Goal: Task Accomplishment & Management: Use online tool/utility

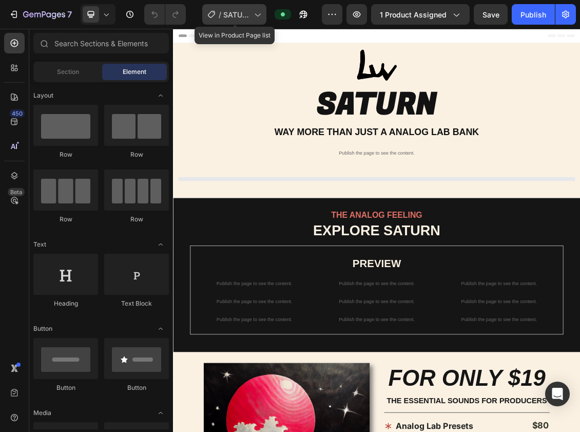
click at [243, 16] on span "SATURN ANALOG LAB BANK" at bounding box center [236, 14] width 27 height 11
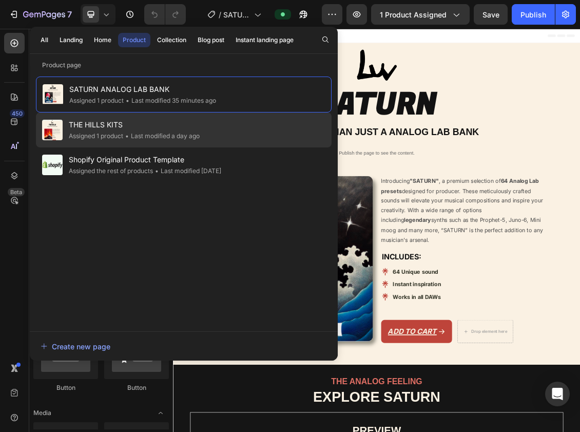
click at [186, 123] on span "THE HILLS KITS" at bounding box center [134, 125] width 131 height 12
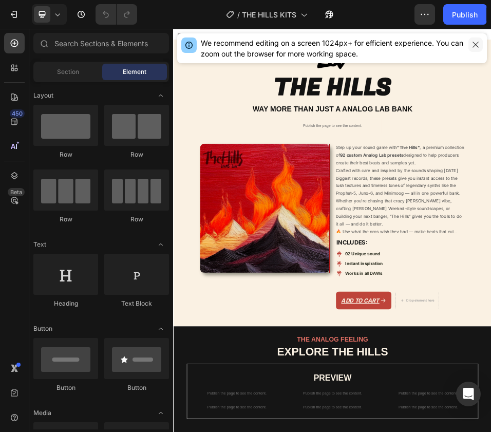
click at [472, 44] on icon "button" at bounding box center [475, 45] width 8 height 8
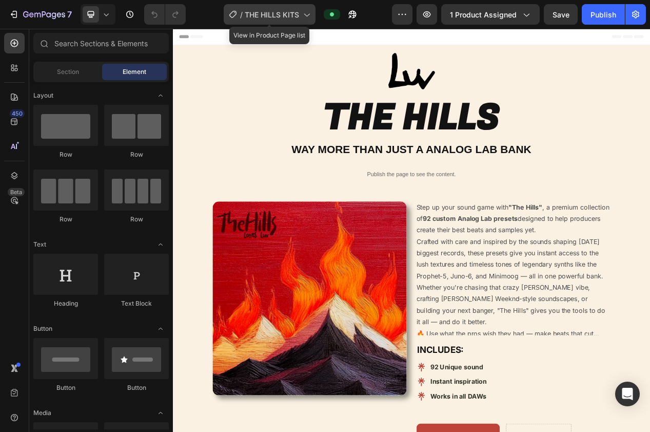
click at [264, 10] on span "THE HILLS KITS" at bounding box center [272, 14] width 54 height 11
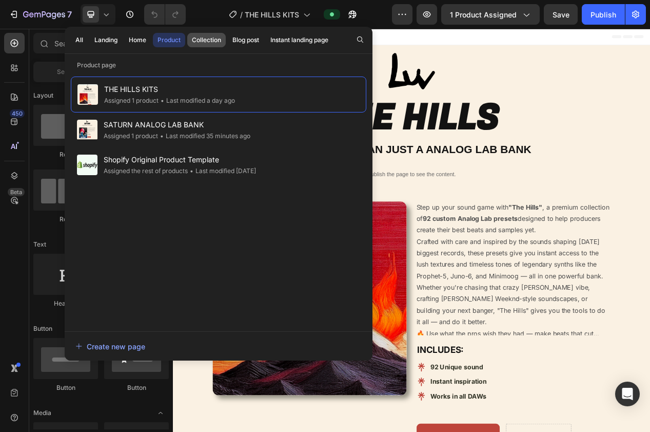
click at [208, 40] on div "Collection" at bounding box center [206, 39] width 29 height 9
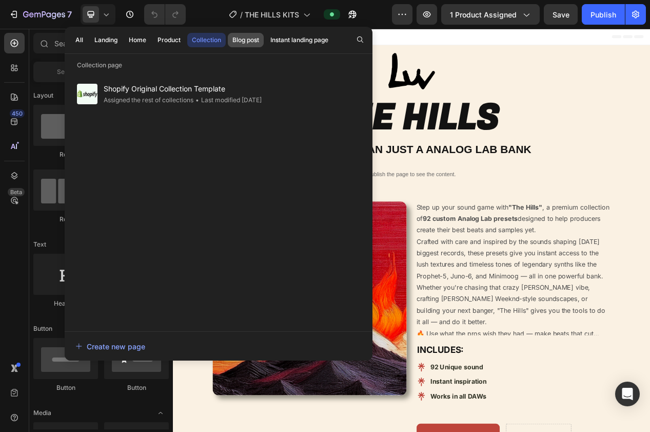
click at [237, 38] on div "Blog post" at bounding box center [245, 39] width 27 height 9
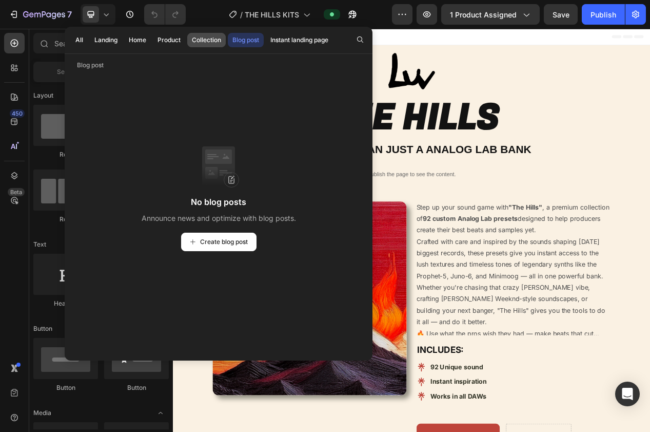
click at [196, 43] on div "Collection" at bounding box center [206, 39] width 29 height 9
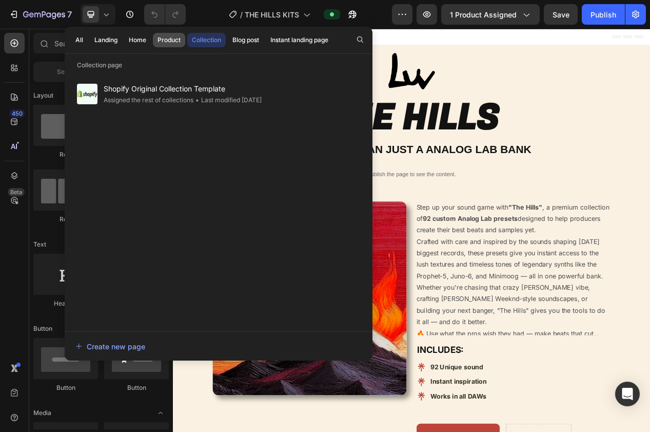
click at [161, 40] on div "Product" at bounding box center [169, 39] width 23 height 9
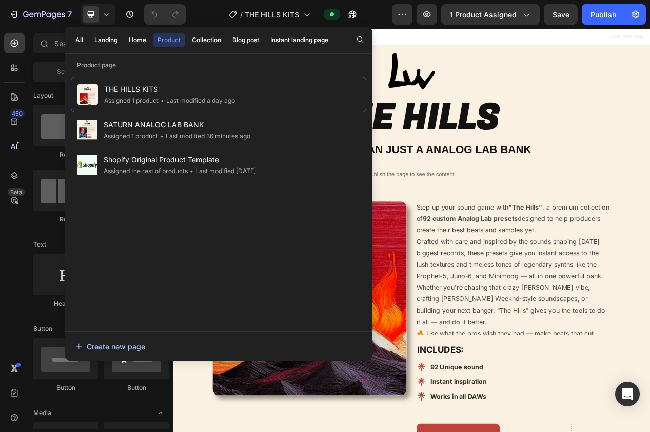
click at [118, 343] on div "Create new page" at bounding box center [110, 346] width 70 height 11
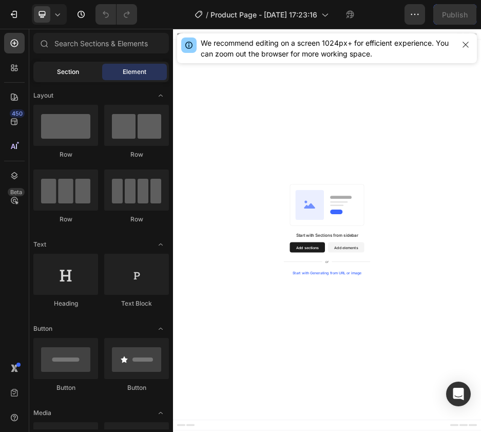
click at [61, 70] on span "Section" at bounding box center [68, 71] width 22 height 9
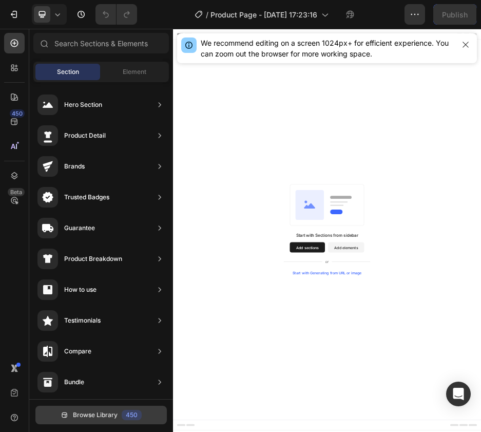
click at [91, 411] on span "Browse Library" at bounding box center [95, 414] width 45 height 9
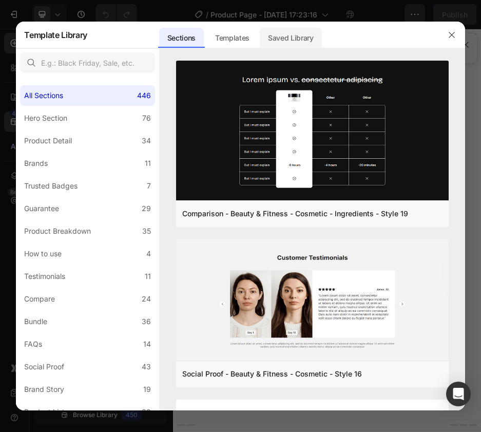
click at [291, 34] on div "Saved Library" at bounding box center [291, 38] width 62 height 21
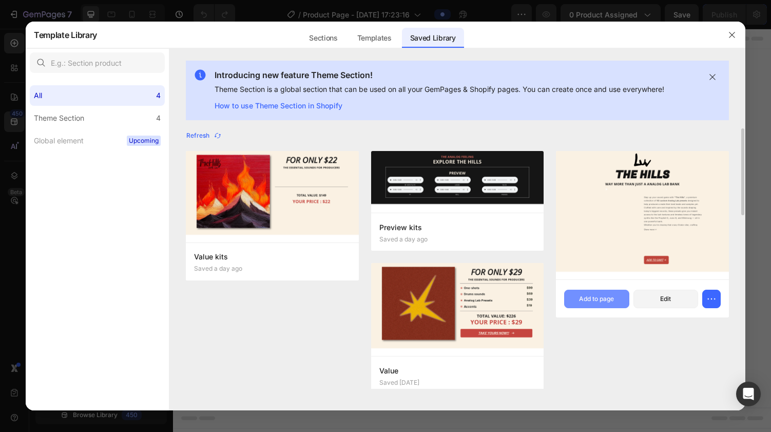
click at [480, 297] on div "Add to page" at bounding box center [596, 298] width 35 height 9
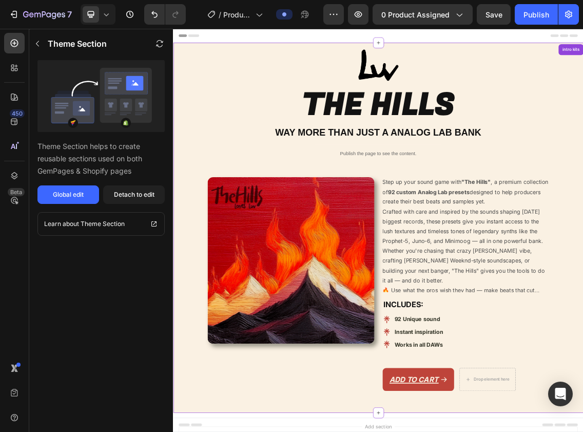
click at [452, 219] on p "Publish the page to see the content." at bounding box center [481, 216] width 190 height 11
click at [454, 212] on p "Publish the page to see the content." at bounding box center [481, 216] width 190 height 11
click at [144, 197] on div "Detach to edit" at bounding box center [134, 194] width 41 height 9
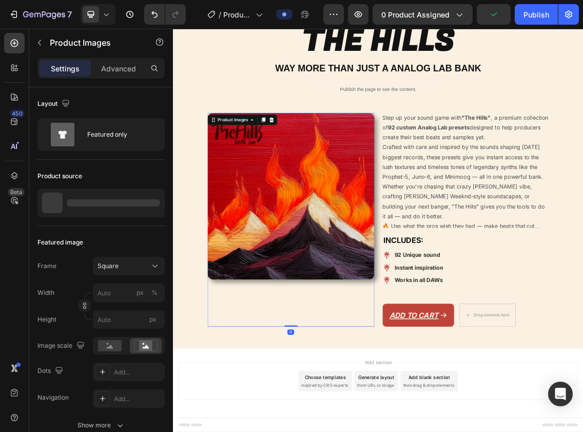
click at [363, 314] on img at bounding box center [349, 280] width 250 height 250
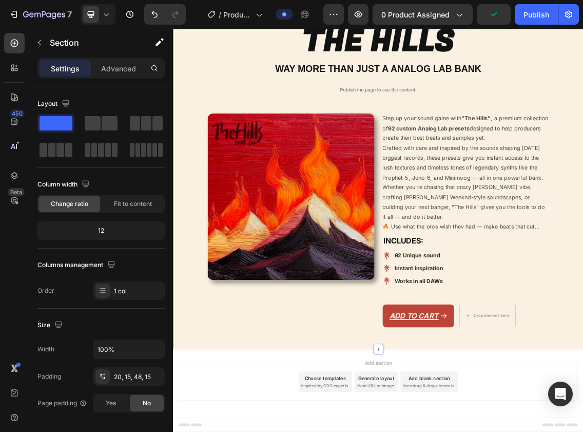
click at [480, 143] on div "Image THE HILLS Heading WAY MORE THAN JUST A ANALOG LAB BANK Heading Publish th…" at bounding box center [481, 225] width 600 height 520
click at [480, 154] on div "Image THE HILLS Heading WAY MORE THAN JUST A ANALOG LAB BANK Heading Publish th…" at bounding box center [481, 225] width 600 height 520
click at [467, 152] on div "Image THE HILLS Heading WAY MORE THAN JUST A ANALOG LAB BANK Heading Publish th…" at bounding box center [481, 225] width 600 height 520
click at [478, 148] on div "Image THE HILLS Heading WAY MORE THAN JUST A ANALOG LAB BANK Heading Publish th…" at bounding box center [481, 225] width 600 height 520
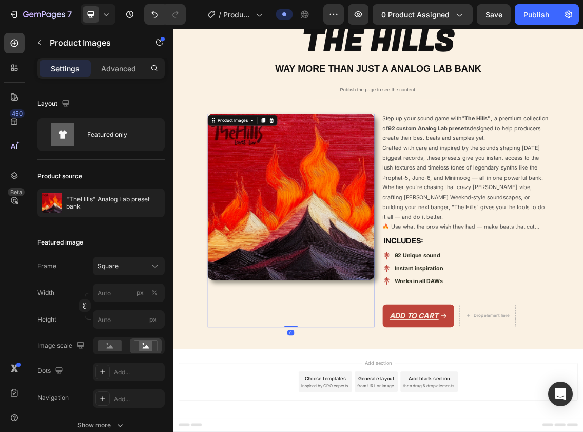
click at [472, 228] on img at bounding box center [349, 281] width 250 height 250
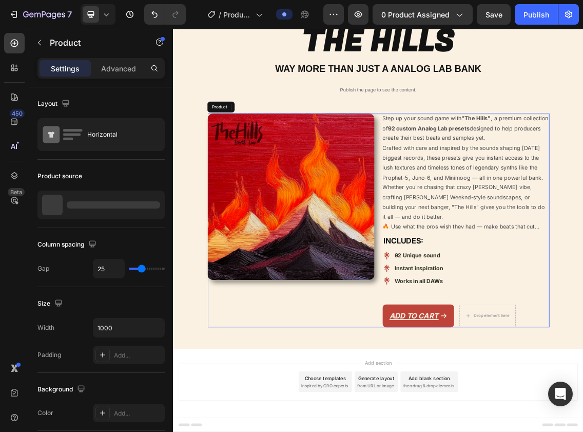
click at [480, 232] on div "Product Images 0 Step up your sound game with "The Hills" , a premium collectio…" at bounding box center [480, 316] width 513 height 321
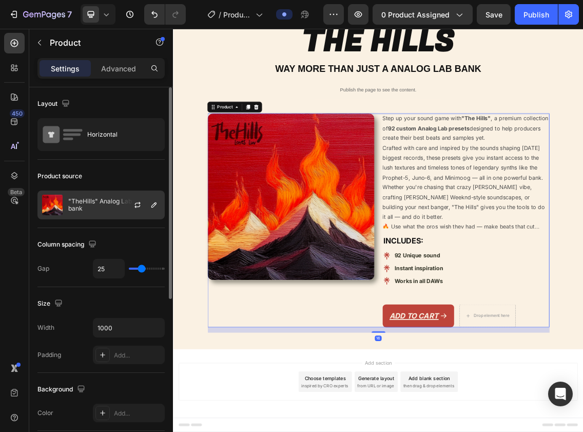
click at [103, 201] on p ""TheHills" Analog Lab preset bank" at bounding box center [114, 205] width 92 height 14
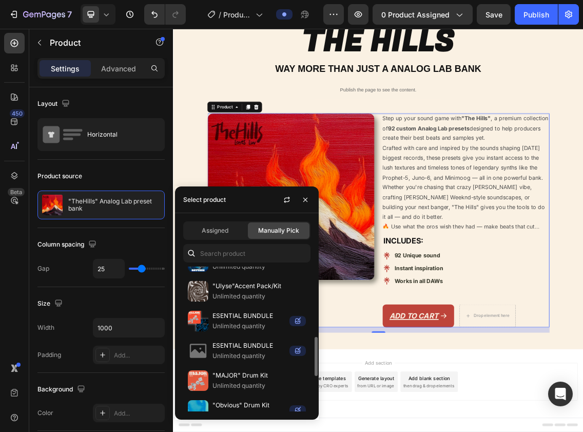
scroll to position [260, 0]
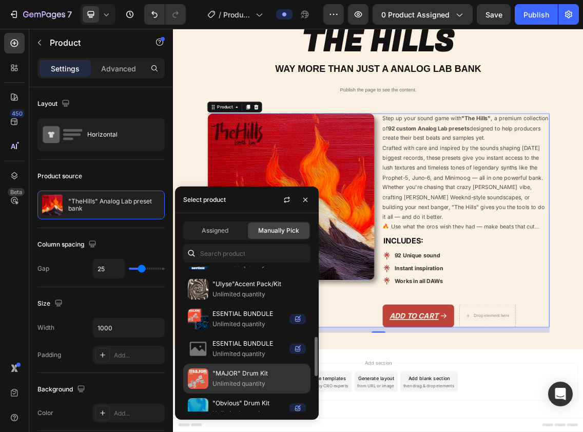
click at [222, 378] on p ""MAJOR" Drum Kit" at bounding box center [258, 373] width 93 height 10
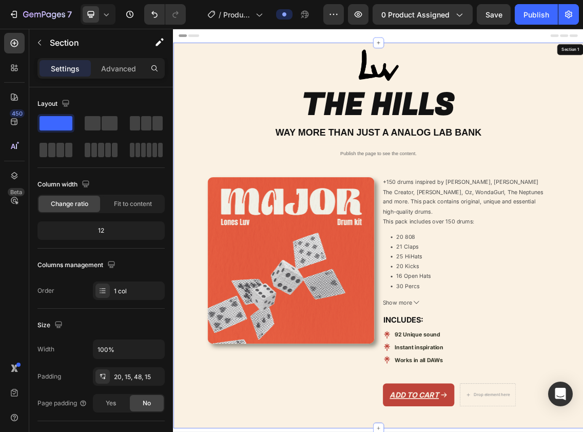
click at [480, 210] on div "Image THE HILLS Heading WAY MORE THAN JUST A ANALOG LAB BANK Heading Publish th…" at bounding box center [481, 331] width 600 height 543
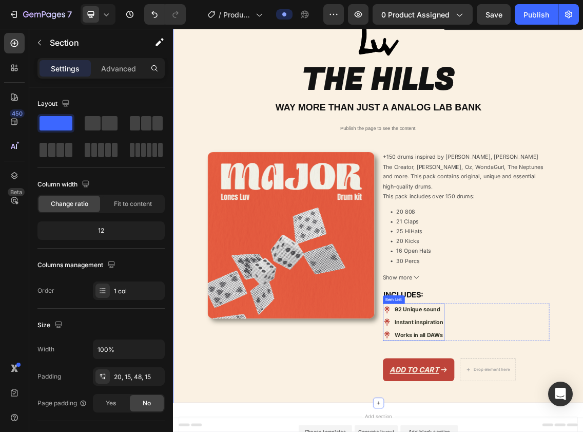
scroll to position [40, 0]
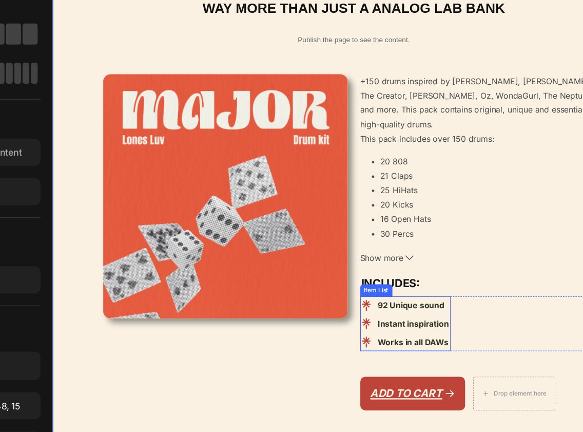
click at [427, 310] on strong "92 Unique sound" at bounding box center [419, 314] width 68 height 10
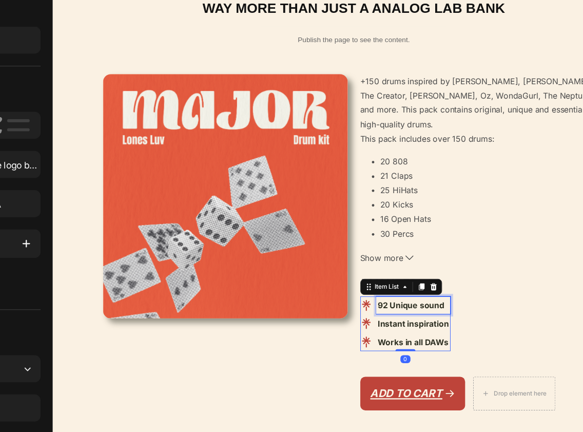
click at [427, 310] on strong "92 Unique sound" at bounding box center [419, 314] width 68 height 10
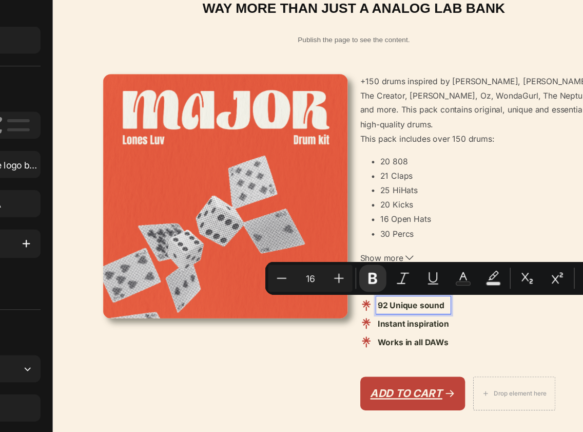
click at [392, 314] on strong "92 Unique sound" at bounding box center [419, 314] width 68 height 10
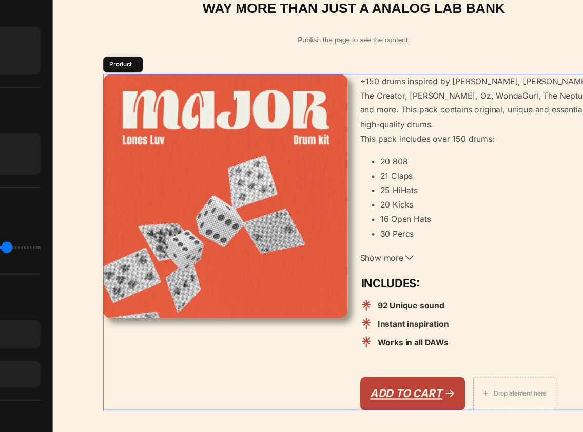
click at [366, 174] on div "Product Images +150 drums inspired by Kanye West, Tyler The Creator, Metro Boom…" at bounding box center [360, 251] width 513 height 344
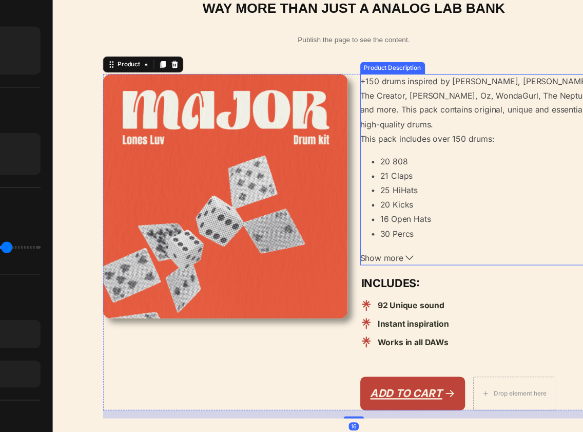
drag, startPoint x: 410, startPoint y: 196, endPoint x: 410, endPoint y: 219, distance: 23.1
click at [410, 205] on li "20 Kicks" at bounding box center [502, 212] width 230 height 15
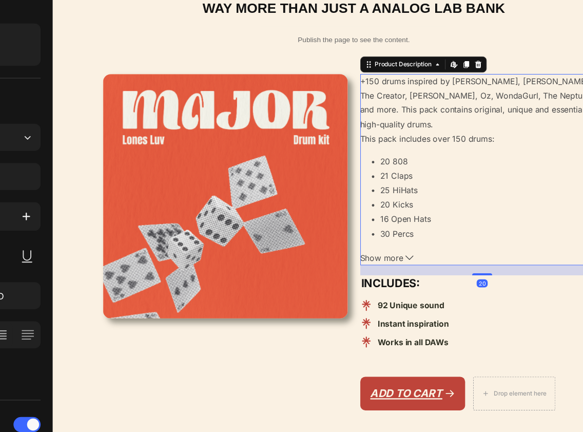
click at [404, 265] on span "Show more" at bounding box center [389, 266] width 44 height 15
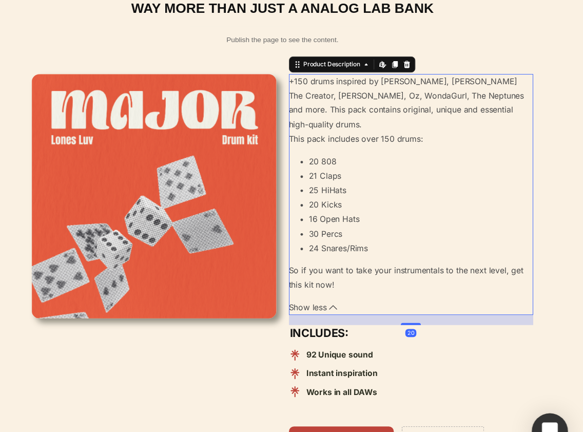
scroll to position [0, 0]
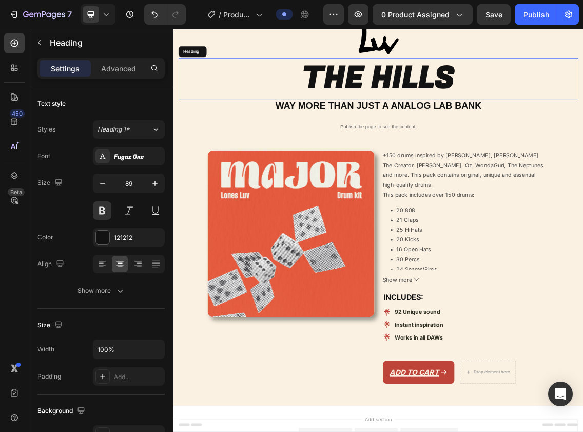
click at [245, 93] on h2 "THE HILLS" at bounding box center [481, 104] width 600 height 62
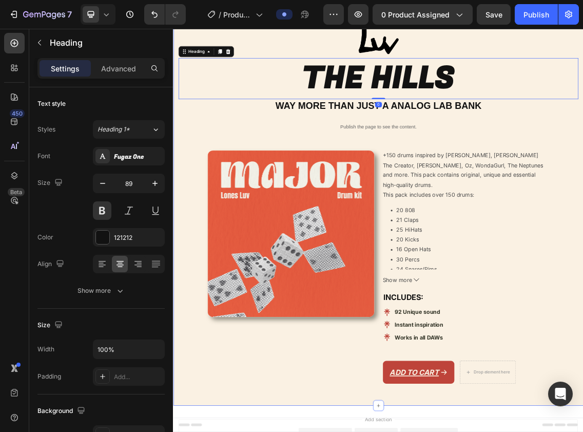
click at [256, 178] on div "Image THE HILLS Heading 0 WAY MORE THAN JUST A ANALOG LAB BANK Heading Publish …" at bounding box center [481, 295] width 600 height 550
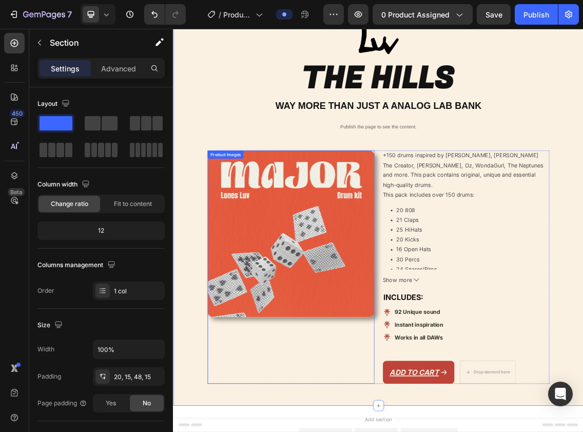
scroll to position [7, 0]
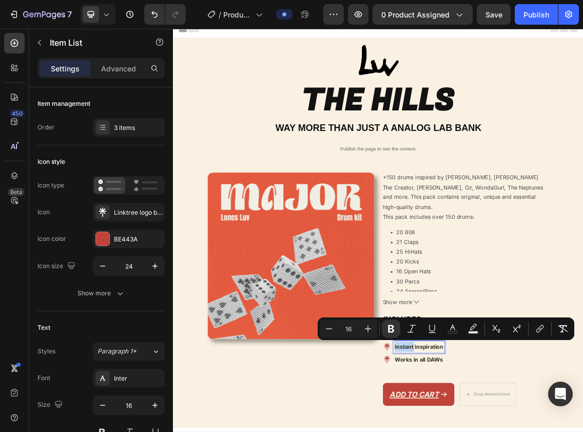
click at [404, 339] on div "Minus 16 Plus Bold Italic Underline Text Color Text Background Color Subscript …" at bounding box center [446, 328] width 257 height 23
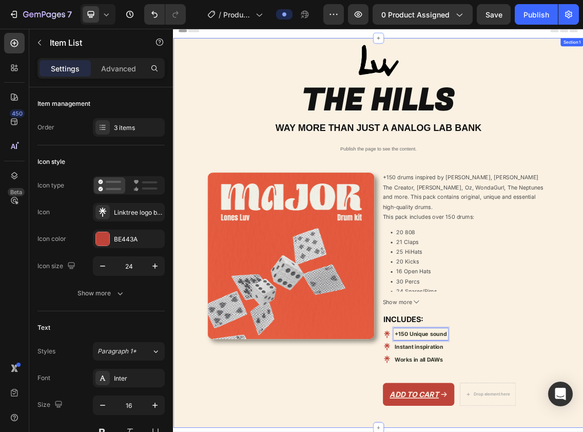
click at [480, 431] on div "Image THE HILLS Heading WAY MORE THAN JUST A ANALOG LAB BANK Heading Publish th…" at bounding box center [481, 328] width 600 height 550
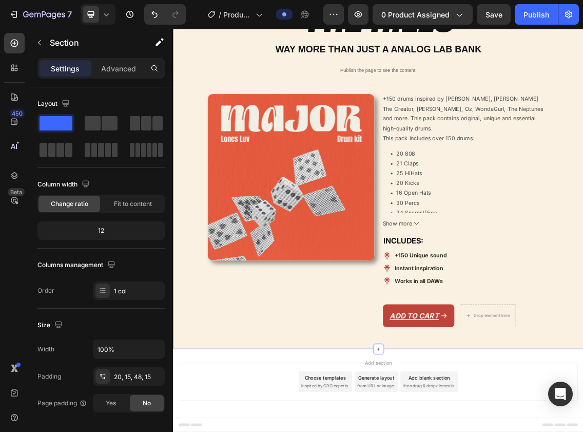
scroll to position [124, 0]
click at [70, 67] on p "Settings" at bounding box center [65, 68] width 29 height 11
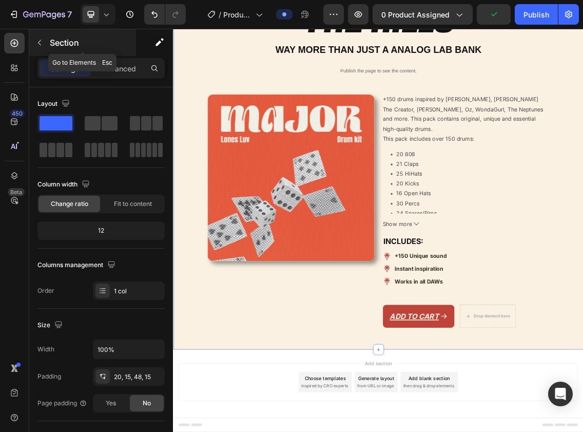
click at [49, 43] on div "Section" at bounding box center [82, 42] width 107 height 27
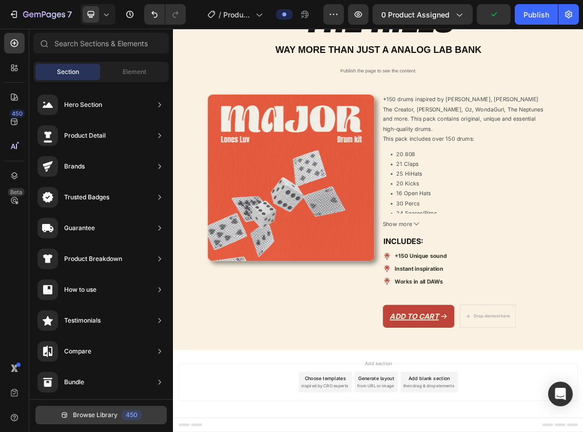
click at [90, 414] on span "Browse Library" at bounding box center [95, 414] width 45 height 9
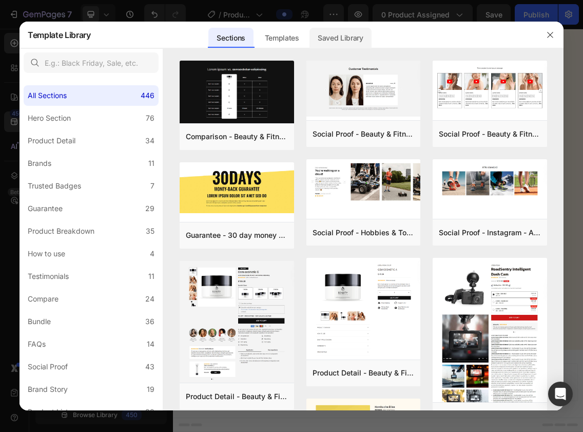
click at [350, 39] on div "Saved Library" at bounding box center [340, 38] width 62 height 21
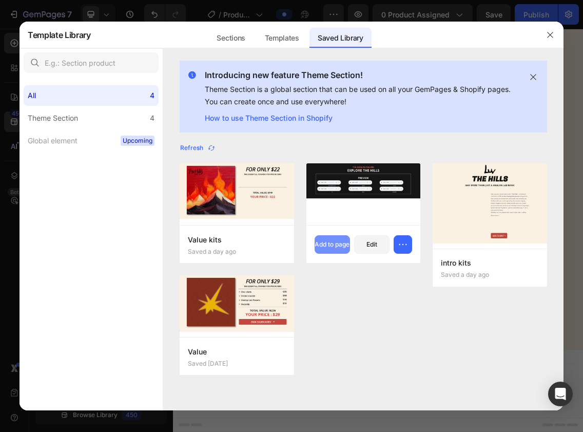
click at [324, 249] on div "Add to page" at bounding box center [332, 244] width 35 height 9
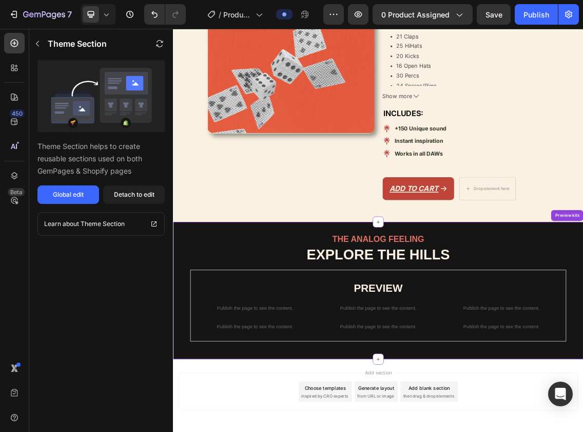
scroll to position [351, 0]
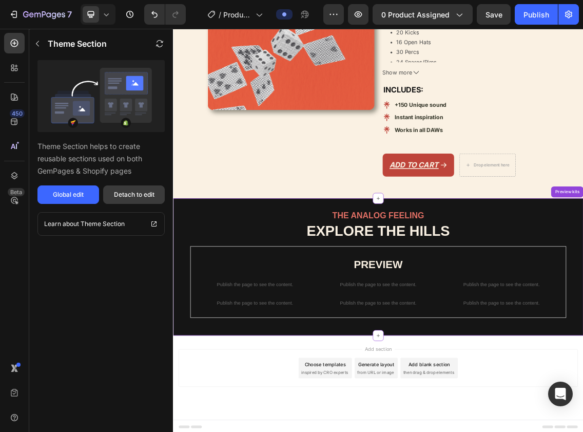
click at [120, 191] on div "Detach to edit" at bounding box center [134, 194] width 41 height 9
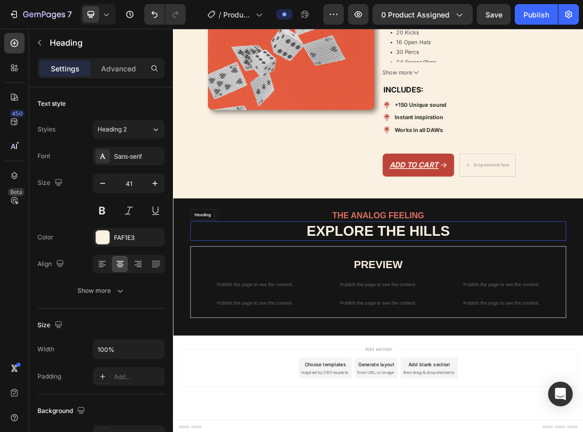
click at [432, 334] on strong "EXPLORE THE HILLS" at bounding box center [480, 332] width 215 height 24
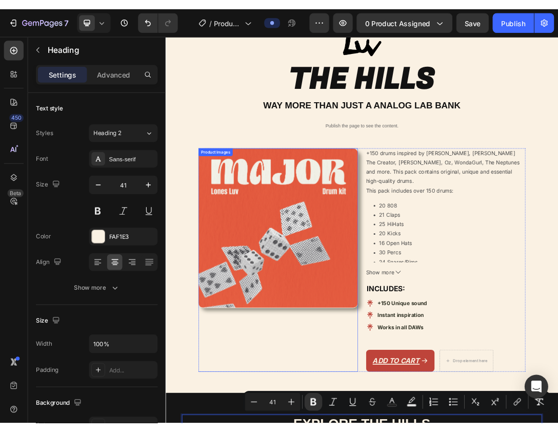
scroll to position [59, 0]
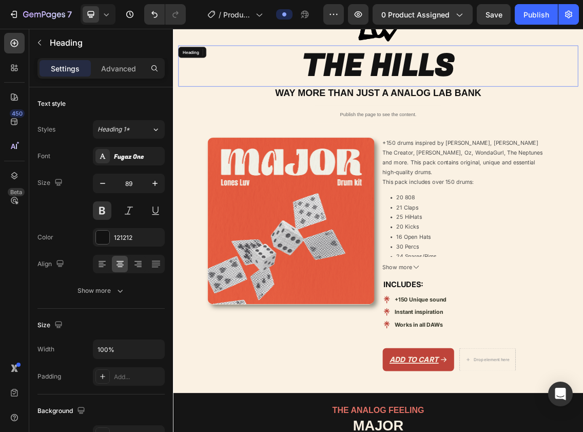
click at [480, 93] on h2 "THE HILLS" at bounding box center [481, 85] width 600 height 62
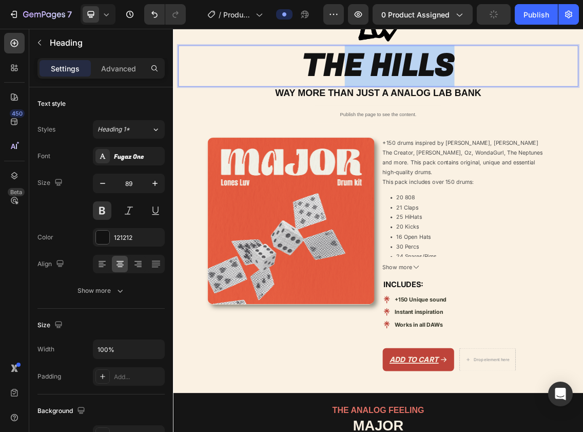
drag, startPoint x: 610, startPoint y: 83, endPoint x: 330, endPoint y: 79, distance: 280.2
click at [330, 79] on p "THE HILLS" at bounding box center [481, 85] width 598 height 60
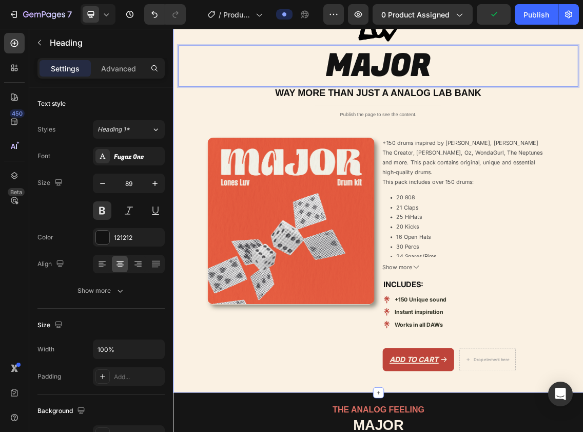
click at [276, 153] on div "Image MAJOR Heading 0 WAY MORE THAN JUST A ANALOG LAB BANK Heading Publish the …" at bounding box center [481, 276] width 600 height 550
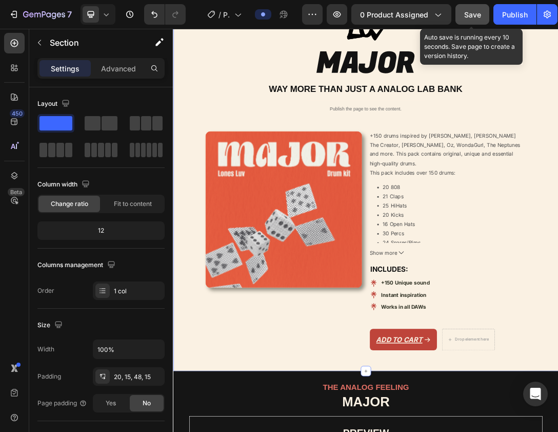
click at [469, 23] on button "Save" at bounding box center [473, 14] width 34 height 21
click at [464, 24] on button "button" at bounding box center [473, 14] width 34 height 21
click at [462, 21] on button "Save" at bounding box center [473, 14] width 34 height 21
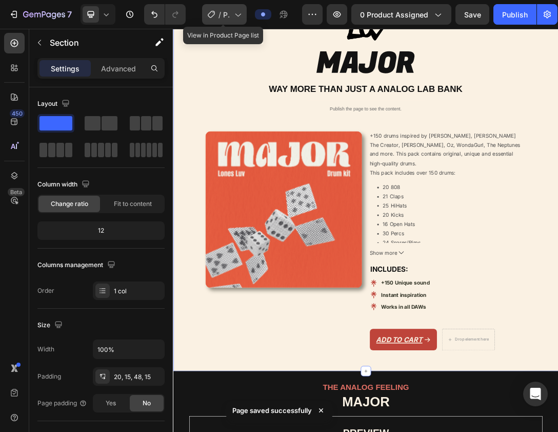
click at [237, 15] on icon at bounding box center [239, 15] width 6 height 3
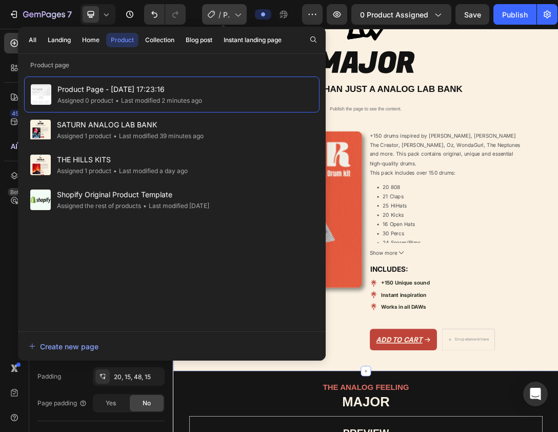
click at [237, 15] on icon at bounding box center [237, 14] width 10 height 10
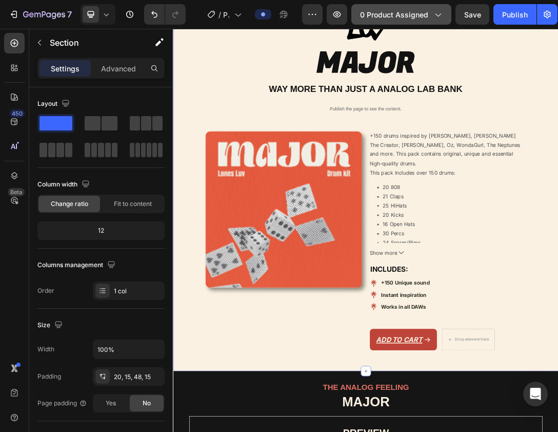
click at [422, 15] on span "0 product assigned" at bounding box center [394, 14] width 68 height 11
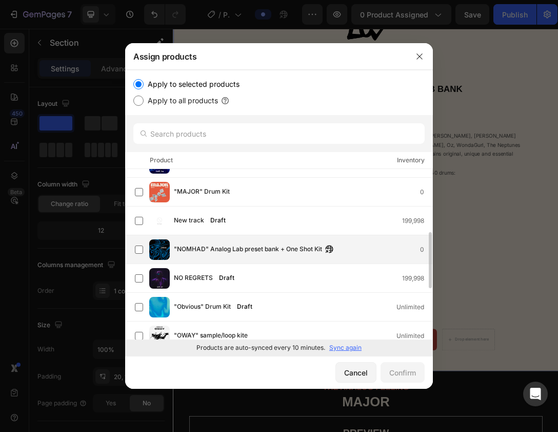
scroll to position [192, 0]
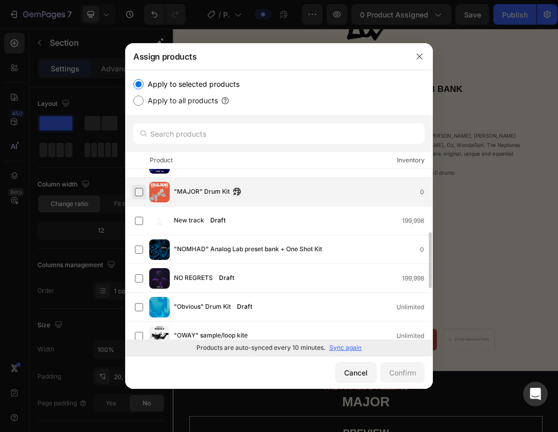
click at [139, 190] on label at bounding box center [139, 192] width 8 height 8
click at [407, 377] on div "Confirm" at bounding box center [402, 372] width 27 height 11
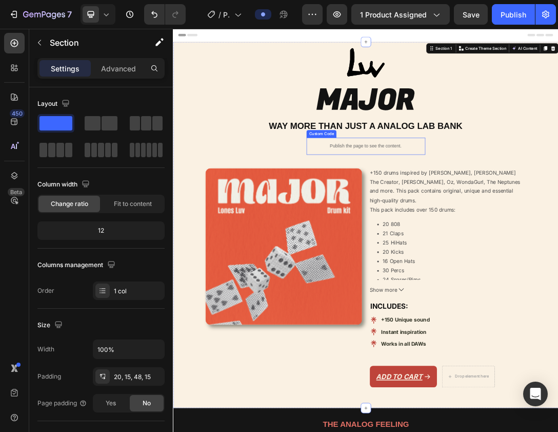
scroll to position [0, 0]
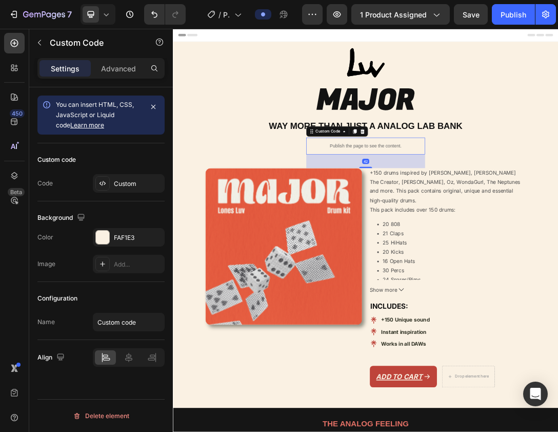
click at [480, 216] on p "Publish the page to see the content." at bounding box center [481, 216] width 190 height 11
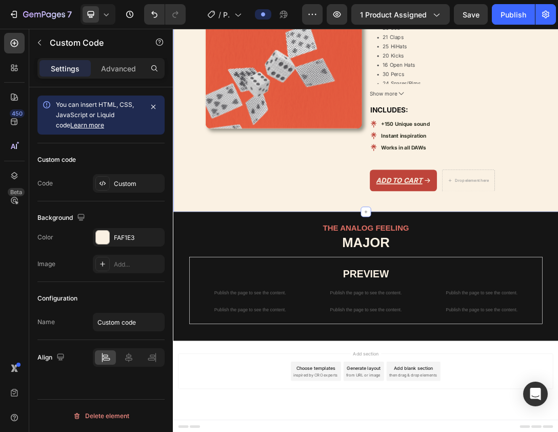
scroll to position [313, 0]
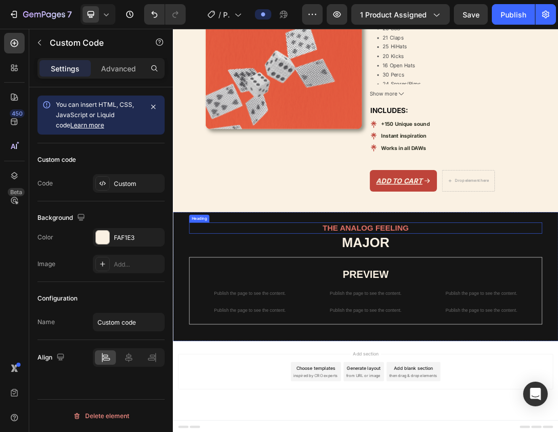
click at [419, 348] on h2 "THE ANALOG FEELING" at bounding box center [481, 347] width 564 height 18
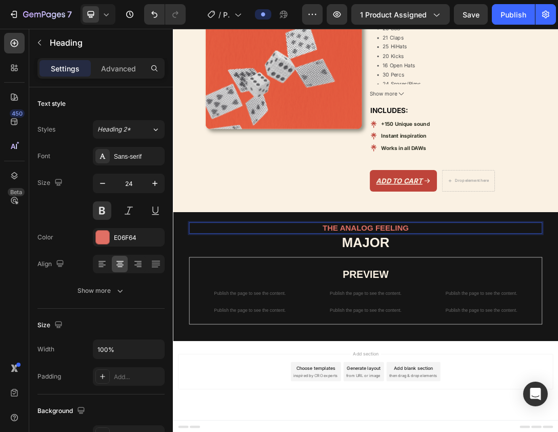
click at [457, 346] on p "THE ANALOG FEELING" at bounding box center [481, 347] width 562 height 16
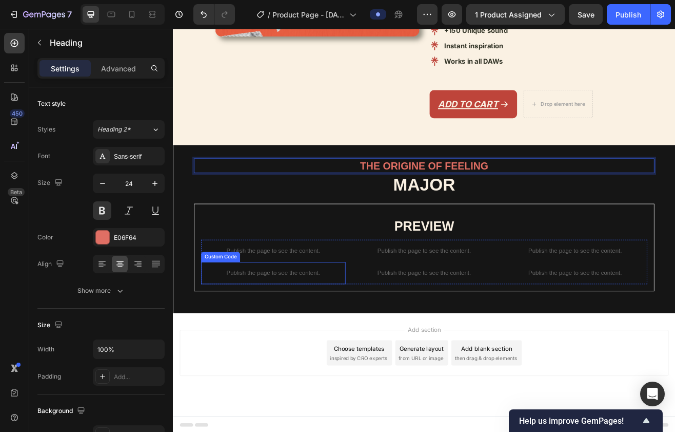
scroll to position [462, 0]
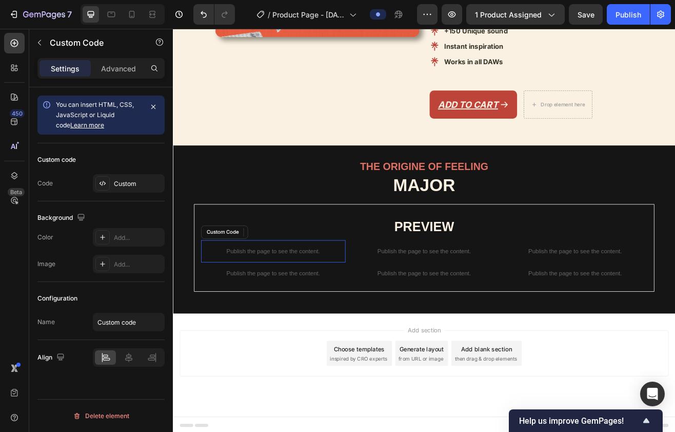
click at [305, 305] on div "Publish the page to see the content." at bounding box center [295, 301] width 177 height 27
click at [313, 324] on p "Publish the page to see the content." at bounding box center [295, 328] width 177 height 11
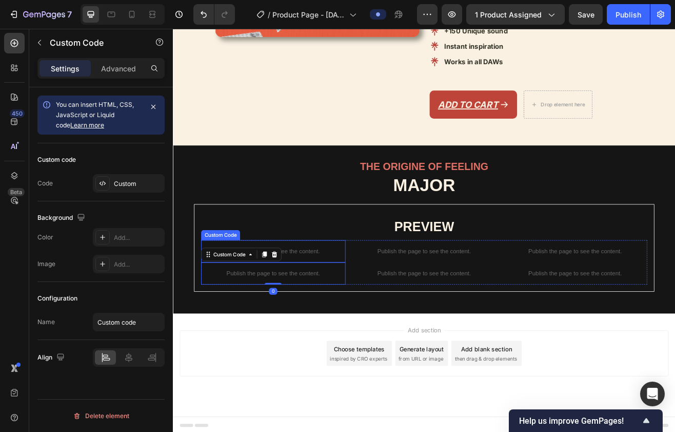
click at [338, 296] on p "Publish the page to see the content." at bounding box center [295, 301] width 177 height 11
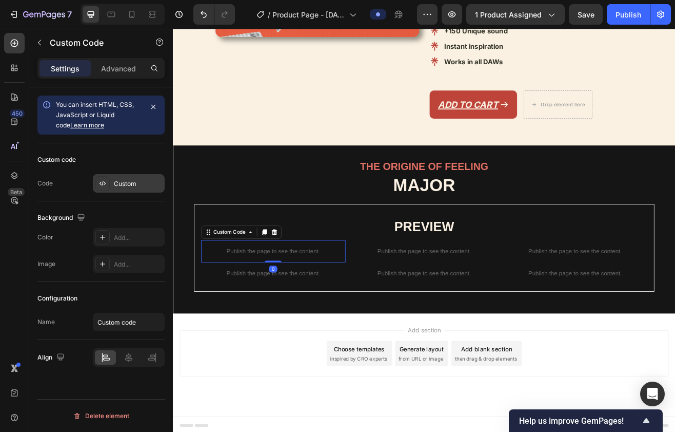
click at [131, 180] on div "Custom" at bounding box center [138, 183] width 48 height 9
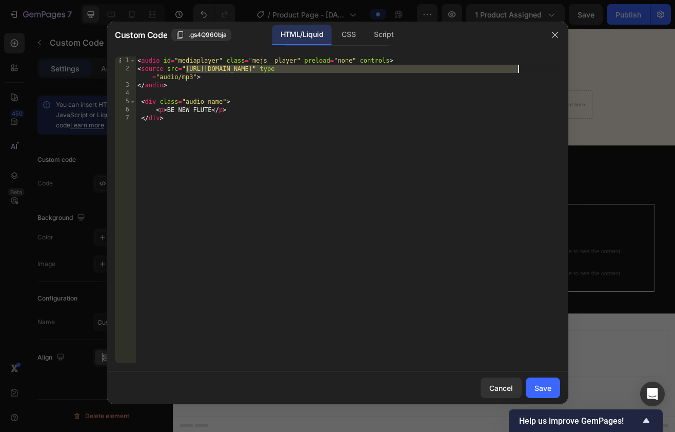
drag, startPoint x: 186, startPoint y: 69, endPoint x: 518, endPoint y: 70, distance: 331.5
click at [480, 70] on div "< audio id = "mediaplayer" class = "mejs__player" preload = "none" controls > <…" at bounding box center [347, 217] width 425 height 323
paste textarea "MAJOR_Stomp_Kick_lonesluv.wav?v=1759074132"
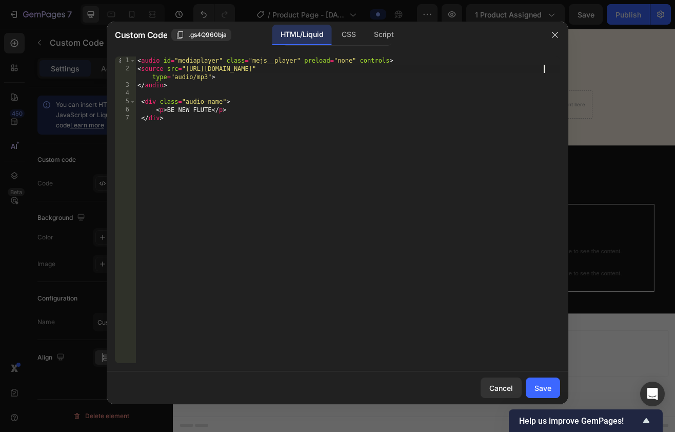
click at [201, 111] on div "< audio id = "mediaplayer" class = "mejs__player" preload = "none" controls > <…" at bounding box center [347, 217] width 425 height 323
click at [245, 212] on div "< audio id = "mediaplayer" class = "mejs__player" preload = "none" controls > <…" at bounding box center [347, 217] width 425 height 323
type textarea "</div>"
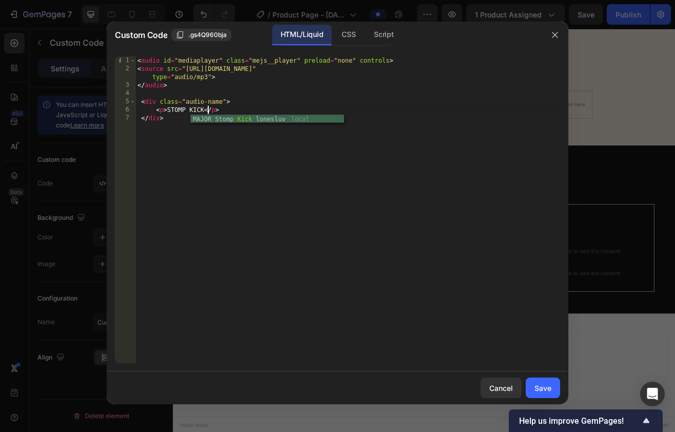
scroll to position [0, 2]
click at [480, 383] on div "Save" at bounding box center [543, 387] width 17 height 11
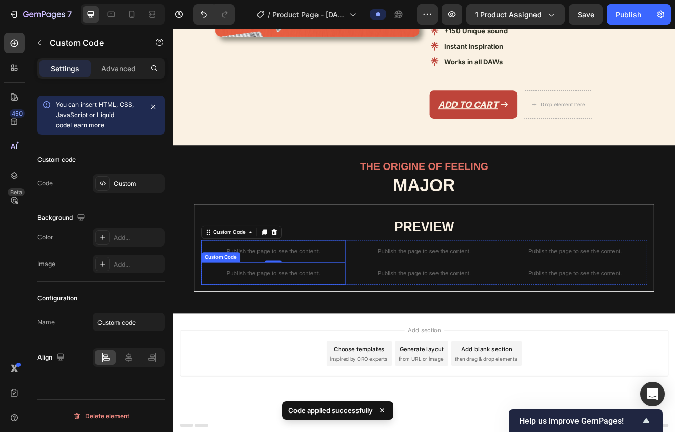
click at [349, 329] on p "Publish the page to see the content." at bounding box center [295, 328] width 177 height 11
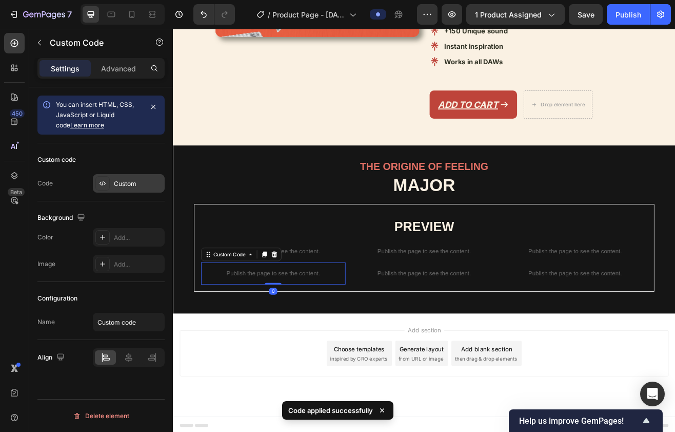
click at [124, 184] on div "Custom" at bounding box center [138, 183] width 48 height 9
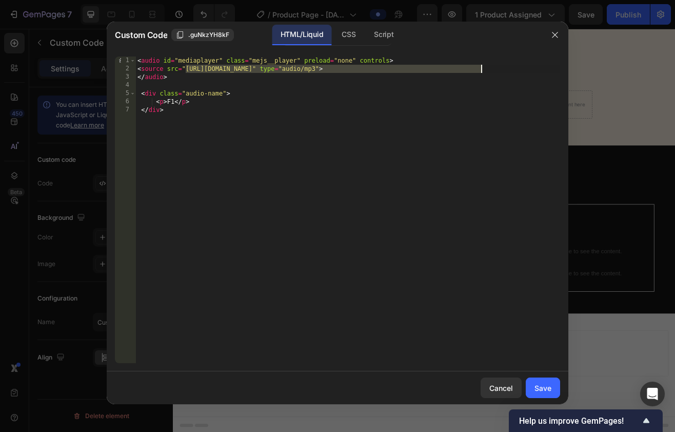
drag, startPoint x: 186, startPoint y: 69, endPoint x: 481, endPoint y: 69, distance: 295.6
click at [480, 69] on div "< audio id = "mediaplayer" class = "mejs__player" preload = "none" controls > <…" at bounding box center [347, 217] width 425 height 323
paste textarea "https://cdn.shopify.com/s/files/1/0873/0178/3886/files/MAJOR_Timless_HiHat_lone…"
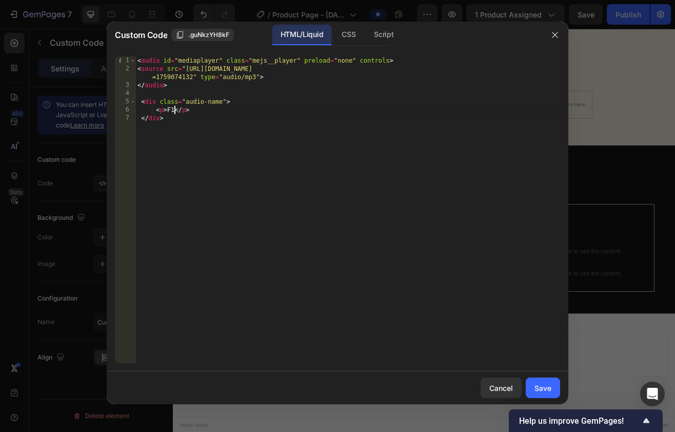
click at [174, 110] on div "< audio id = "mediaplayer" class = "mejs__player" preload = "none" controls > <…" at bounding box center [347, 217] width 425 height 323
type textarea "<p> TIMLESS HIHAT </p>"
click at [480, 388] on div "Save" at bounding box center [543, 387] width 17 height 11
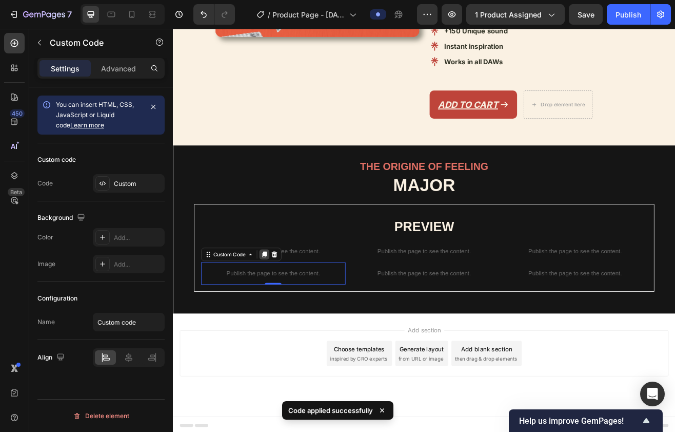
click at [283, 305] on icon at bounding box center [285, 305] width 8 height 8
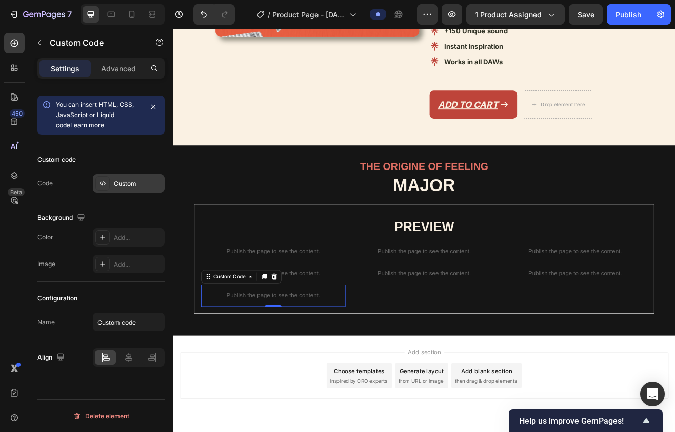
click at [131, 183] on div "Custom" at bounding box center [138, 183] width 48 height 9
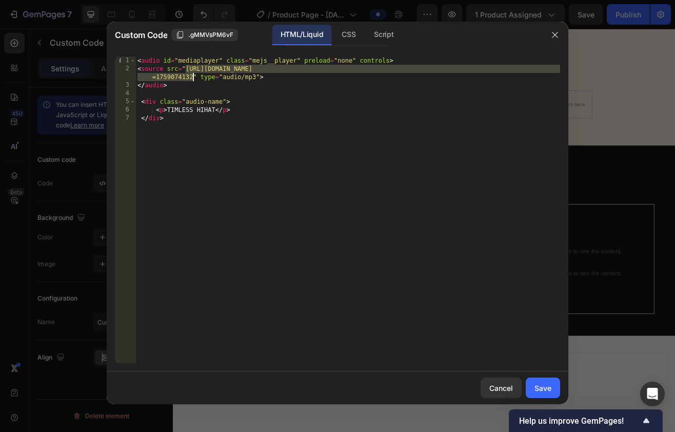
drag, startPoint x: 185, startPoint y: 68, endPoint x: 192, endPoint y: 80, distance: 14.5
click at [192, 80] on div "< audio id = "mediaplayer" class = "mejs__player" preload = "none" controls > <…" at bounding box center [347, 217] width 425 height 323
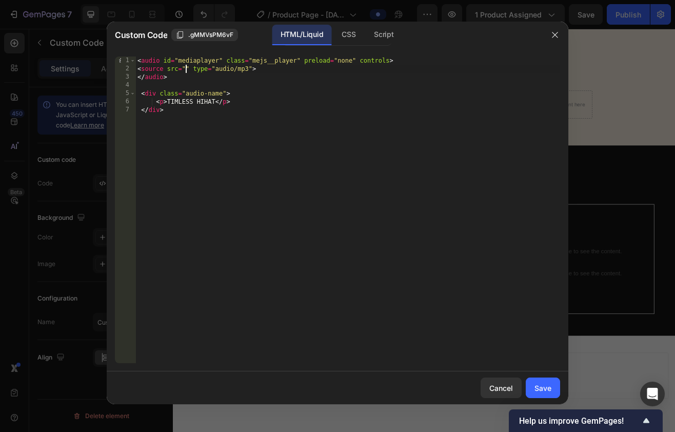
paste textarea "https://cdn.shopify.com/s/files/1/0873/0178/3886/files/MAJOR_Wake_Up_Rim_lonesl…"
drag, startPoint x: 171, startPoint y: 110, endPoint x: 219, endPoint y: 108, distance: 48.3
click at [219, 108] on div "< audio id = "mediaplayer" class = "mejs__player" preload = "none" controls > <…" at bounding box center [347, 217] width 425 height 323
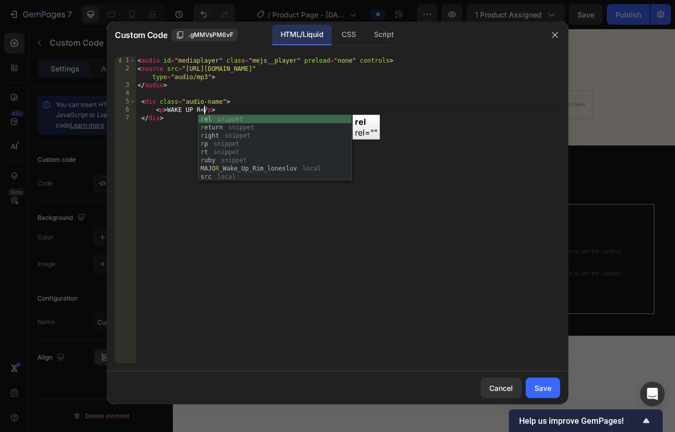
scroll to position [0, 6]
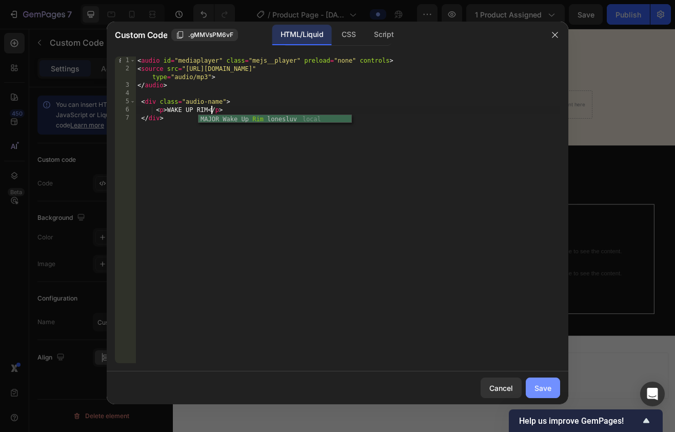
type textarea "<p> WAKE UP RIM </p>"
click at [480, 386] on div "Save" at bounding box center [543, 387] width 17 height 11
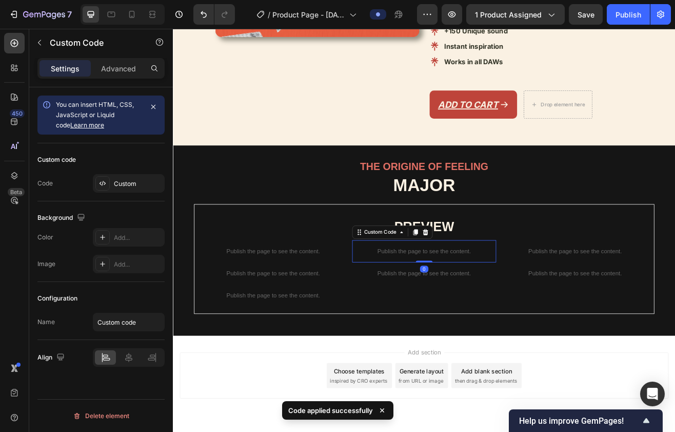
click at [480, 304] on div "Publish the page to see the content." at bounding box center [481, 301] width 177 height 27
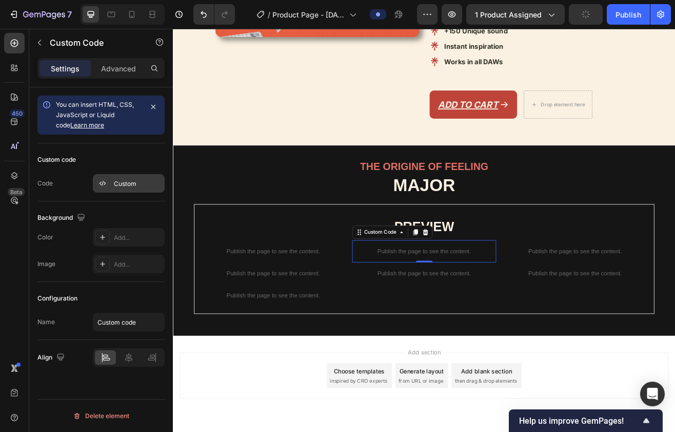
click at [124, 188] on div "Custom" at bounding box center [138, 183] width 48 height 9
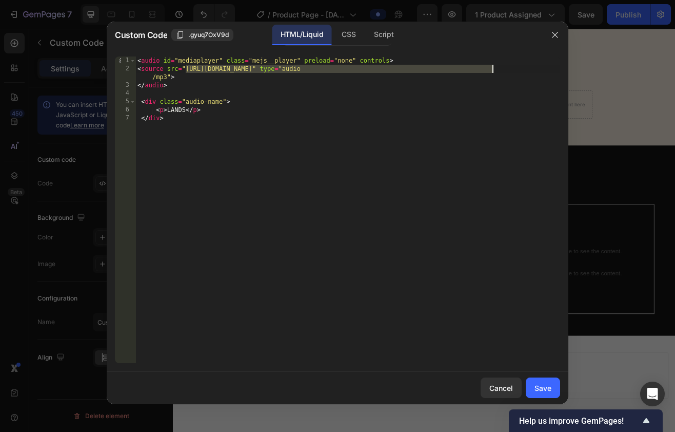
drag, startPoint x: 185, startPoint y: 69, endPoint x: 491, endPoint y: 70, distance: 306.4
click at [480, 70] on div "< audio id = "mediaplayer" class = "mejs__player" preload = "none" controls > <…" at bounding box center [347, 217] width 425 height 323
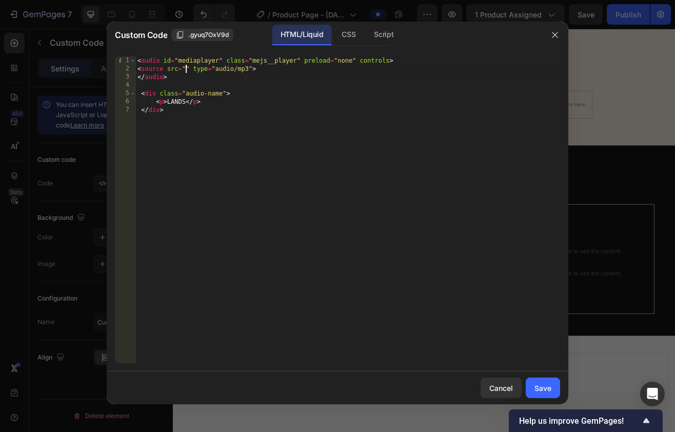
paste textarea "https://cdn.shopify.com/s/files/1/0873/0178/3886/files/MAJOR_Zzz_Open_Hat_lones…"
click at [175, 109] on div "< audio id = "mediaplayer" class = "mejs__player" preload = "none" controls > <…" at bounding box center [347, 217] width 425 height 323
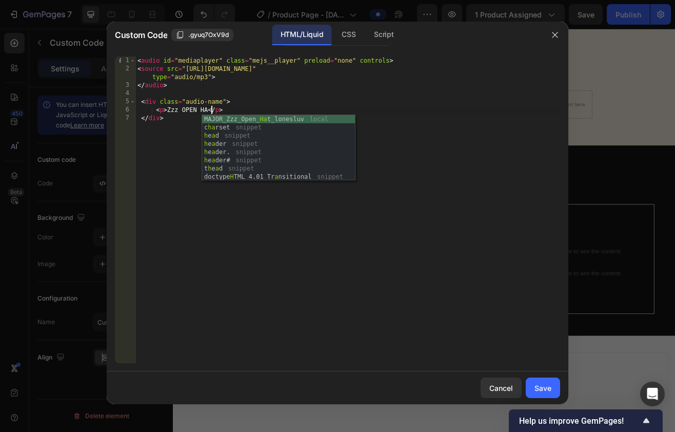
scroll to position [0, 7]
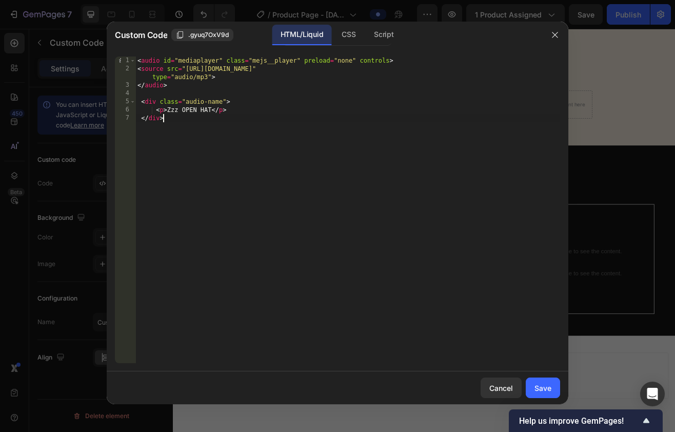
click at [336, 222] on div "< audio id = "mediaplayer" class = "mejs__player" preload = "none" controls > <…" at bounding box center [347, 217] width 425 height 323
type textarea "</div>"
click at [480, 380] on button "Save" at bounding box center [543, 387] width 34 height 21
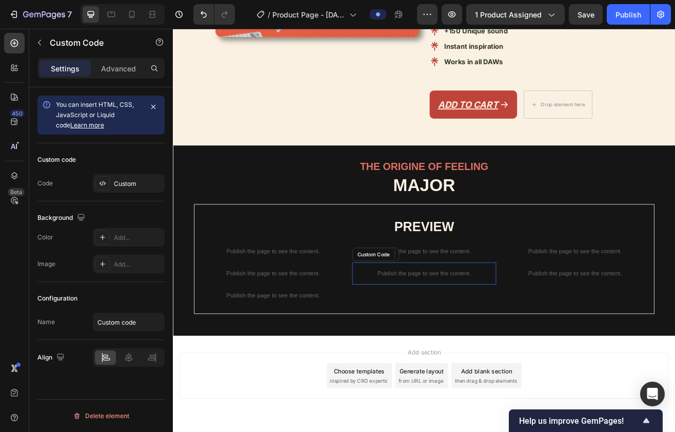
click at [480, 332] on div "Publish the page to see the content." at bounding box center [481, 328] width 177 height 27
click at [128, 183] on div "Custom" at bounding box center [138, 183] width 48 height 9
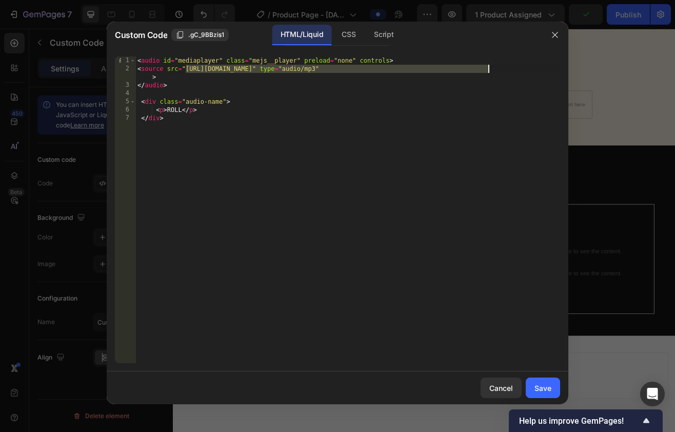
drag, startPoint x: 193, startPoint y: 70, endPoint x: 489, endPoint y: 69, distance: 296.1
click at [480, 69] on div "< audio id = "mediaplayer" class = "mejs__player" preload = "none" controls > <…" at bounding box center [347, 217] width 425 height 323
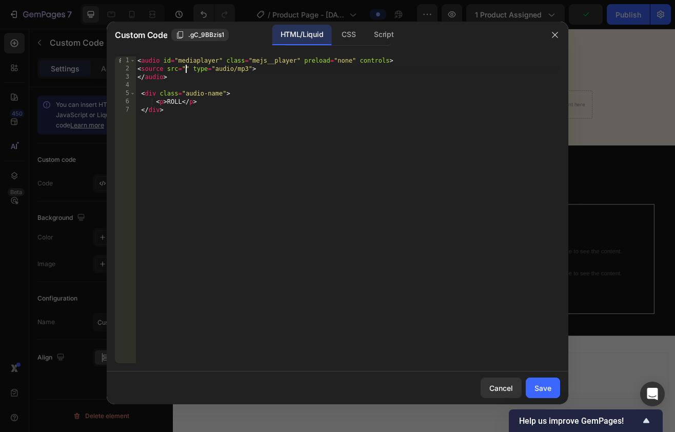
paste textarea "https://cdn.shopify.com/s/files/1/0873/0178/3886/files/MAJOR_Neptune_Snare_lone…"
click at [177, 109] on div "< audio id = "mediaplayer" class = "mejs__player" preload = "none" controls > <…" at bounding box center [347, 217] width 425 height 323
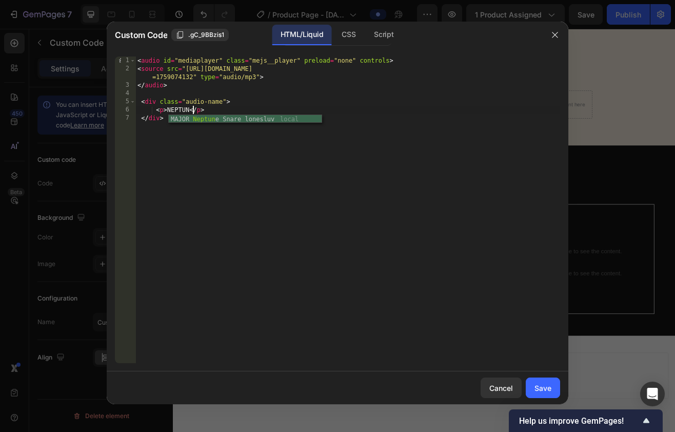
scroll to position [0, 5]
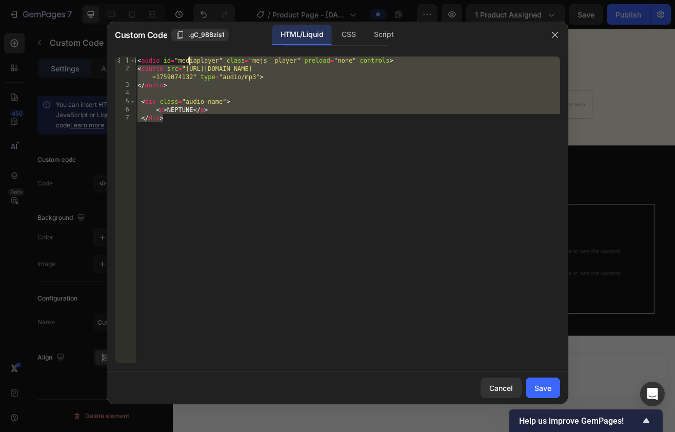
drag, startPoint x: 269, startPoint y: 147, endPoint x: 165, endPoint y: 21, distance: 163.7
click at [165, 21] on div "Custom Code .gC_9BBzis1 HTML/Liquid CSS Script <p> NEPTUNE </p> 1 2 3 4 5 6 7 <…" at bounding box center [337, 216] width 675 height 432
click at [211, 88] on div "< audio id = "mediaplayer" class = "mejs__player" preload = "none" controls > <…" at bounding box center [347, 217] width 425 height 323
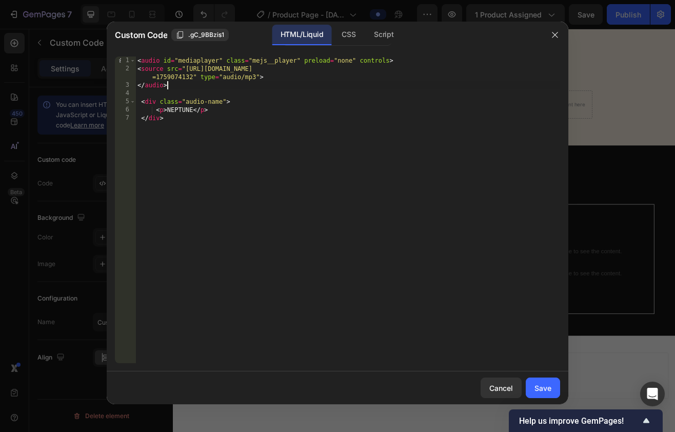
click at [210, 144] on div "< audio id = "mediaplayer" class = "mejs__player" preload = "none" controls > <…" at bounding box center [347, 217] width 425 height 323
click at [191, 110] on div "< audio id = "mediaplayer" class = "mejs__player" preload = "none" controls > <…" at bounding box center [347, 217] width 425 height 323
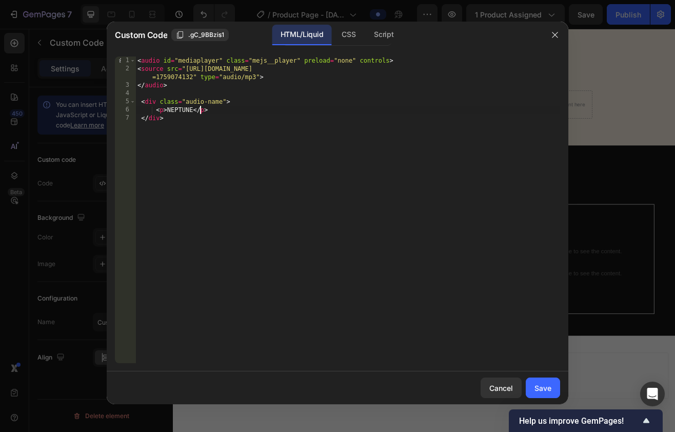
click at [201, 110] on div "< audio id = "mediaplayer" class = "mejs__player" preload = "none" controls > <…" at bounding box center [347, 217] width 425 height 323
click at [296, 268] on div "< audio id = "mediaplayer" class = "mejs__player" preload = "none" controls > <…" at bounding box center [347, 217] width 425 height 323
type textarea "</div>"
click at [480, 389] on div "Save" at bounding box center [543, 387] width 17 height 11
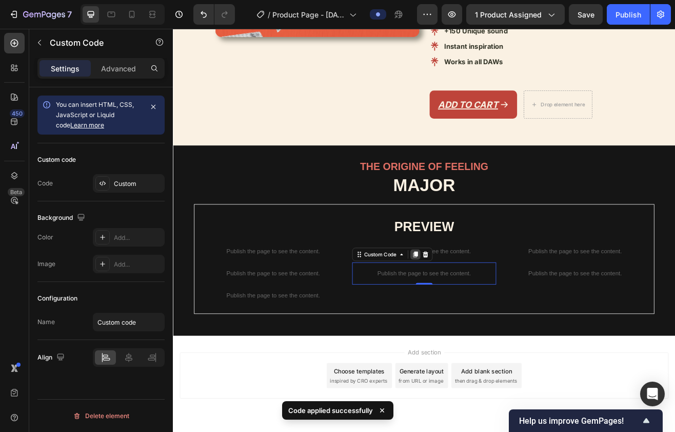
click at [467, 303] on icon at bounding box center [470, 305] width 8 height 8
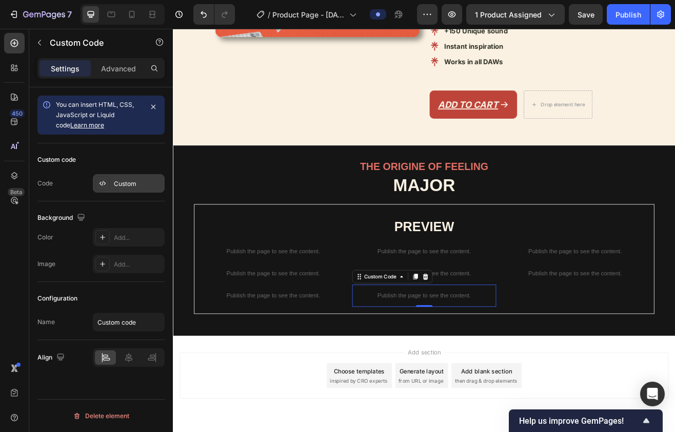
click at [119, 182] on div "Custom" at bounding box center [138, 183] width 48 height 9
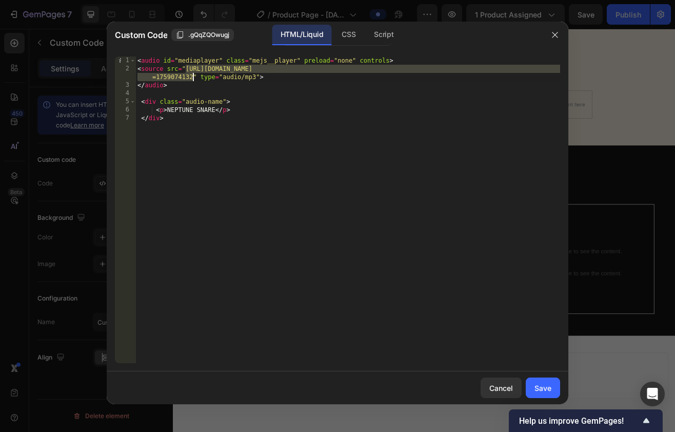
drag, startPoint x: 185, startPoint y: 68, endPoint x: 193, endPoint y: 77, distance: 12.3
click at [193, 77] on div "< audio id = "mediaplayer" class = "mejs__player" preload = "none" controls > <…" at bounding box center [347, 217] width 425 height 323
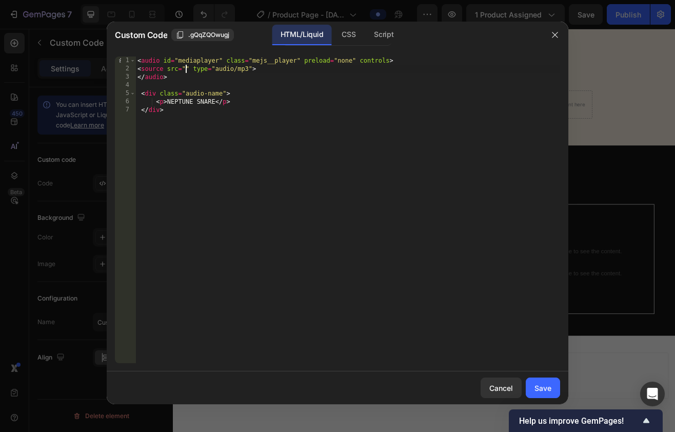
paste textarea "https://cdn.shopify.com/s/files/1/0873/0178/3886/files/MAJOR_Brazil_Kick_lonesl…"
drag, startPoint x: 172, startPoint y: 110, endPoint x: 218, endPoint y: 110, distance: 45.7
click at [218, 110] on div "< audio id = "mediaplayer" class = "mejs__player" preload = "none" controls > <…" at bounding box center [347, 217] width 425 height 323
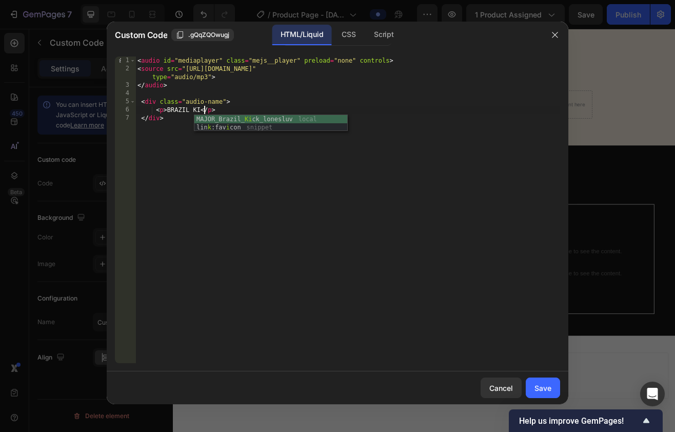
scroll to position [0, 6]
click at [263, 197] on div "< audio id = "mediaplayer" class = "mejs__player" preload = "none" controls > <…" at bounding box center [347, 217] width 425 height 323
type textarea "</div>"
click at [480, 384] on div "Save" at bounding box center [543, 387] width 17 height 11
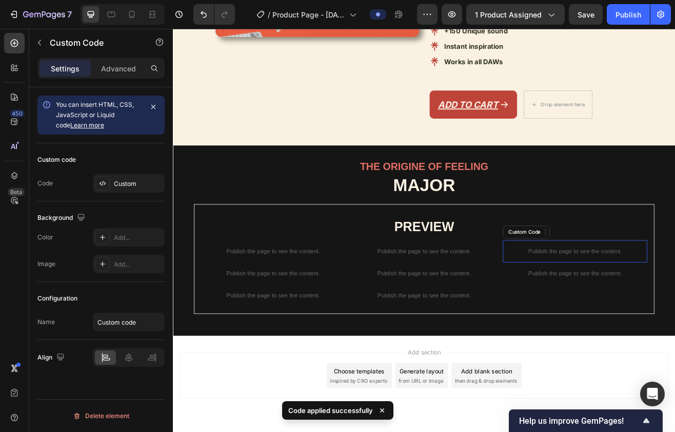
click at [480, 308] on div "Publish the page to see the content." at bounding box center [665, 301] width 177 height 27
click at [121, 185] on div "Custom" at bounding box center [138, 183] width 48 height 9
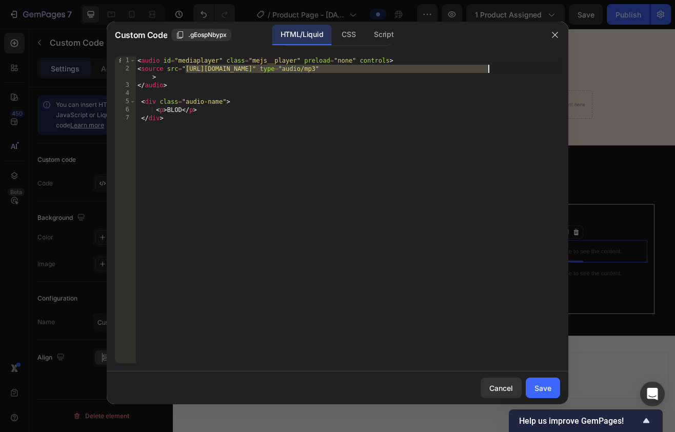
drag, startPoint x: 185, startPoint y: 68, endPoint x: 489, endPoint y: 71, distance: 303.3
click at [480, 71] on div "< audio id = "mediaplayer" class = "mejs__player" preload = "none" controls > <…" at bounding box center [347, 217] width 425 height 323
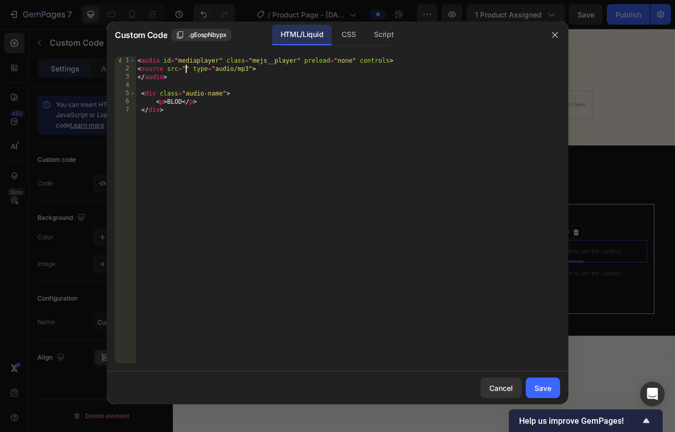
paste textarea "https://cdn.shopify.com/s/files/1/0873/0178/3886/files/MAJOR_808_lonesluv.wav?v…"
click at [174, 109] on div "< audio id = "mediaplayer" class = "mejs__player" preload = "none" controls > <…" at bounding box center [347, 217] width 425 height 323
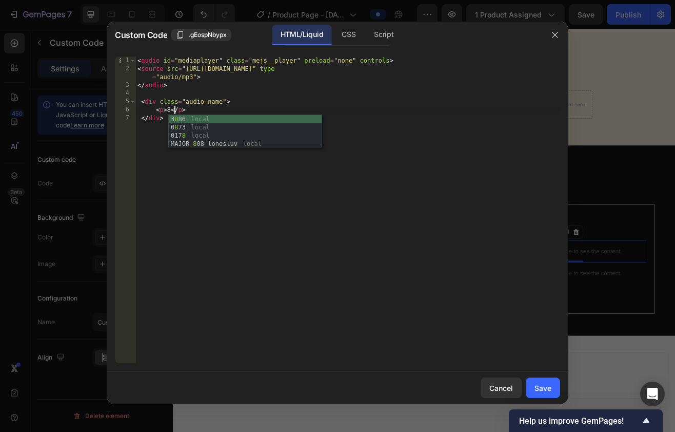
scroll to position [0, 4]
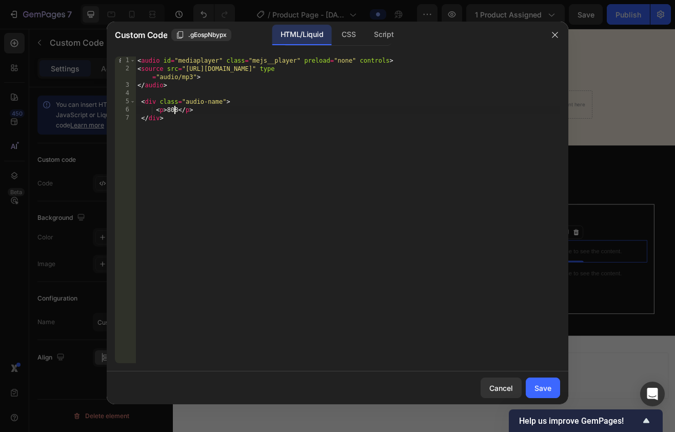
click at [173, 111] on div "< audio id = "mediaplayer" class = "mejs__player" preload = "none" controls > <…" at bounding box center [347, 217] width 425 height 323
click at [171, 110] on div "< audio id = "mediaplayer" class = "mejs__player" preload = "none" controls > <…" at bounding box center [347, 217] width 425 height 323
type textarea "<p> LUV 808 </p>"
click at [480, 378] on button "Save" at bounding box center [543, 387] width 34 height 21
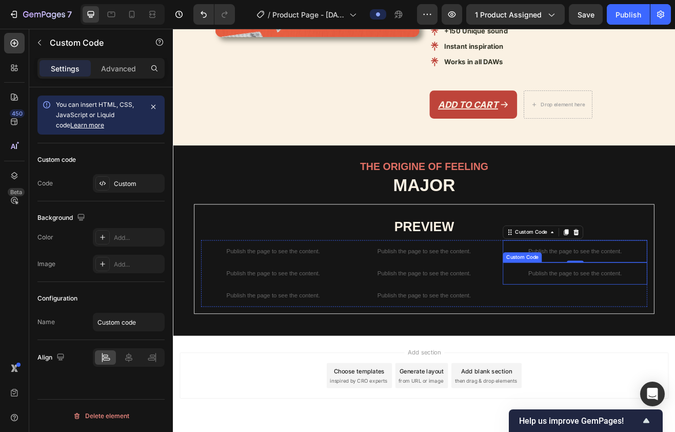
click at [480, 319] on div "Publish the page to see the content." at bounding box center [665, 328] width 177 height 27
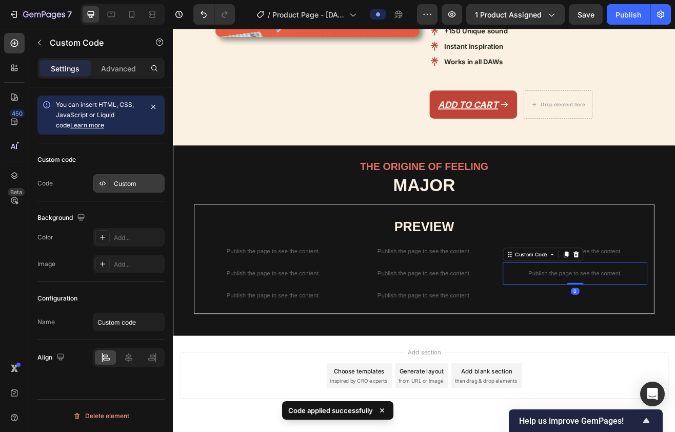
click at [123, 185] on div "Custom" at bounding box center [138, 183] width 48 height 9
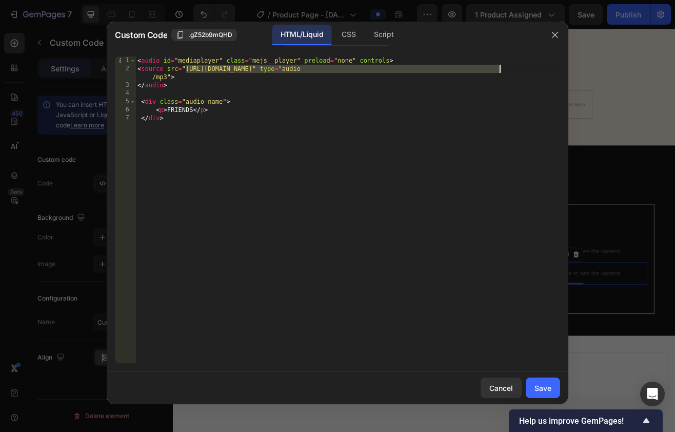
drag, startPoint x: 186, startPoint y: 68, endPoint x: 501, endPoint y: 70, distance: 315.1
click at [480, 70] on div "< audio id = "mediaplayer" class = "mejs__player" preload = "none" controls > <…" at bounding box center [347, 217] width 425 height 323
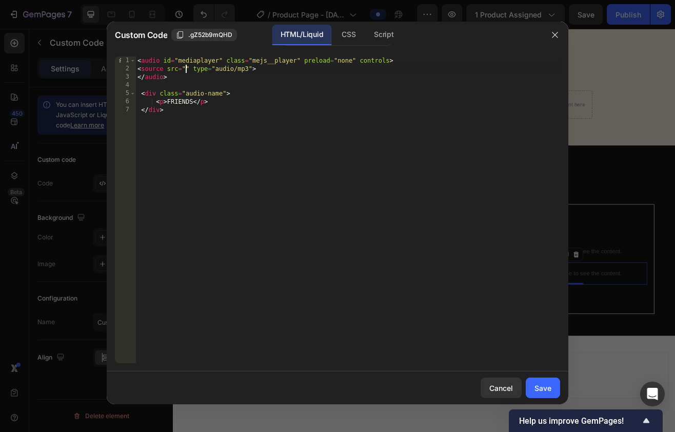
paste textarea "https://cdn.shopify.com/s/files/1/0873/0178/3886/files/MAJOR_Vinyle_Snare_lones…"
click at [179, 109] on div "< audio id = "mediaplayer" class = "mejs__player" preload = "none" controls > <…" at bounding box center [347, 217] width 425 height 323
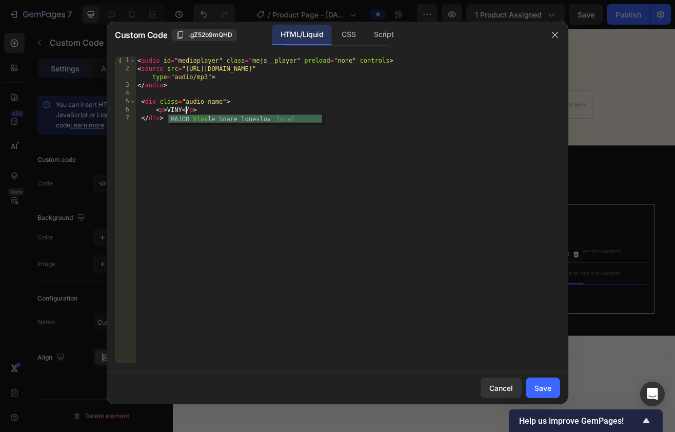
scroll to position [0, 5]
click at [195, 139] on div "< audio id = "mediaplayer" class = "mejs__player" preload = "none" controls > <…" at bounding box center [347, 217] width 425 height 323
click at [199, 111] on div "< audio id = "mediaplayer" class = "mejs__player" preload = "none" controls > <…" at bounding box center [347, 217] width 425 height 323
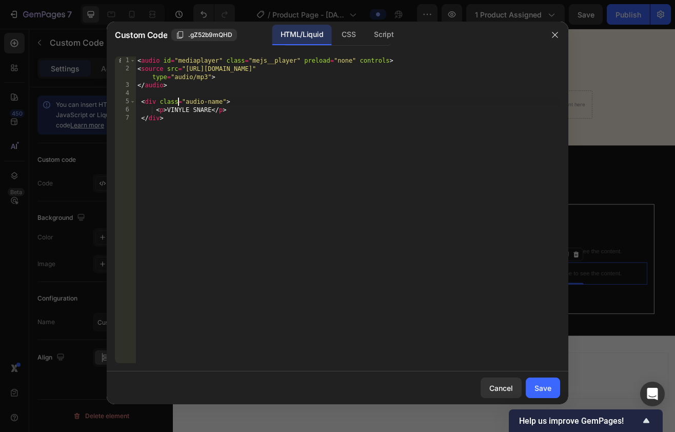
click at [179, 105] on div "< audio id = "mediaplayer" class = "mejs__player" preload = "none" controls > <…" at bounding box center [347, 217] width 425 height 323
click at [179, 110] on div "< audio id = "mediaplayer" class = "mejs__player" preload = "none" controls > <…" at bounding box center [347, 217] width 425 height 323
click at [217, 162] on div "< audio id = "mediaplayer" class = "mejs__player" preload = "none" controls > <…" at bounding box center [347, 217] width 425 height 323
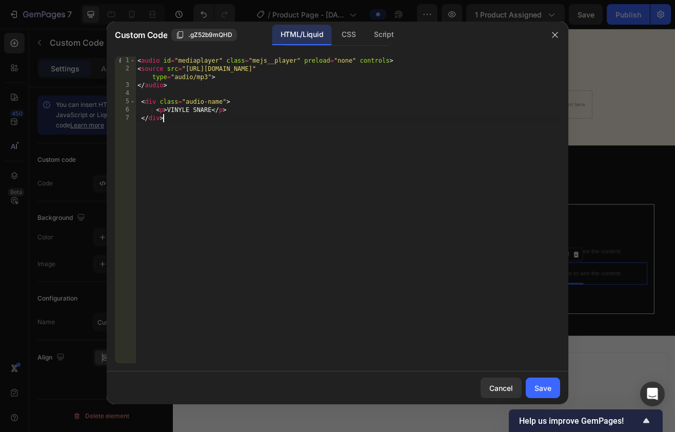
type textarea "</div>"
click at [480, 385] on div "Save" at bounding box center [543, 387] width 17 height 11
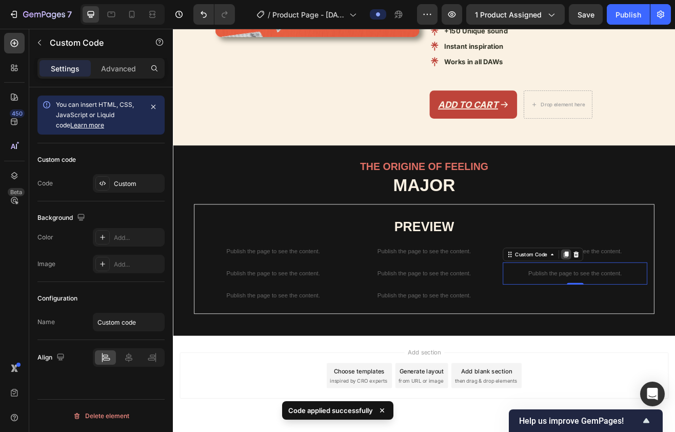
click at [480, 306] on div at bounding box center [655, 305] width 12 height 12
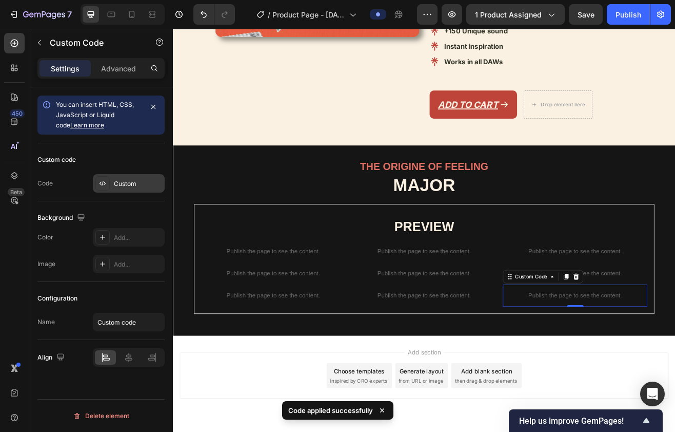
click at [120, 182] on div "Custom" at bounding box center [138, 183] width 48 height 9
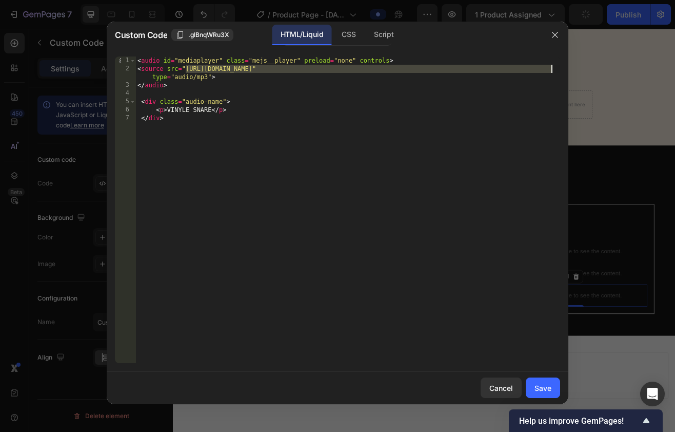
drag, startPoint x: 185, startPoint y: 69, endPoint x: 550, endPoint y: 66, distance: 364.9
click at [480, 66] on div "< audio id = "mediaplayer" class = "mejs__player" preload = "none" controls > <…" at bounding box center [347, 217] width 425 height 323
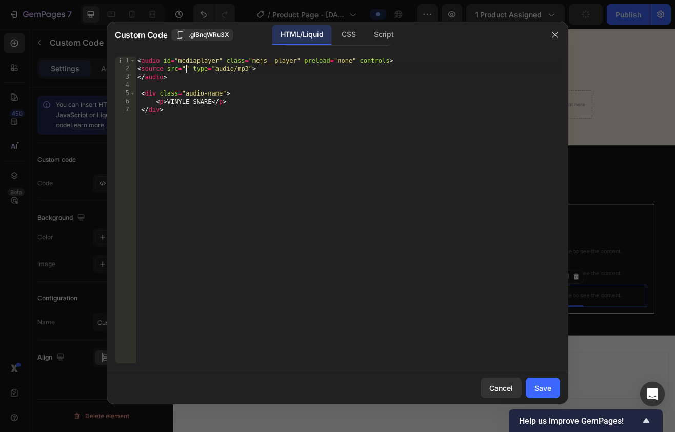
paste textarea "https://cdn.shopify.com/s/files/1/0873/0178/3886/files/MAJOR_Silver_Snare_lones…"
click at [174, 109] on div "< audio id = "mediaplayer" class = "mejs__player" preload = "none" controls > <…" at bounding box center [347, 217] width 425 height 323
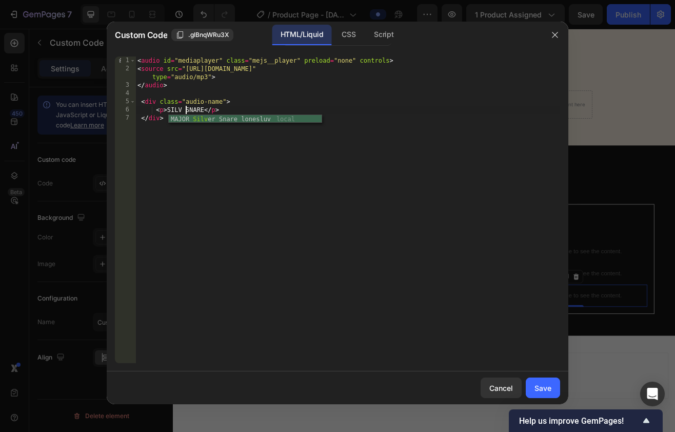
scroll to position [0, 5]
type textarea "<p> SILVER SNARE</p>"
click at [480, 387] on div "Save" at bounding box center [543, 387] width 17 height 11
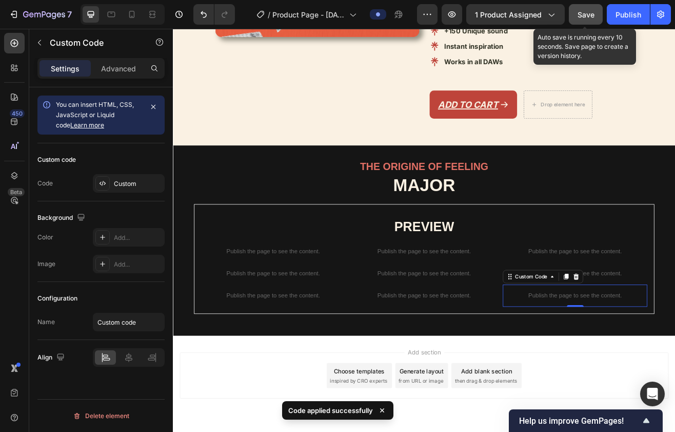
click at [480, 20] on button "Save" at bounding box center [586, 14] width 34 height 21
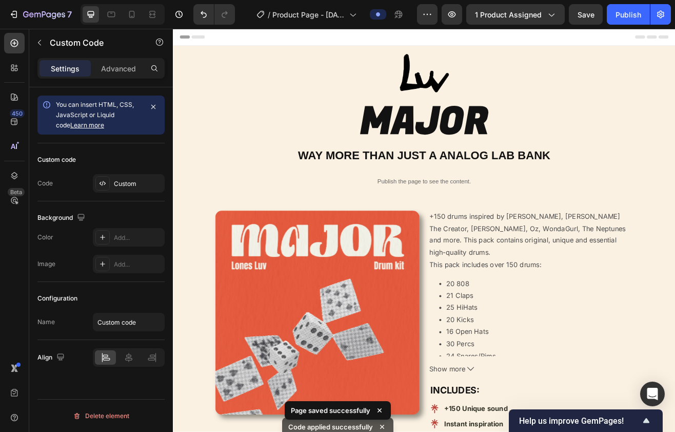
scroll to position [0, 0]
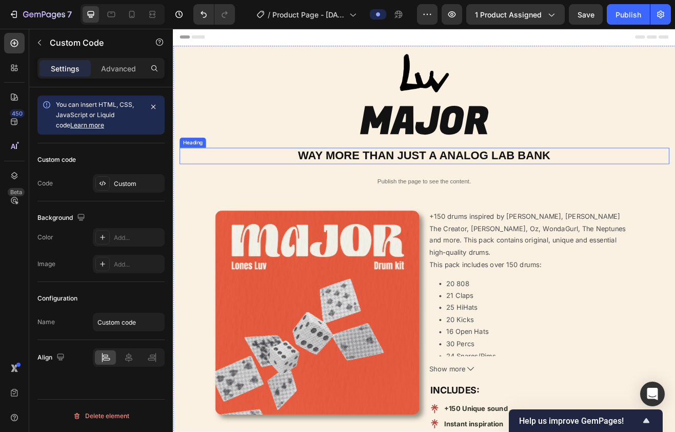
click at [388, 185] on h2 "WAY MORE THAN JUST A ANALOG LAB BANK" at bounding box center [481, 184] width 600 height 20
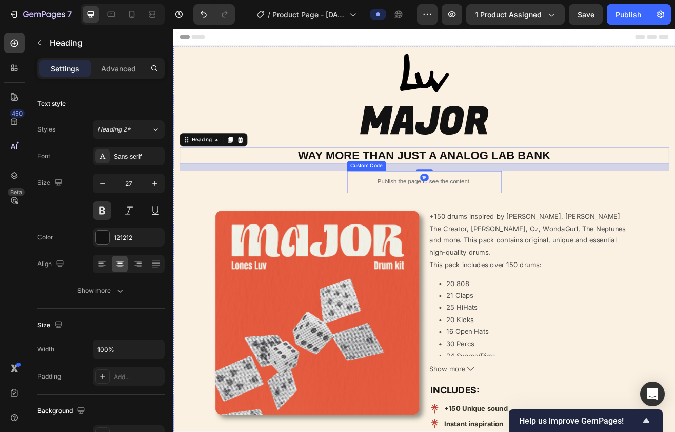
click at [414, 211] on p "Publish the page to see the content." at bounding box center [481, 216] width 190 height 11
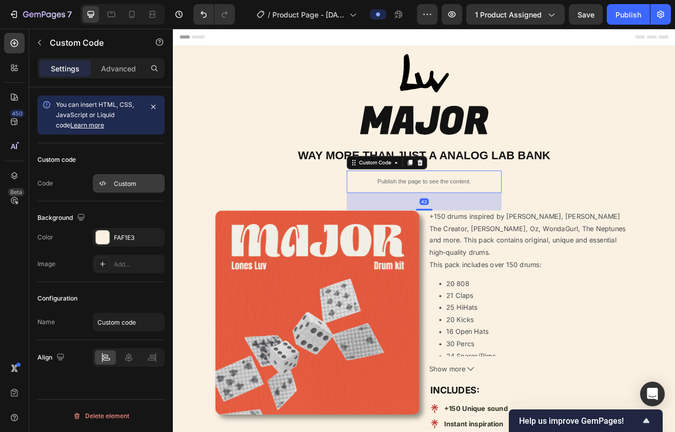
click at [131, 178] on div "Custom" at bounding box center [129, 183] width 72 height 18
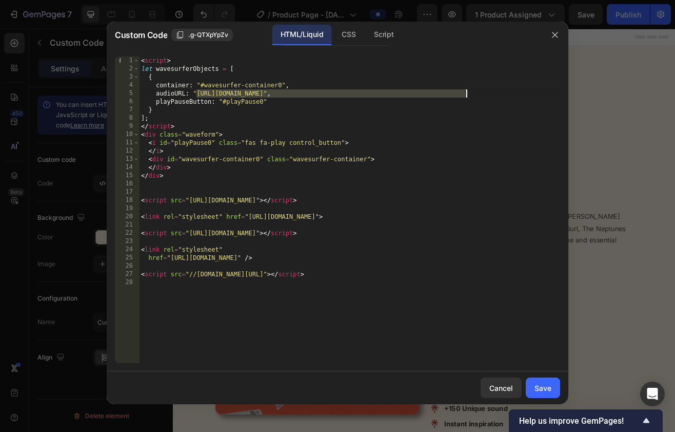
drag, startPoint x: 198, startPoint y: 93, endPoint x: 466, endPoint y: 96, distance: 268.9
click at [466, 96] on div "< script > let wavesurferObjects = [ { container : "#wavesurfer-container0" , a…" at bounding box center [349, 217] width 421 height 323
click at [442, 105] on div "< script > let wavesurferObjects = [ { container : "#wavesurfer-container0" , a…" at bounding box center [349, 217] width 421 height 323
type textarea "playPauseButton: "#playPause0""
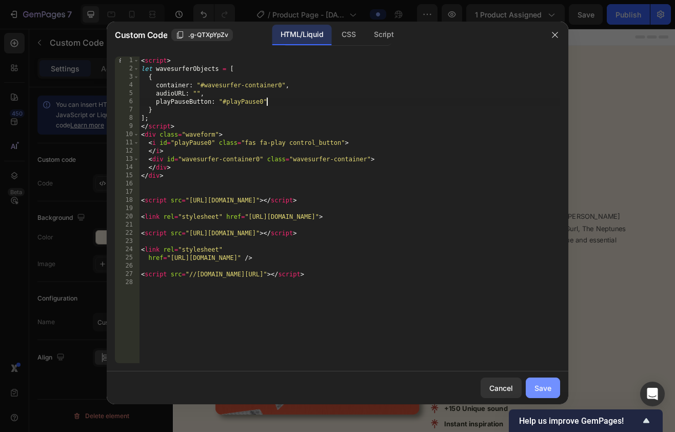
click at [480, 392] on button "Save" at bounding box center [543, 387] width 34 height 21
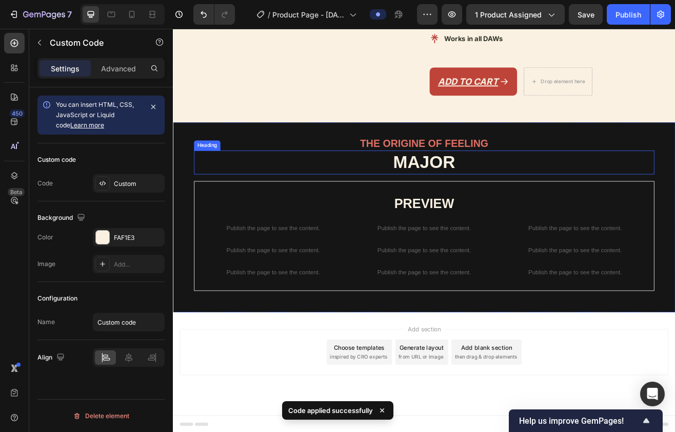
scroll to position [490, 0]
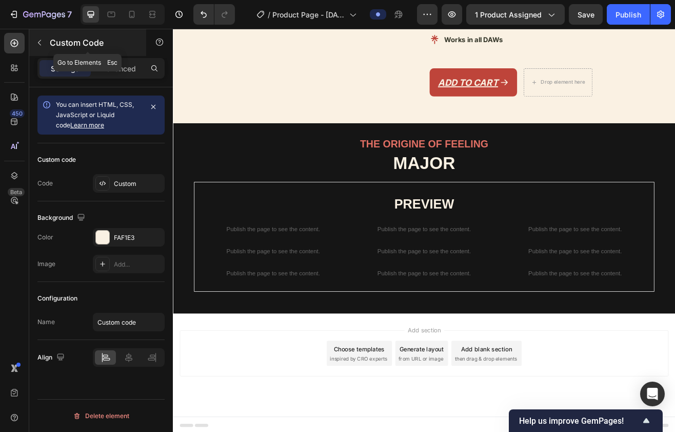
click at [40, 39] on icon "button" at bounding box center [39, 42] width 8 height 8
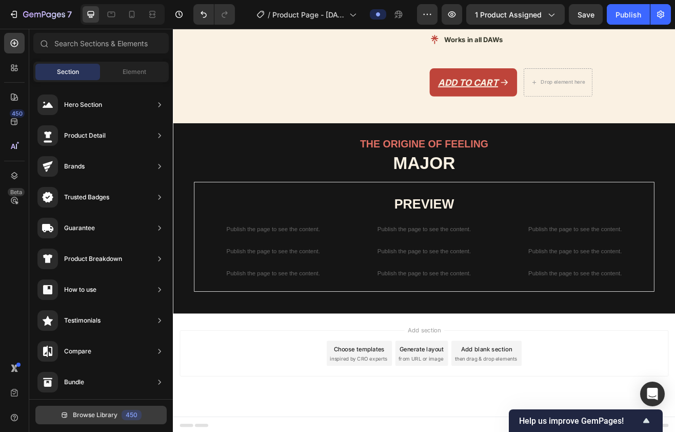
click at [88, 418] on span "Browse Library" at bounding box center [95, 414] width 45 height 9
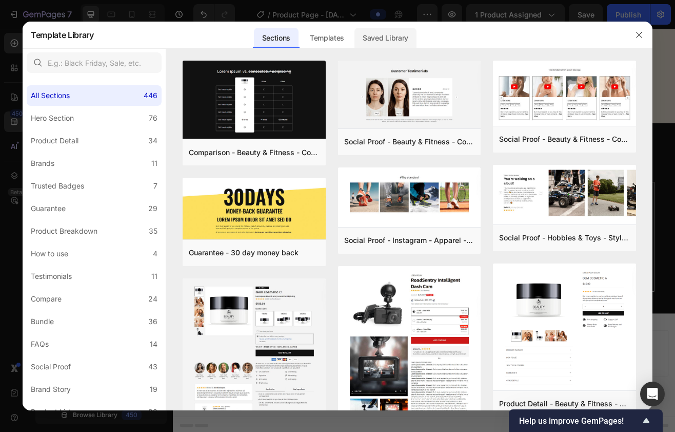
click at [389, 34] on div "Saved Library" at bounding box center [386, 38] width 62 height 21
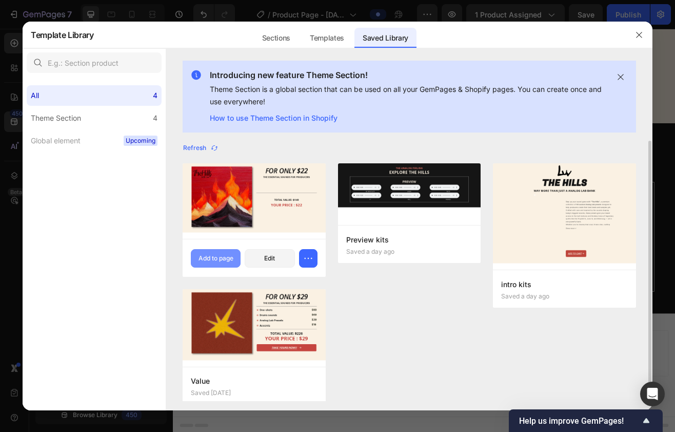
click at [233, 259] on div "Add to page" at bounding box center [216, 258] width 35 height 9
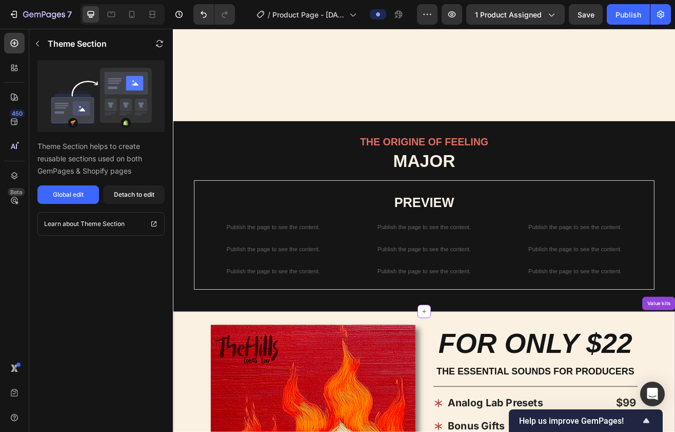
scroll to position [835, 0]
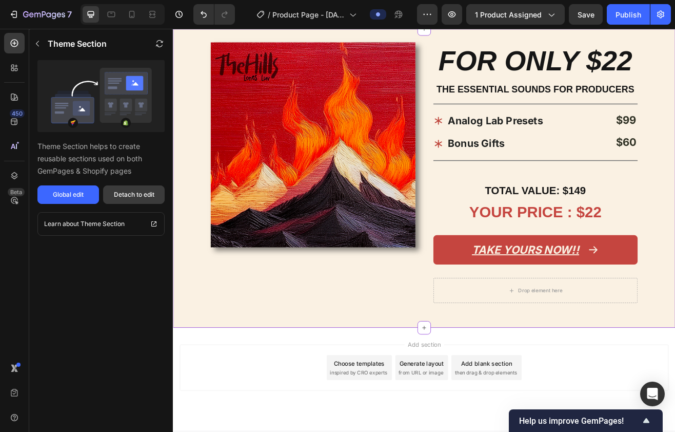
click at [152, 192] on div "Detach to edit" at bounding box center [134, 194] width 41 height 9
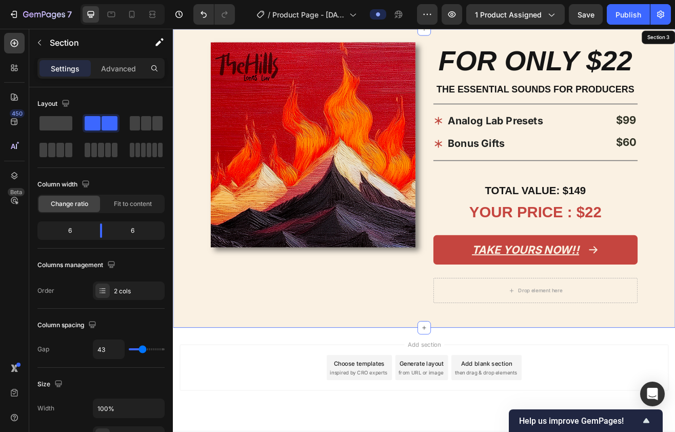
click at [220, 230] on img at bounding box center [344, 171] width 251 height 251
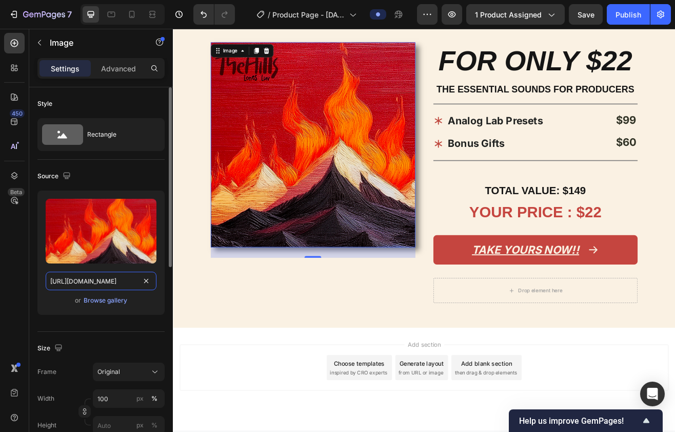
click at [93, 286] on input "https://cdn.shopify.com/s/files/1/0873/0178/3886/files/cover_c8830625-baf5-475e…" at bounding box center [101, 280] width 111 height 18
paste input "7c2dc7f3-89a1-47d2-9e4f-cb9c2df9829c.png?v=1736283687"
type input "https://cdn.shopify.com/s/files/1/0873/0178/3886/files/cover_7c2dc7f3-89a1-47d2…"
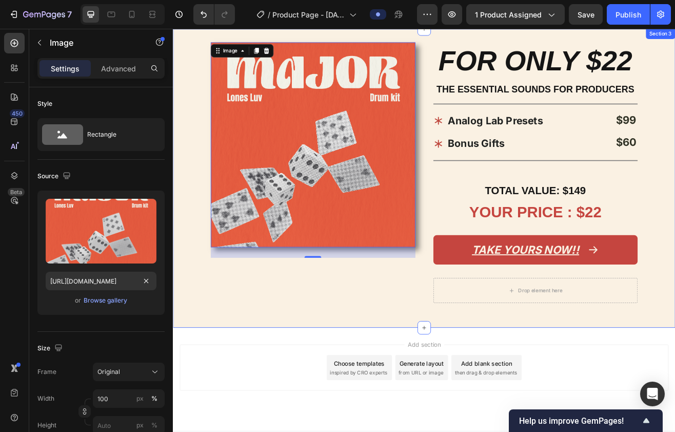
click at [272, 349] on div "Image 25" at bounding box center [344, 212] width 251 height 333
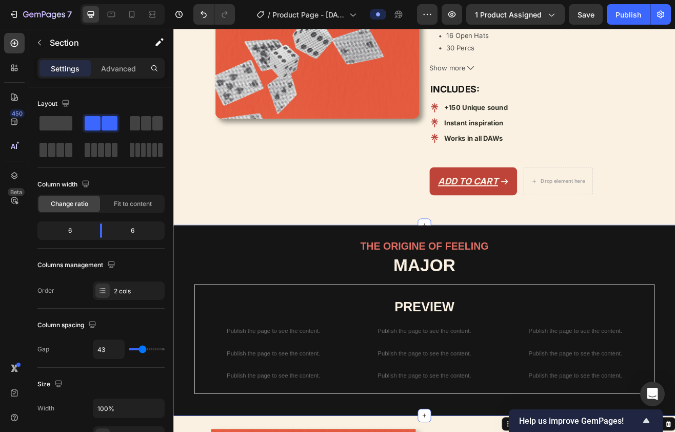
scroll to position [359, 0]
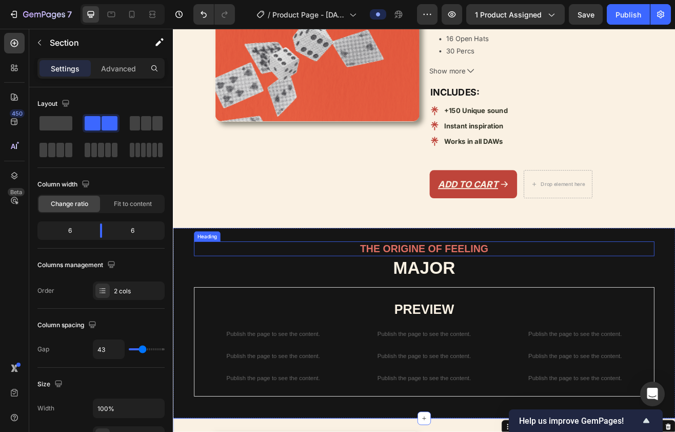
click at [480, 299] on h2 "THE ORIGINE OF FEELING" at bounding box center [481, 298] width 564 height 18
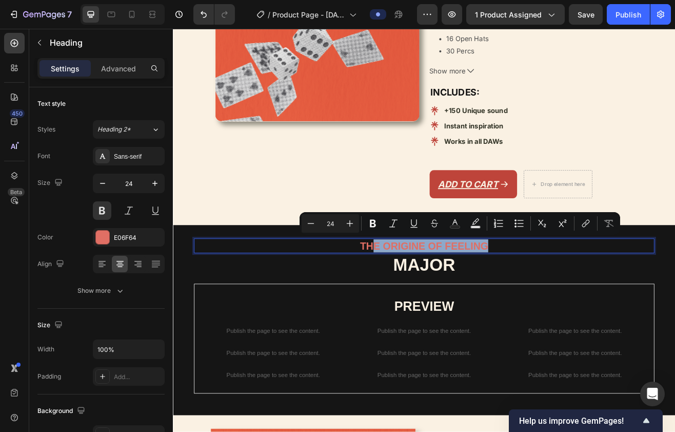
drag, startPoint x: 560, startPoint y: 289, endPoint x: 402, endPoint y: 290, distance: 158.6
click at [402, 290] on p "THE ORIGINE OF FEELING" at bounding box center [481, 295] width 562 height 16
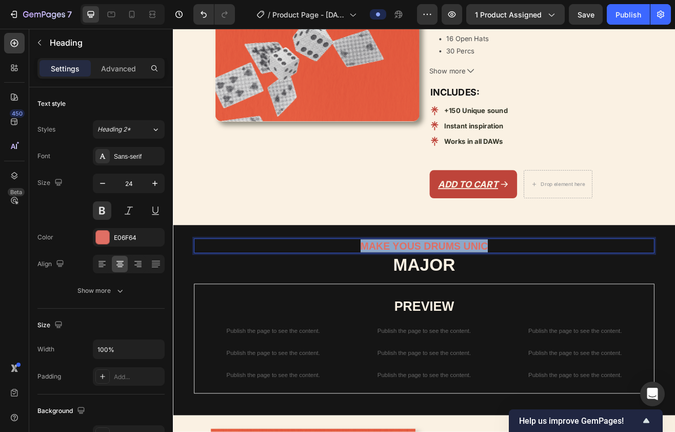
drag, startPoint x: 569, startPoint y: 288, endPoint x: 404, endPoint y: 288, distance: 164.7
click at [404, 288] on p "MAKE YOUS DRUMS UNIC" at bounding box center [481, 295] width 562 height 16
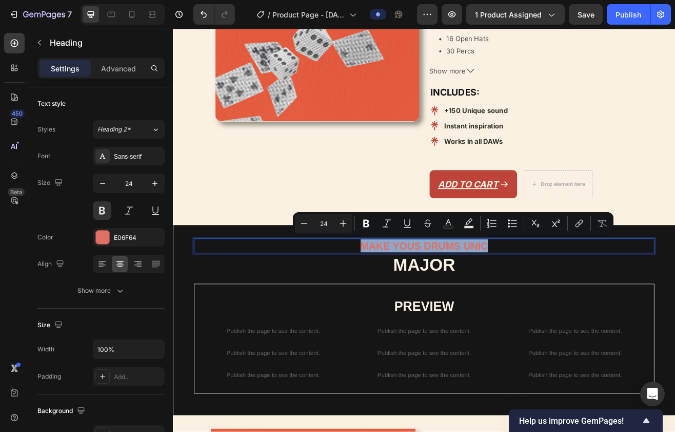
copy p "MAKE YOUS DRUMS UNIC"
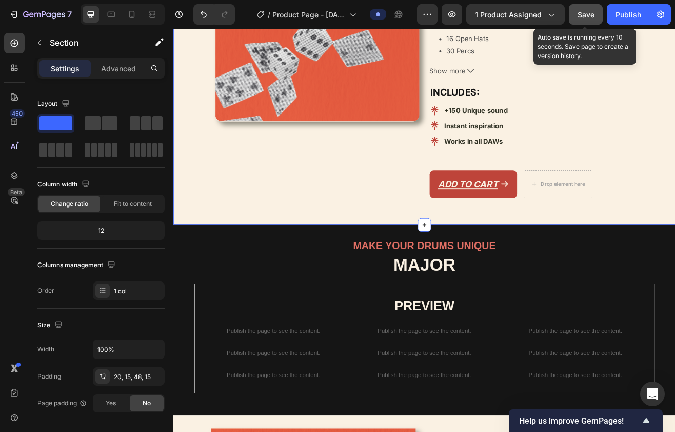
click at [480, 13] on span "Save" at bounding box center [586, 14] width 17 height 9
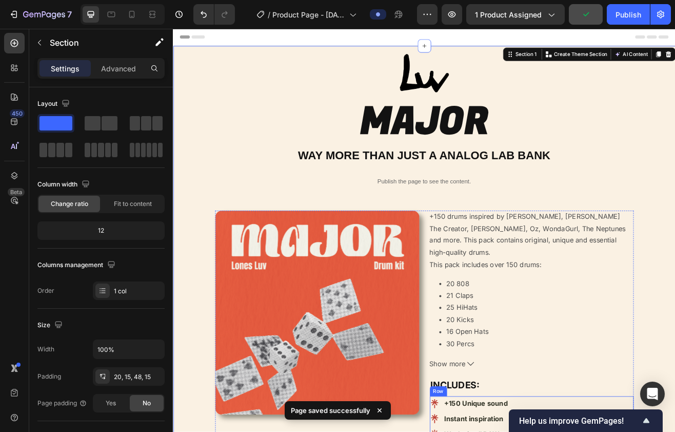
scroll to position [0, 0]
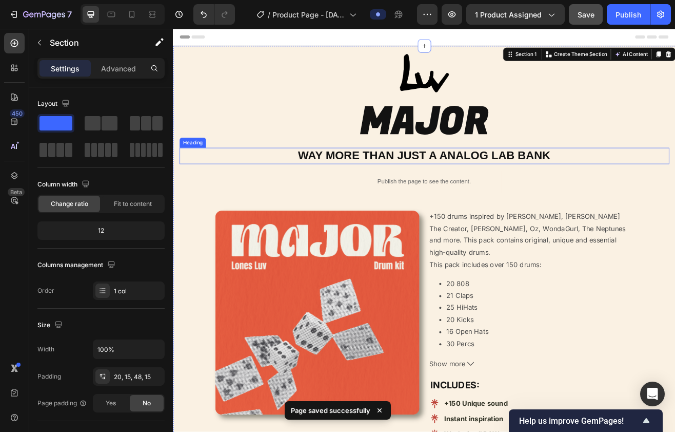
click at [480, 182] on h2 "WAY MORE THAN JUST A ANALOG LAB BANK" at bounding box center [481, 184] width 600 height 20
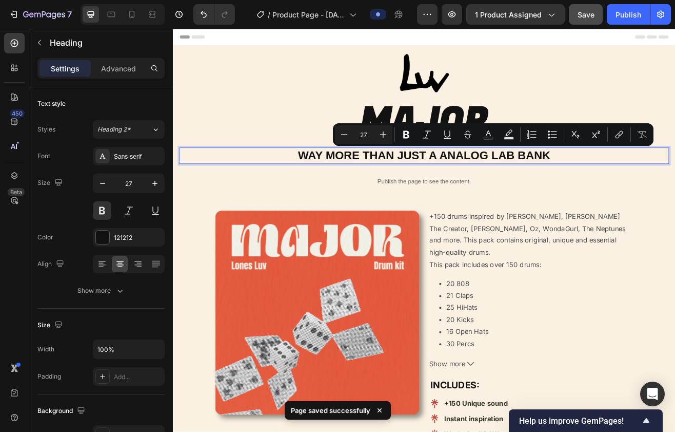
click at [480, 185] on p "WAY MORE THAN JUST A ANALOG LAB BANK" at bounding box center [481, 185] width 598 height 18
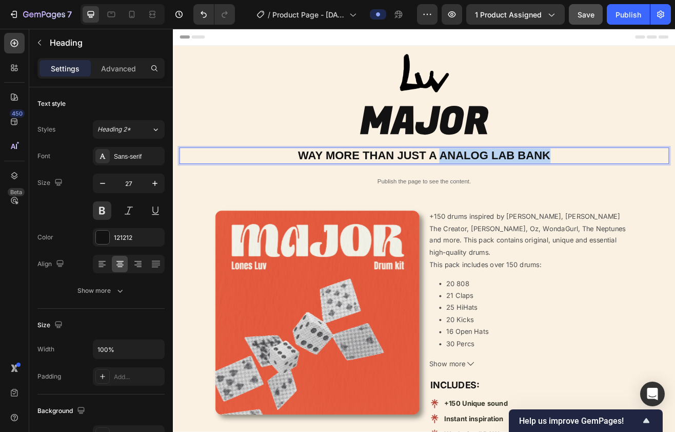
drag, startPoint x: 501, startPoint y: 185, endPoint x: 639, endPoint y: 186, distance: 138.6
click at [480, 186] on p "WAY MORE THAN JUST A ANALOG LAB BANK" at bounding box center [481, 185] width 598 height 18
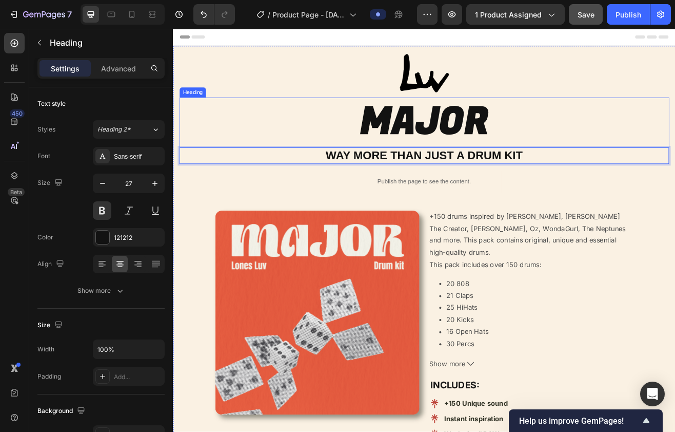
click at [480, 152] on h2 "MAJOR" at bounding box center [481, 144] width 600 height 62
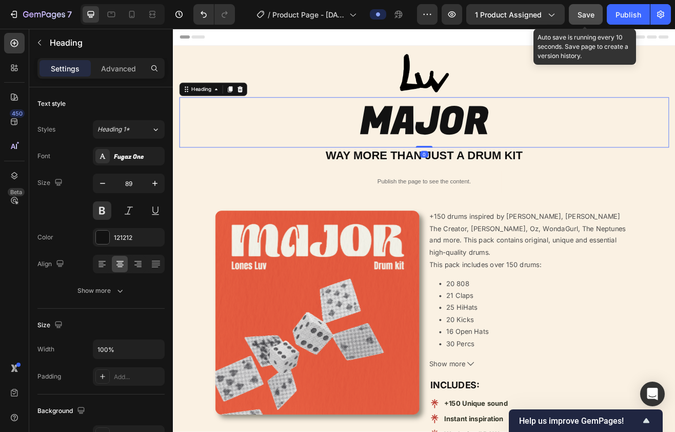
click at [480, 18] on span "Save" at bounding box center [586, 14] width 17 height 9
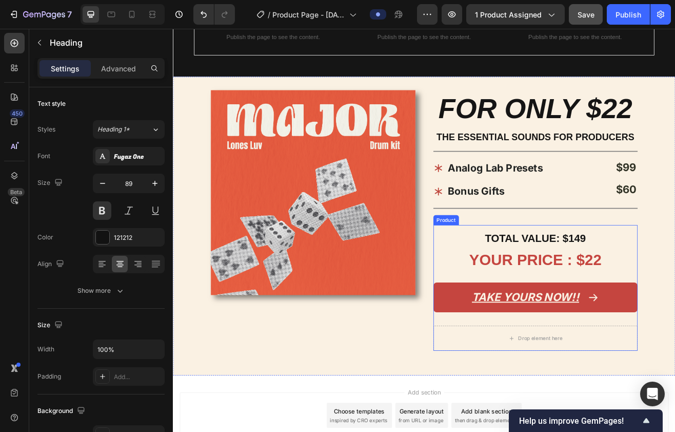
scroll to position [763, 0]
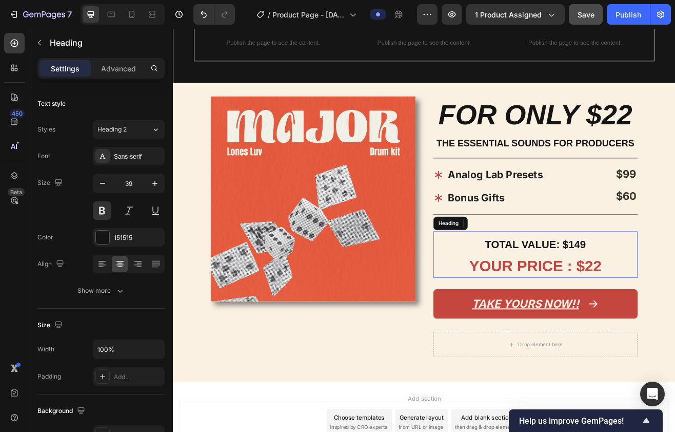
click at [480, 321] on strong "YOUR PRICE : $22" at bounding box center [617, 319] width 162 height 21
click at [480, 316] on strong "YOUR PRICE : $22" at bounding box center [617, 319] width 162 height 21
drag, startPoint x: 705, startPoint y: 316, endPoint x: 680, endPoint y: 316, distance: 24.6
click at [480, 316] on p "TOTAL VALUE: $149 YOUR PRICE : $22" at bounding box center [617, 305] width 249 height 54
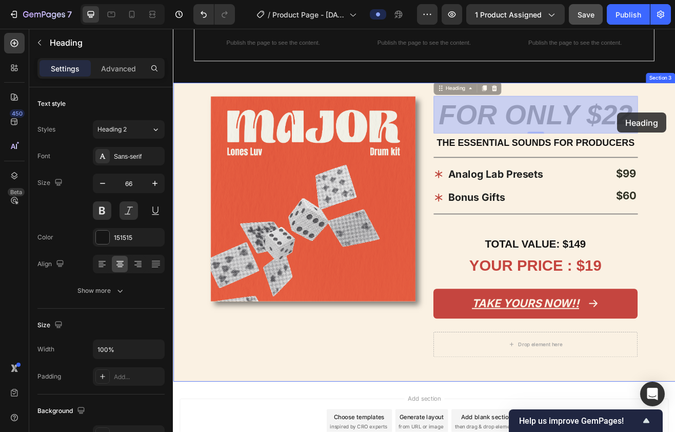
drag, startPoint x: 739, startPoint y: 131, endPoint x: 717, endPoint y: 131, distance: 22.6
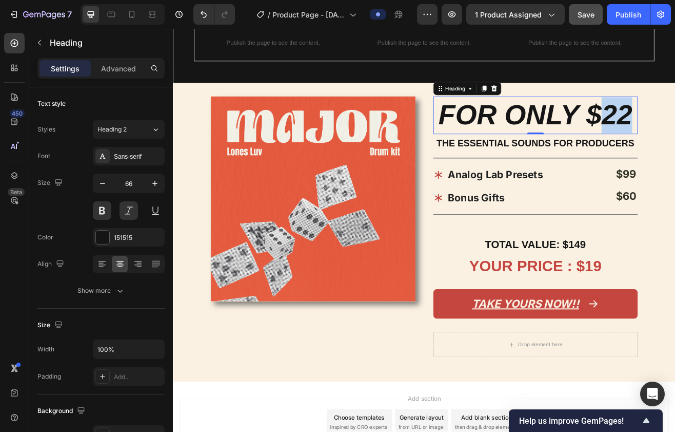
click at [480, 132] on p "FOR ONLY $22" at bounding box center [617, 135] width 249 height 44
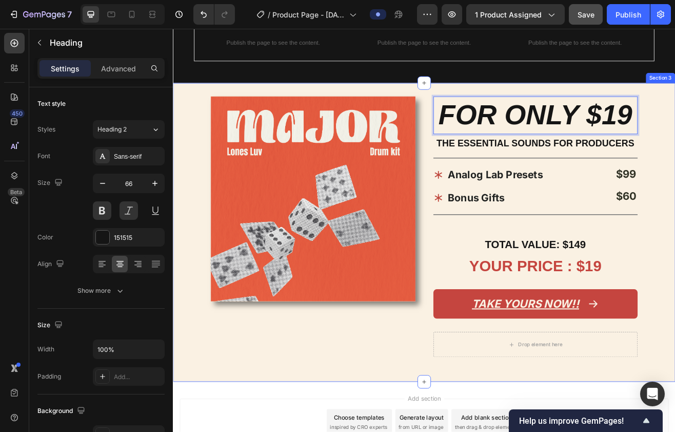
click at [480, 131] on div "Image FOR ONLY $19 Heading 0 THE ESSENTIAL SOUNDS FOR PRODUCERS Text Block Titl…" at bounding box center [481, 278] width 616 height 366
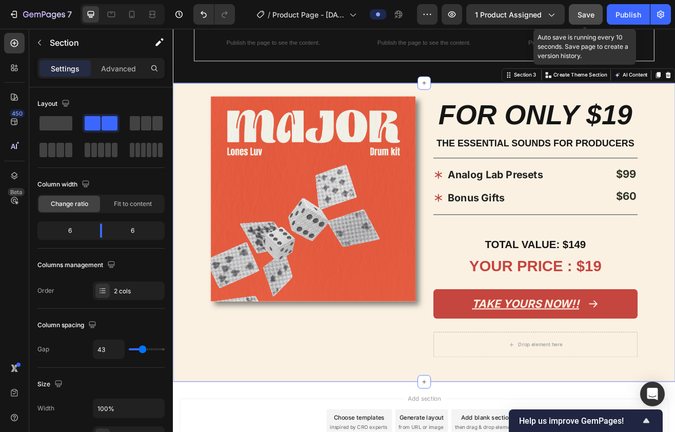
click at [480, 18] on span "Save" at bounding box center [586, 14] width 17 height 9
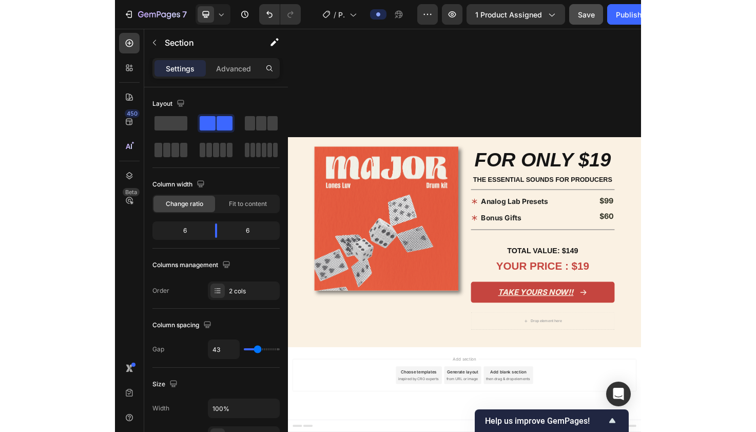
scroll to position [638, 0]
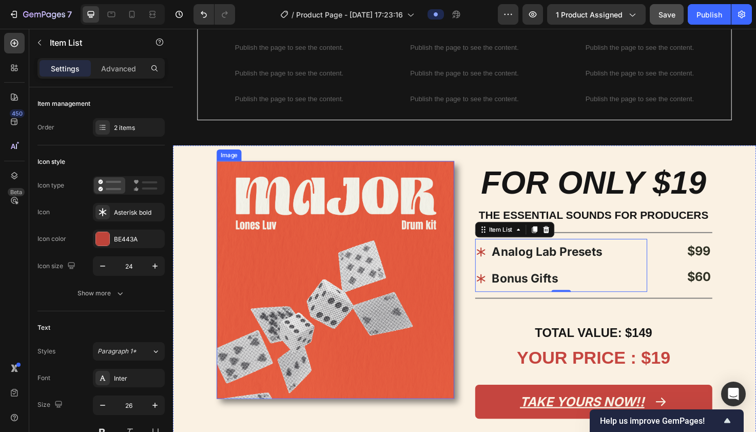
scroll to position [718, 0]
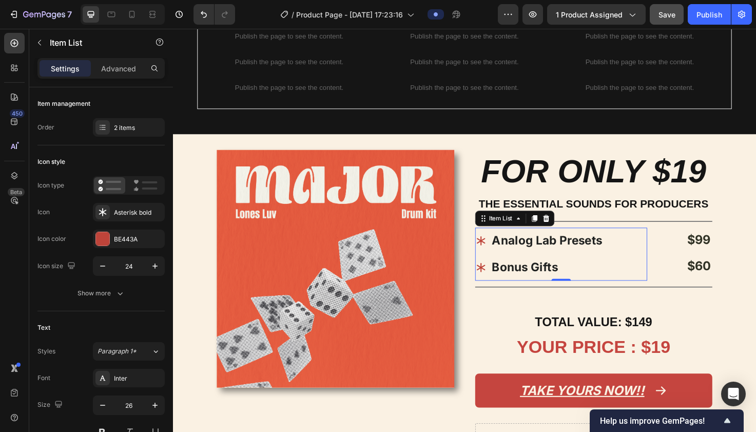
click at [480, 286] on p "Bonus Gifts" at bounding box center [568, 280] width 116 height 25
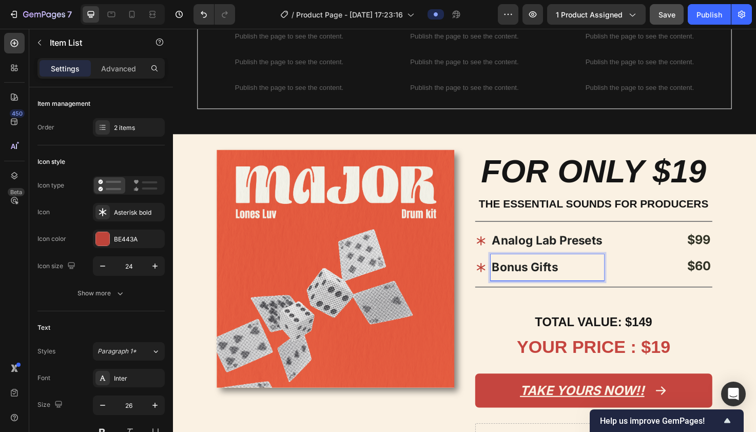
click at [480, 286] on p "Bonus Gifts" at bounding box center [568, 280] width 116 height 25
drag, startPoint x: 595, startPoint y: 277, endPoint x: 497, endPoint y: 277, distance: 98.5
click at [480, 277] on div "Bonus Gifts" at bounding box center [560, 281] width 136 height 28
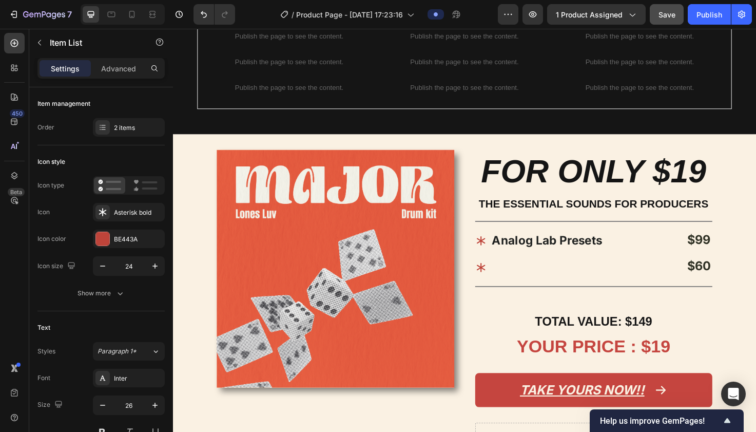
click at [480, 278] on icon at bounding box center [498, 281] width 9 height 10
click at [480, 278] on icon at bounding box center [498, 281] width 12 height 12
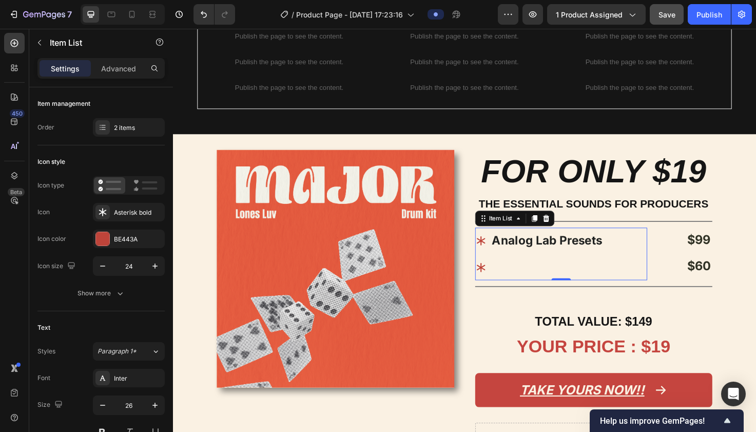
click at [480, 278] on p "Rich Text Editor. Editing area: main" at bounding box center [568, 280] width 116 height 24
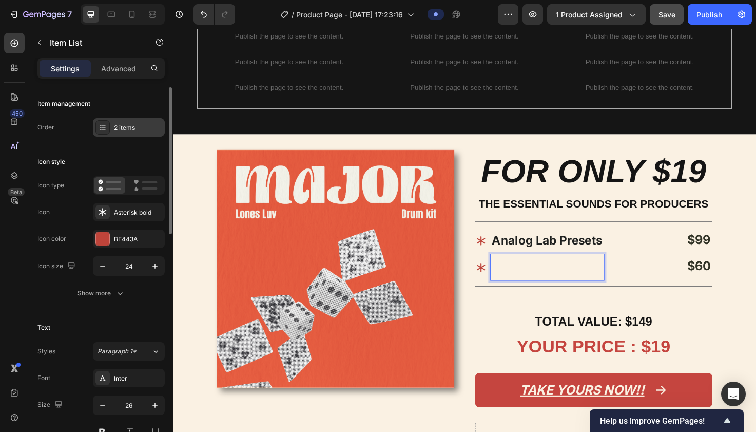
click at [135, 127] on div "2 items" at bounding box center [138, 127] width 48 height 9
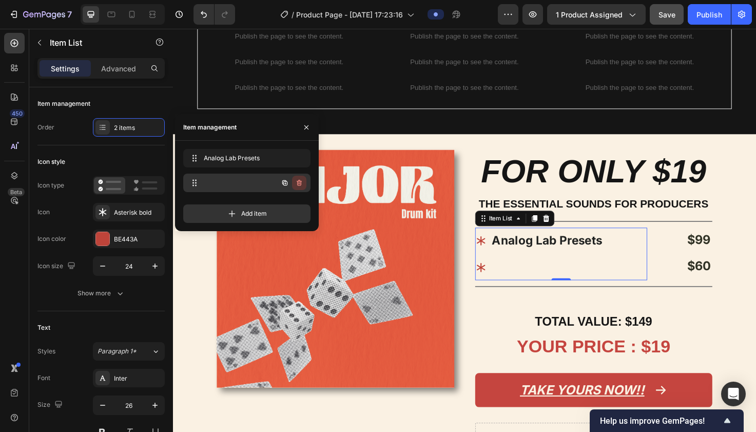
click at [299, 183] on icon "button" at bounding box center [298, 183] width 1 height 3
click at [299, 183] on div "Delete" at bounding box center [292, 182] width 19 height 9
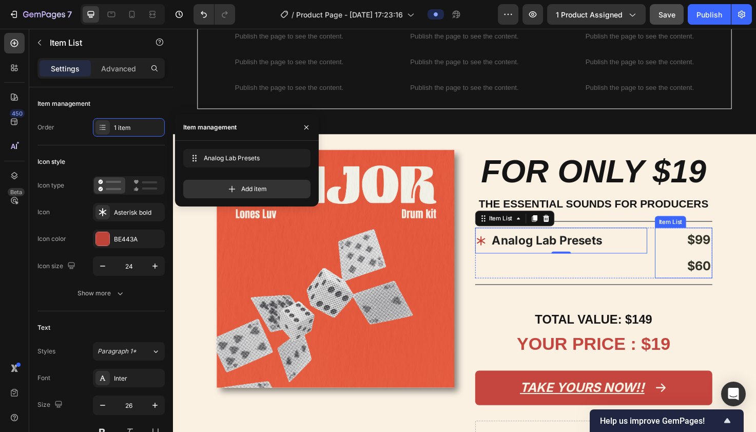
click at [480, 281] on strong "$60" at bounding box center [728, 278] width 25 height 15
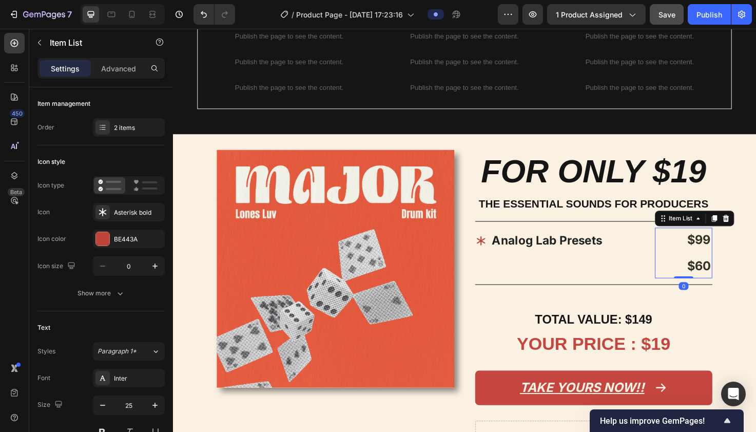
click at [480, 281] on strong "$60" at bounding box center [728, 278] width 25 height 15
click at [480, 279] on div "$99" at bounding box center [712, 265] width 61 height 53
click at [480, 279] on p "Rich Text Editor. Editing area: main" at bounding box center [728, 278] width 25 height 23
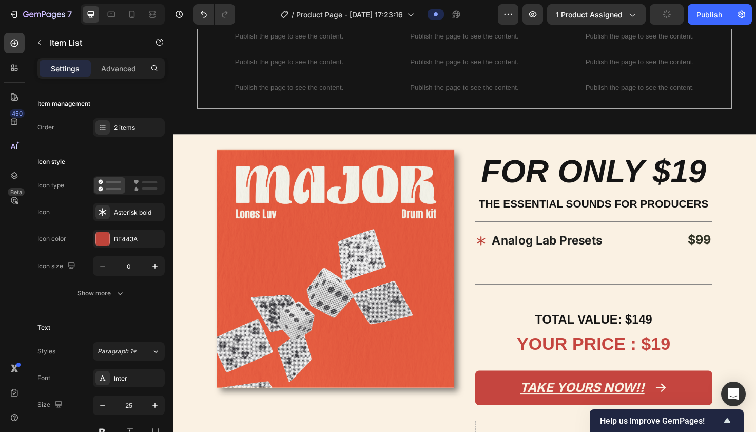
click at [480, 282] on div "$99" at bounding box center [712, 265] width 61 height 53
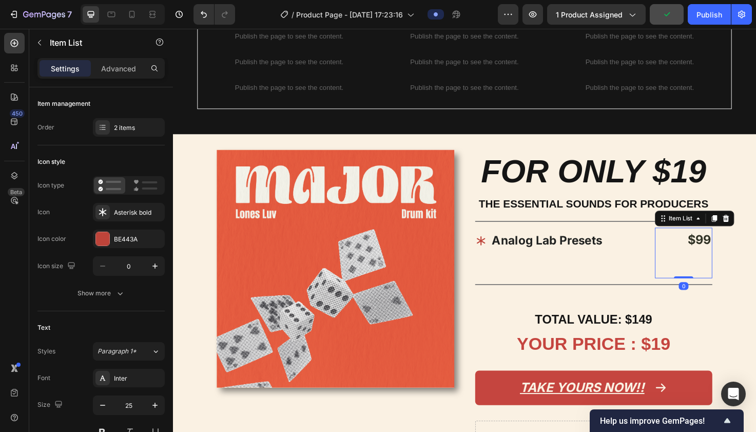
drag, startPoint x: 713, startPoint y: 289, endPoint x: 713, endPoint y: 268, distance: 21.0
click at [480, 268] on div "$99 Item List 0" at bounding box center [712, 265] width 61 height 53
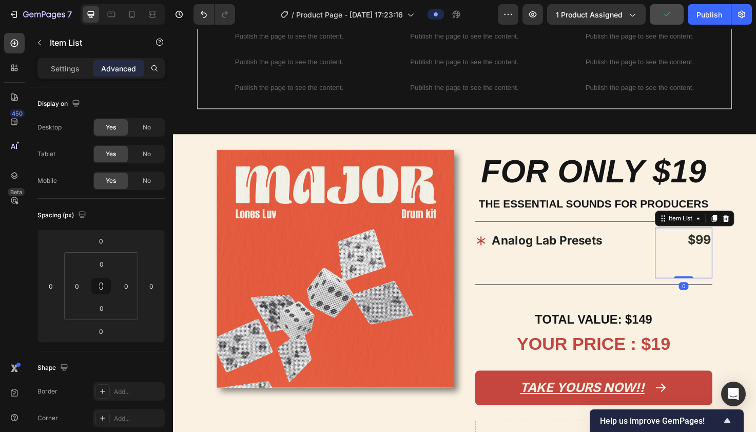
click at [480, 269] on div at bounding box center [727, 279] width 32 height 26
click at [71, 60] on div "Settings" at bounding box center [65, 68] width 51 height 16
type input "8"
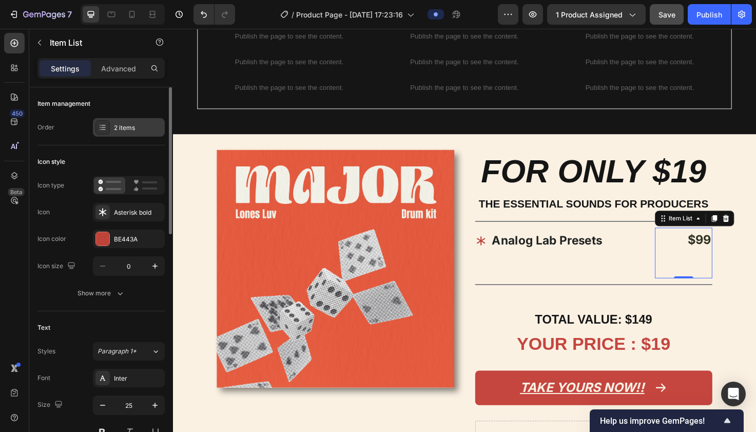
click at [133, 130] on div "2 items" at bounding box center [138, 127] width 48 height 9
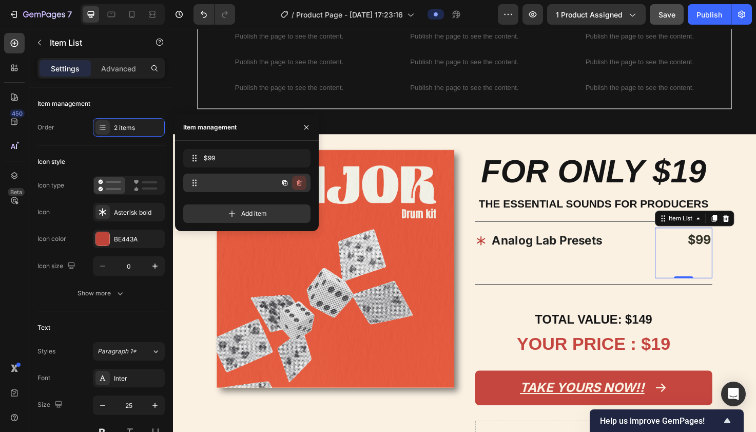
click at [299, 182] on icon "button" at bounding box center [299, 183] width 8 height 8
click at [290, 184] on div "Delete" at bounding box center [292, 182] width 19 height 9
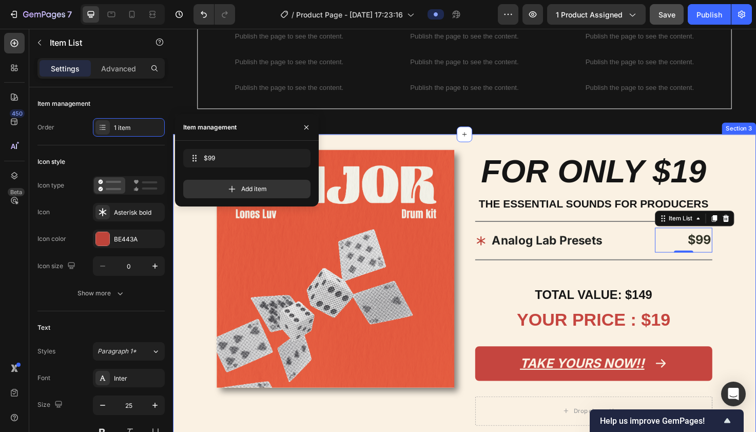
click at [480, 286] on div "FOR ONLY $19 Heading THE ESSENTIAL SOUNDS FOR PRODUCERS Text Block Title Line A…" at bounding box center [617, 309] width 251 height 304
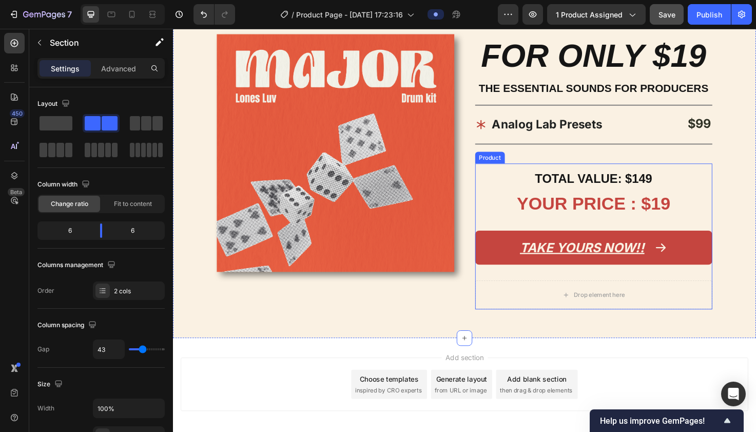
scroll to position [783, 0]
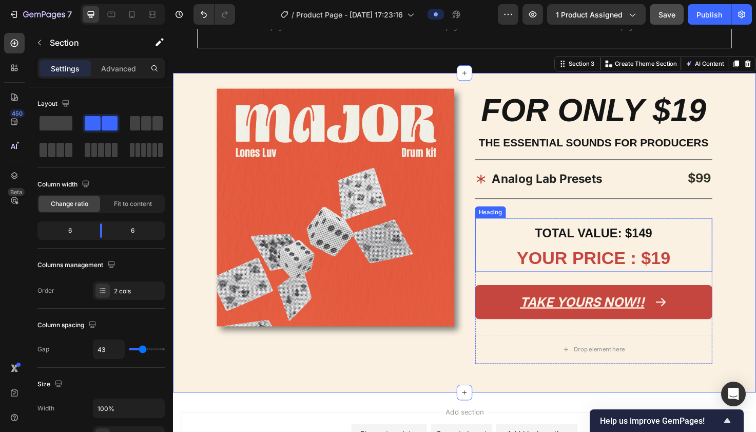
click at [480, 248] on span "TOTAL VALUE: $149" at bounding box center [617, 244] width 124 height 14
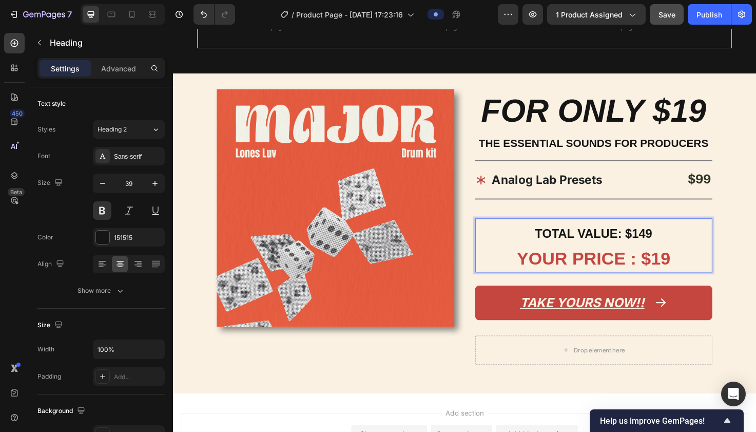
click at [480, 242] on span "TOTAL VALUE: $149" at bounding box center [617, 245] width 124 height 14
click at [480, 261] on h2 "TOTAL VALUE: $99 YOUR PRICE : $19" at bounding box center [617, 257] width 251 height 56
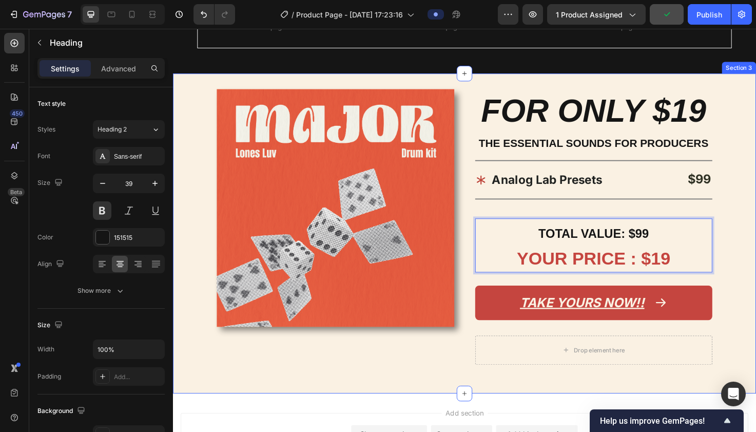
click at [480, 259] on div "Image FOR ONLY $19 Heading THE ESSENTIAL SOUNDS FOR PRODUCERS Text Block Title …" at bounding box center [481, 244] width 616 height 337
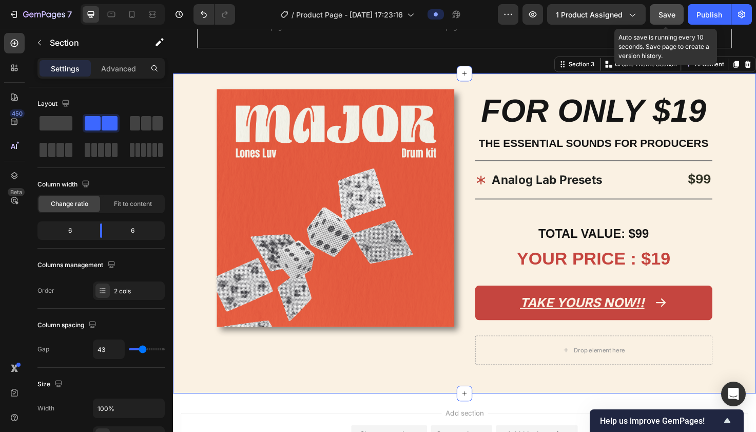
click at [480, 13] on button "Save" at bounding box center [667, 14] width 34 height 21
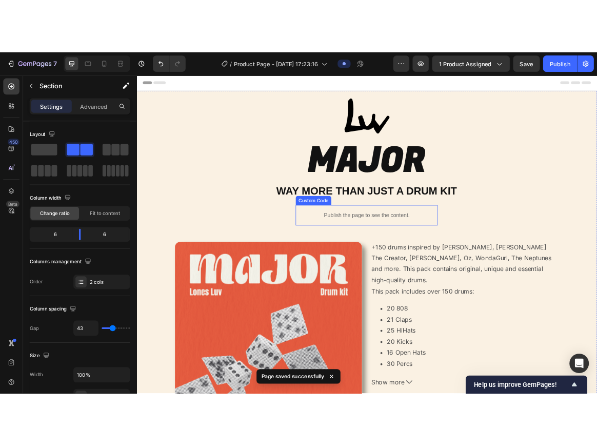
scroll to position [0, 0]
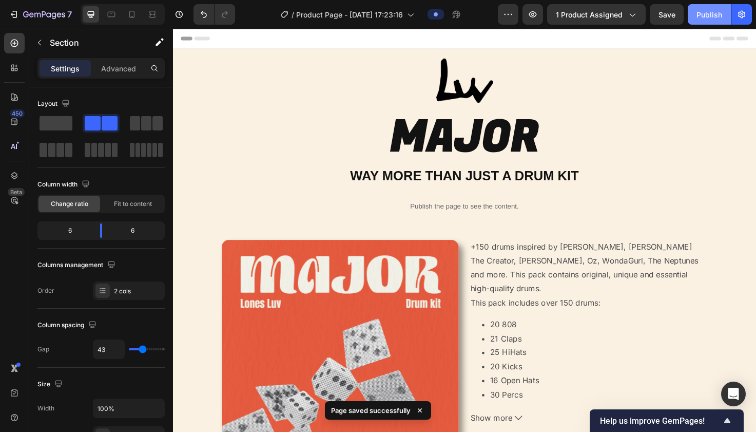
click at [480, 16] on div "Publish" at bounding box center [709, 14] width 26 height 11
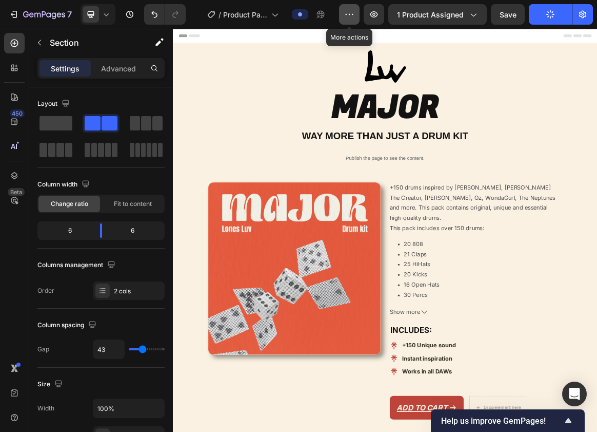
click at [350, 20] on button "button" at bounding box center [349, 14] width 21 height 21
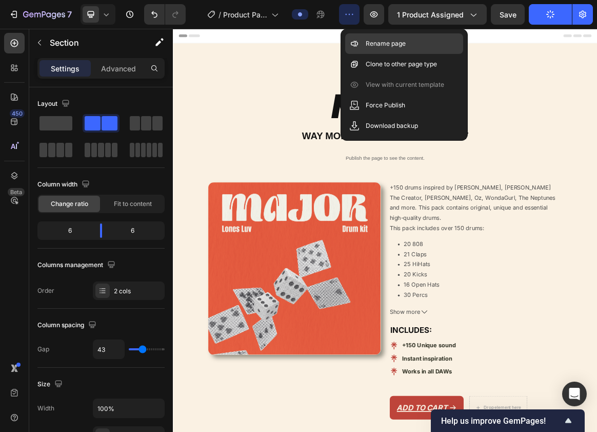
click at [372, 42] on p "Rename page" at bounding box center [386, 43] width 40 height 10
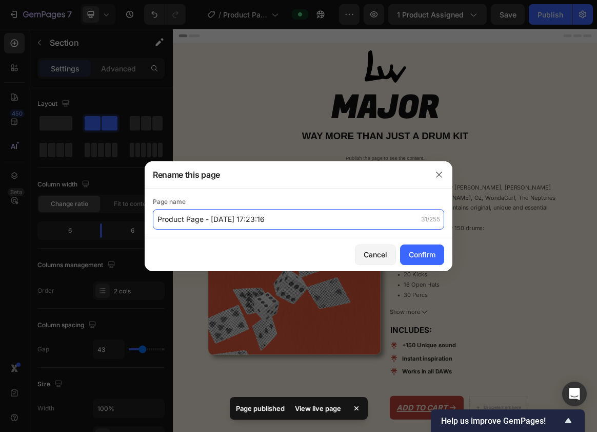
drag, startPoint x: 271, startPoint y: 216, endPoint x: 133, endPoint y: 216, distance: 138.6
click at [133, 216] on div "Rename this page Page name Product Page - Sep 28, 17:23:16 31/255 Cancel Confirm" at bounding box center [298, 216] width 597 height 432
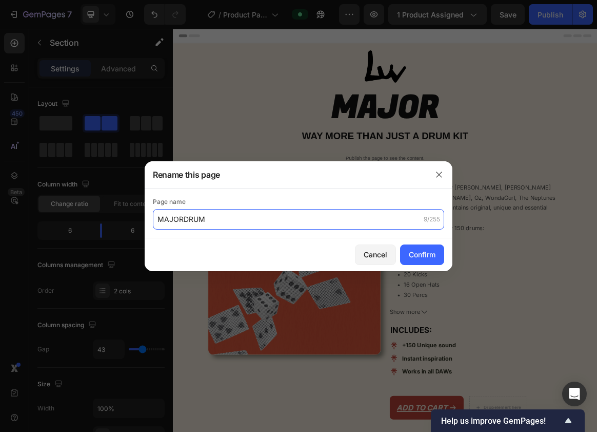
click at [185, 217] on input "MAJORDRUM" at bounding box center [298, 219] width 291 height 21
click at [228, 218] on input "MAJOR DRUM" at bounding box center [298, 219] width 291 height 21
type input "MAJOR DRUM KIT"
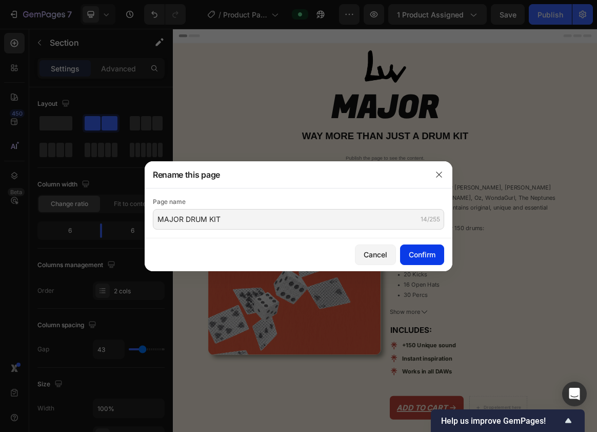
click at [417, 250] on div "Confirm" at bounding box center [422, 254] width 27 height 11
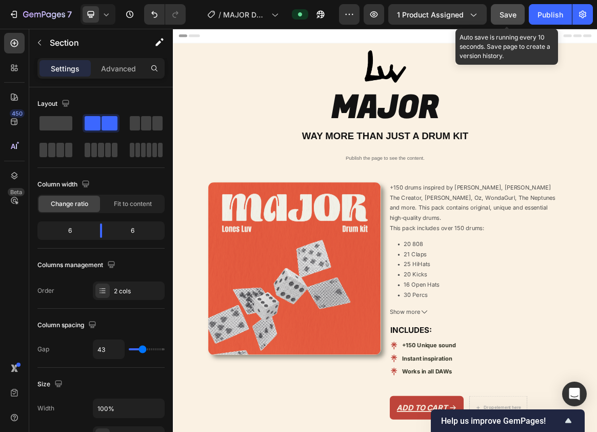
click at [480, 24] on button "Save" at bounding box center [508, 14] width 34 height 21
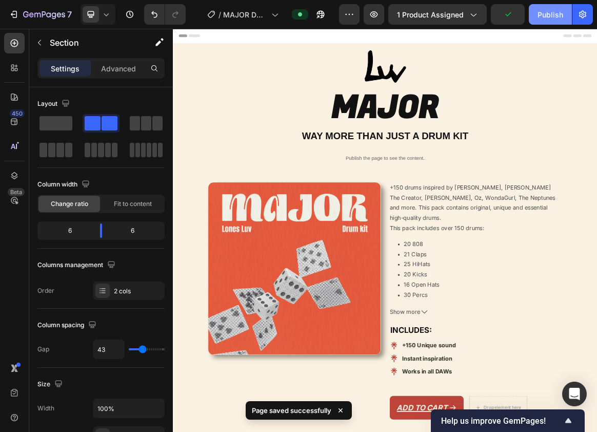
click at [480, 20] on div "Publish" at bounding box center [551, 14] width 26 height 11
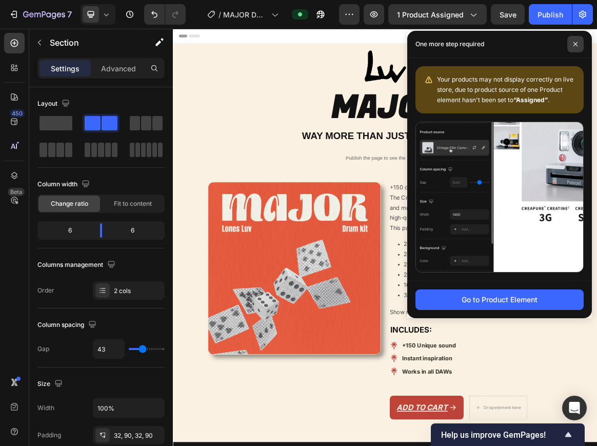
click at [480, 45] on icon at bounding box center [575, 44] width 5 height 5
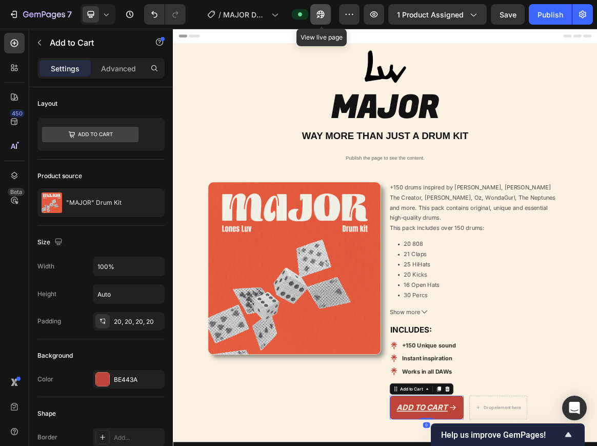
click at [327, 14] on button "button" at bounding box center [320, 14] width 21 height 21
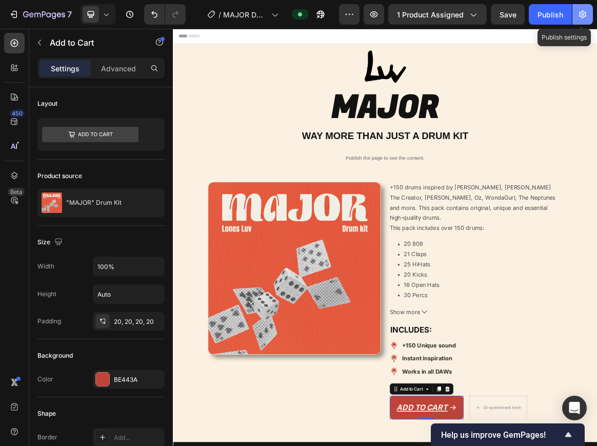
click at [480, 19] on icon "button" at bounding box center [583, 14] width 10 height 10
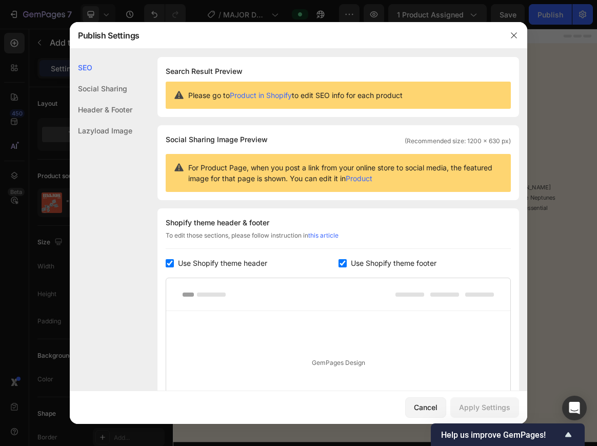
click at [172, 258] on div "Shopify theme header & footer To edit those sections, please follow instruction…" at bounding box center [339, 331] width 362 height 247
click at [168, 264] on input "checkbox" at bounding box center [170, 263] width 8 height 8
checkbox input "false"
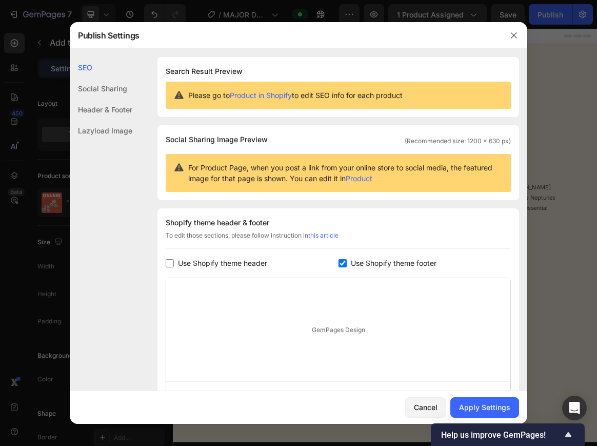
click at [340, 263] on input "checkbox" at bounding box center [343, 263] width 8 height 8
checkbox input "false"
click at [478, 401] on button "Apply Settings" at bounding box center [485, 407] width 69 height 21
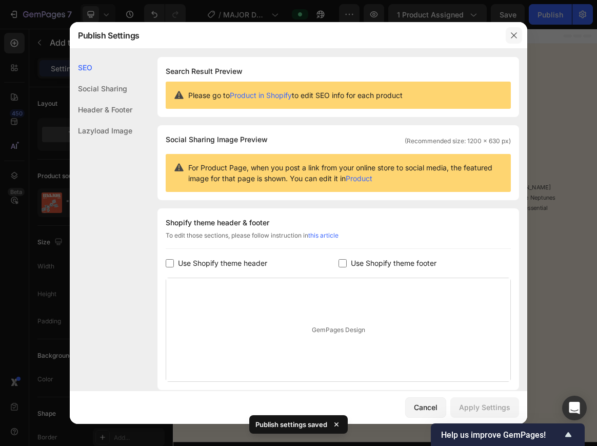
click at [480, 35] on icon "button" at bounding box center [514, 35] width 8 height 8
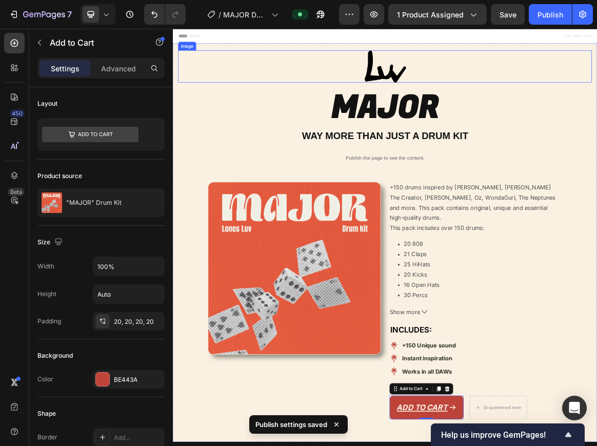
click at [480, 93] on img at bounding box center [481, 83] width 60 height 47
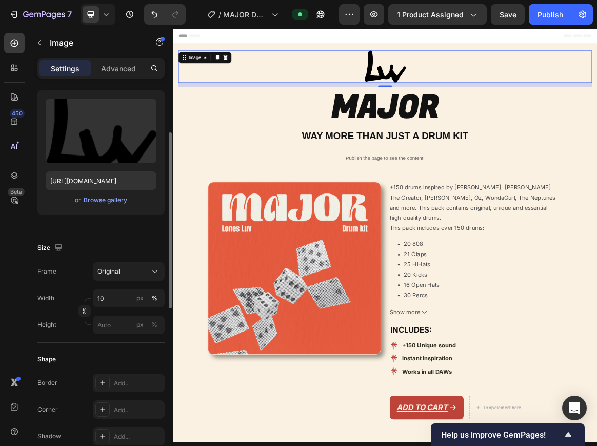
scroll to position [467, 0]
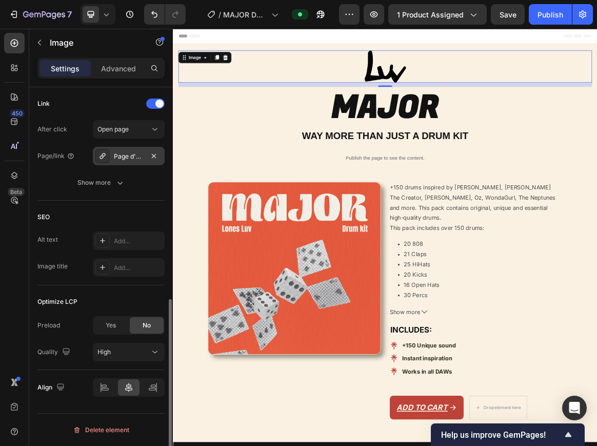
click at [132, 160] on div "Page d'accueil" at bounding box center [129, 156] width 30 height 9
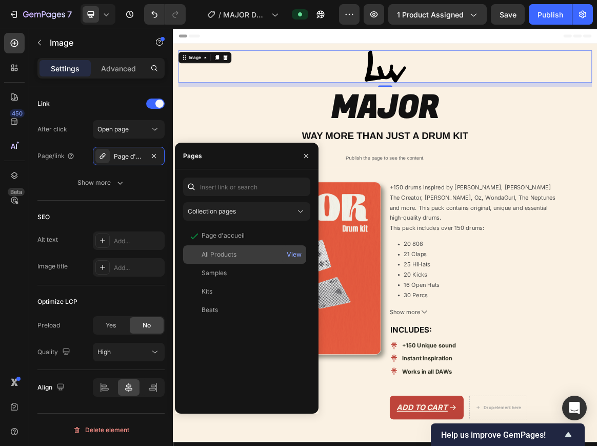
click at [242, 255] on div "All Products" at bounding box center [244, 254] width 115 height 9
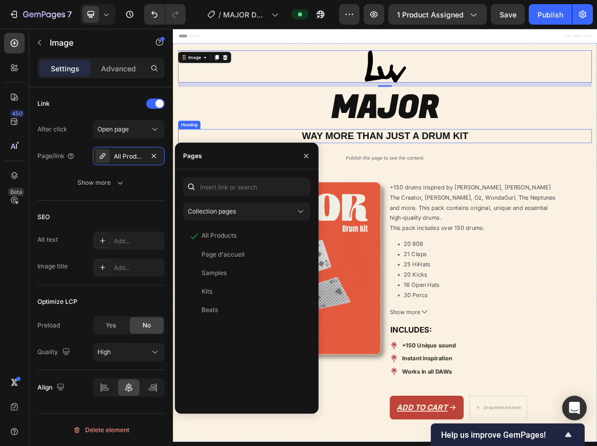
click at [342, 180] on h2 "WAY MORE THAN JUST A DRUM KIT" at bounding box center [481, 184] width 600 height 20
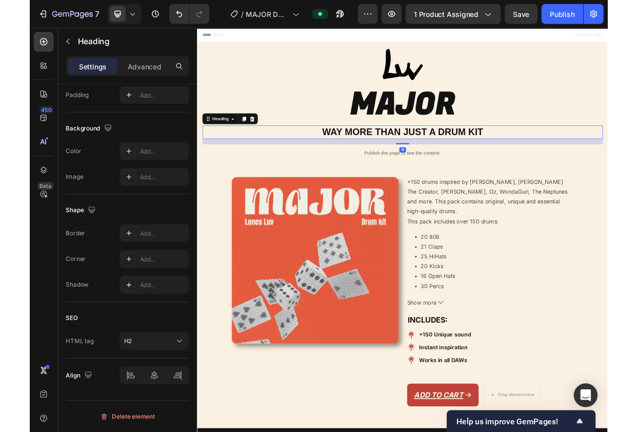
scroll to position [0, 0]
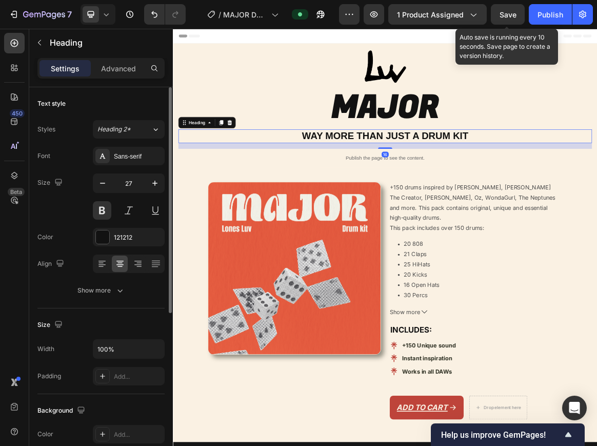
click at [480, 14] on span "Save" at bounding box center [508, 14] width 17 height 9
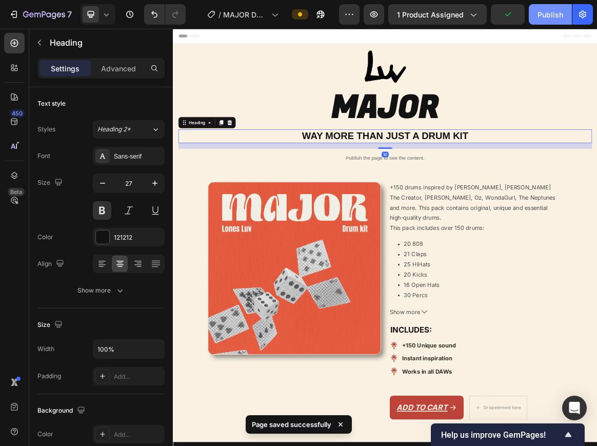
click at [480, 14] on div "Publish" at bounding box center [551, 14] width 26 height 11
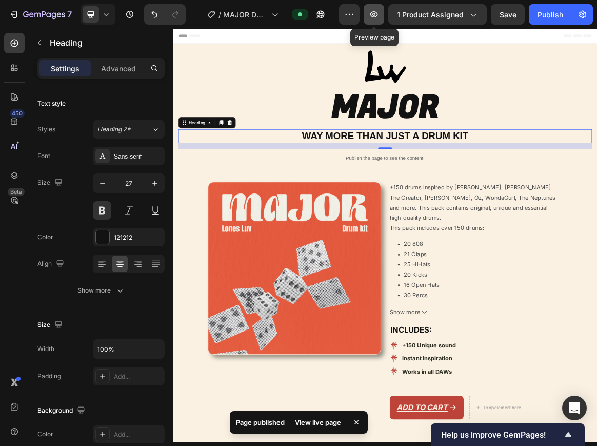
click at [378, 17] on icon "button" at bounding box center [374, 14] width 10 height 10
click at [324, 17] on icon "button" at bounding box center [321, 15] width 8 height 8
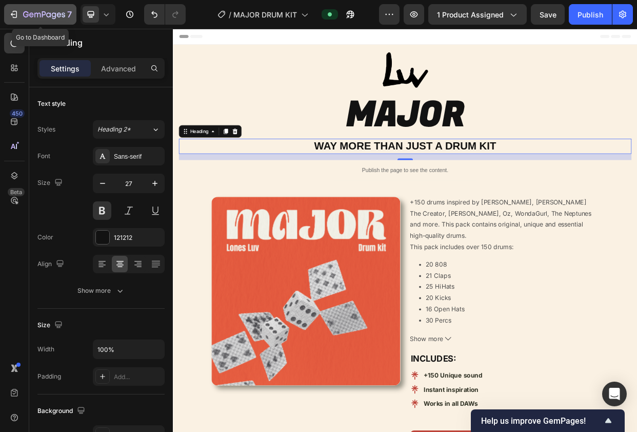
click at [34, 10] on div "7" at bounding box center [47, 14] width 49 height 12
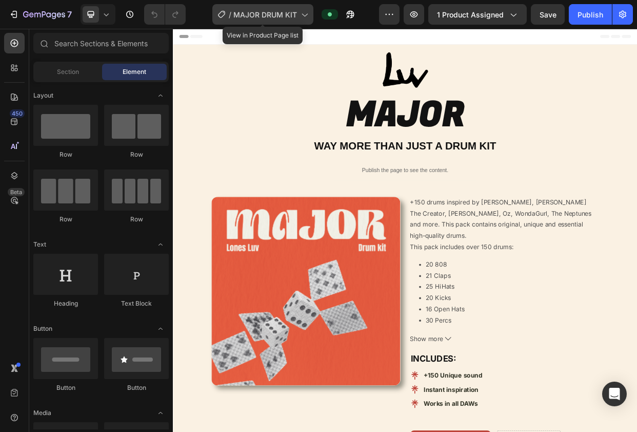
click at [268, 16] on span "MAJOR DRUM KIT" at bounding box center [265, 14] width 64 height 11
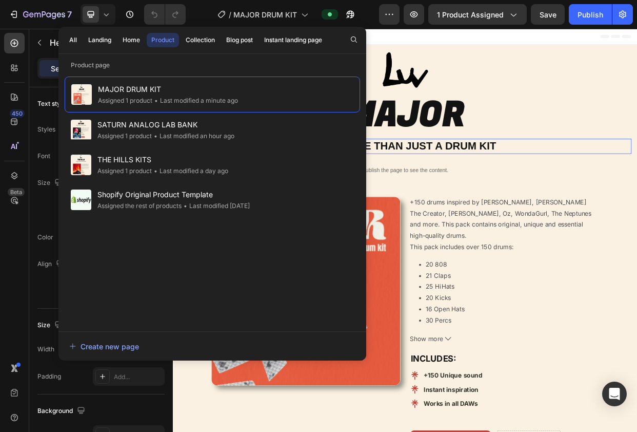
click at [500, 192] on h2 "WAY MORE THAN JUST A DRUM KIT" at bounding box center [481, 184] width 600 height 20
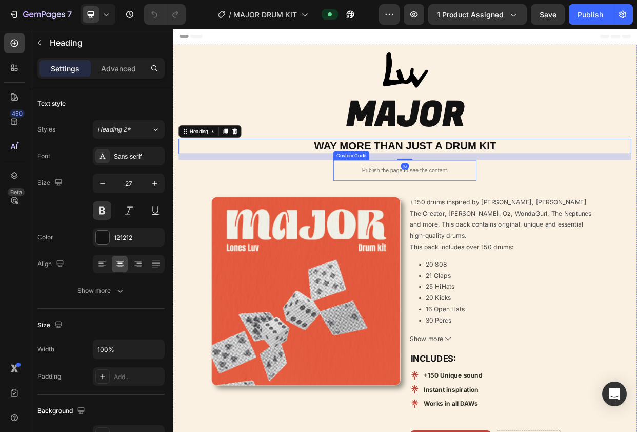
click at [536, 239] on div "Image MAJOR Heading WAY MORE THAN JUST A DRUM KIT Heading 16 Publish the page t…" at bounding box center [481, 331] width 600 height 543
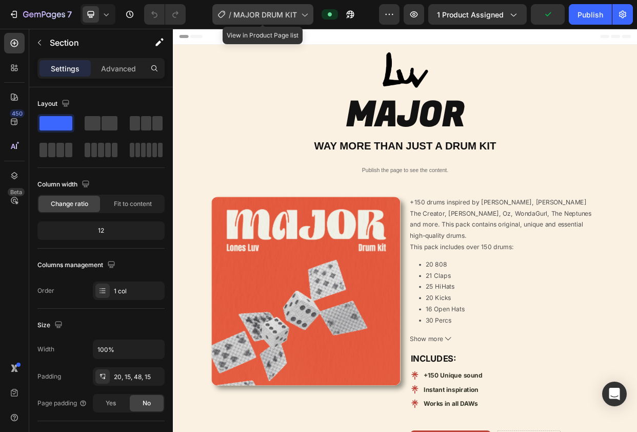
click at [294, 7] on div "/ MAJOR DRUM KIT" at bounding box center [262, 14] width 101 height 21
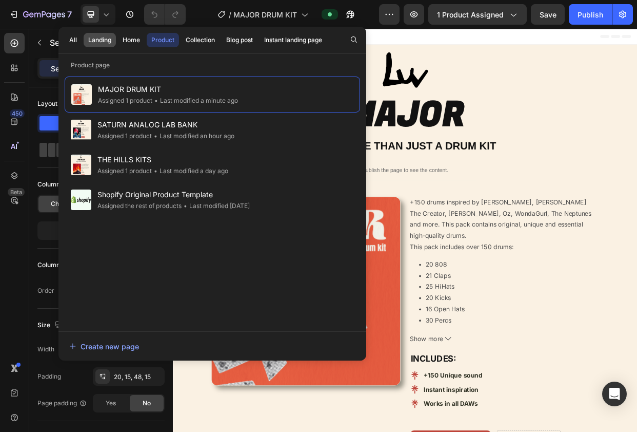
click at [107, 37] on div "Landing" at bounding box center [99, 39] width 23 height 9
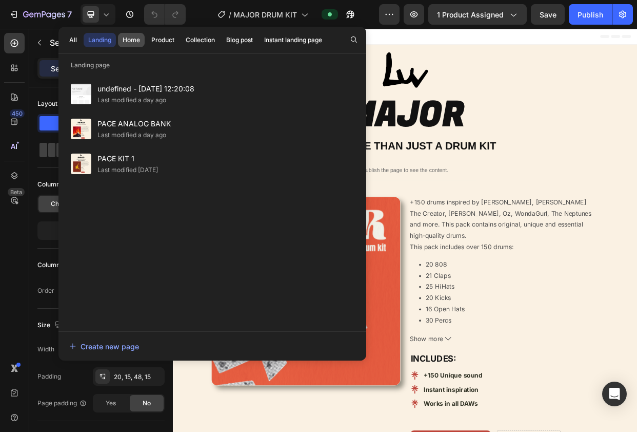
click at [129, 41] on div "Home" at bounding box center [131, 39] width 17 height 9
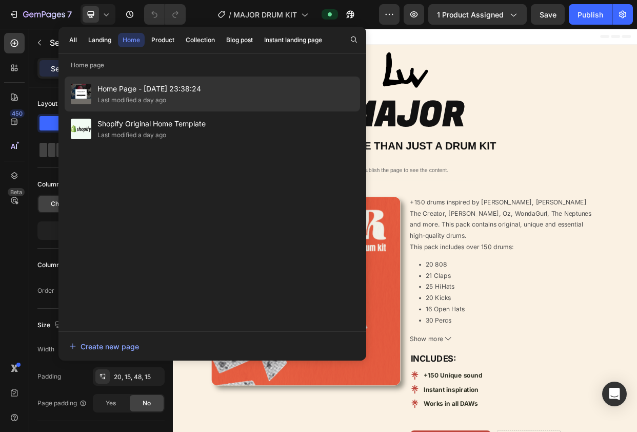
click at [134, 88] on span "Home Page - Sep 26, 23:38:24" at bounding box center [150, 89] width 104 height 12
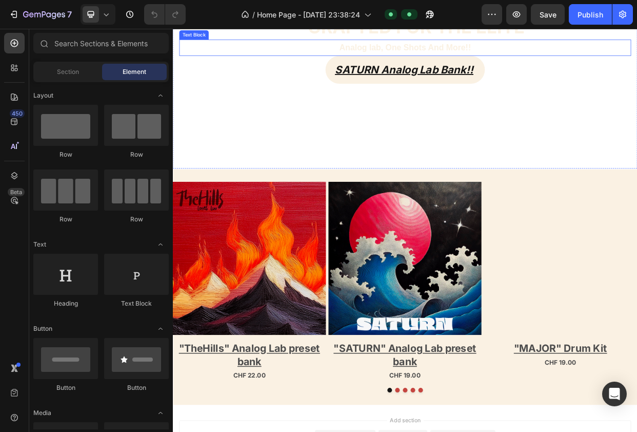
scroll to position [254, 0]
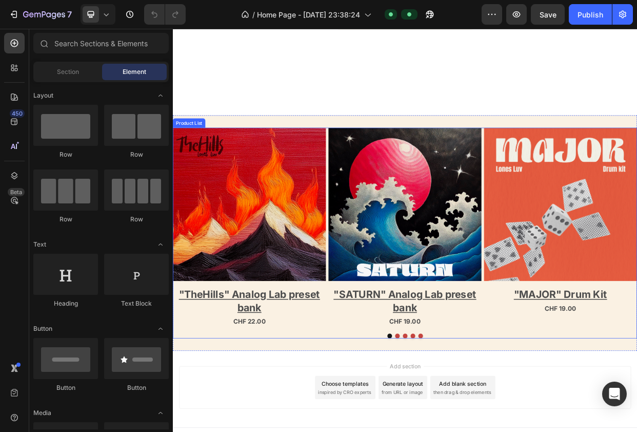
click at [340, 430] on div "Product Images "TheHills" Analog Lab preset bank Product Title CHF 22.00 Produc…" at bounding box center [481, 299] width 616 height 279
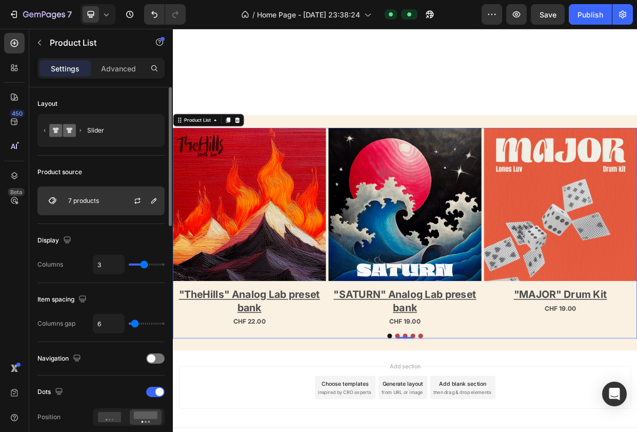
click at [130, 207] on div at bounding box center [141, 201] width 45 height 28
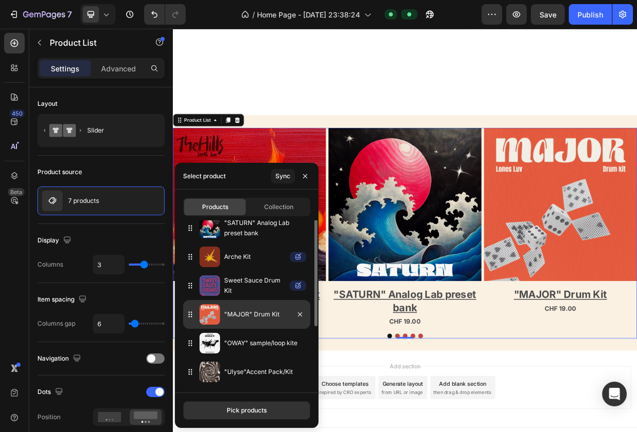
scroll to position [0, 0]
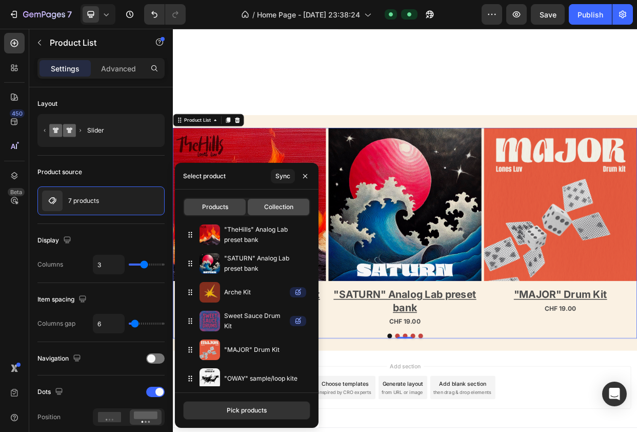
click at [274, 207] on span "Collection" at bounding box center [278, 206] width 29 height 9
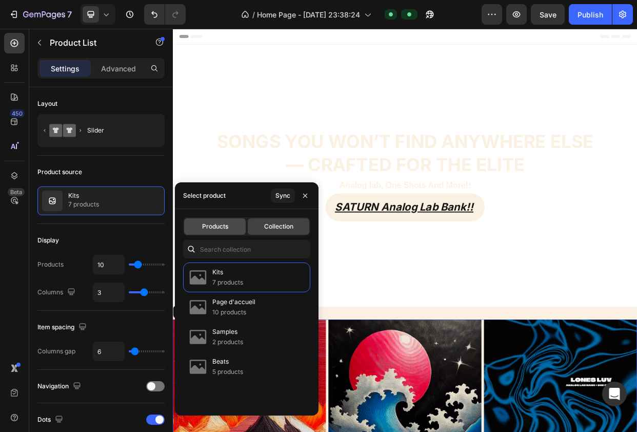
click at [211, 227] on span "Products" at bounding box center [215, 226] width 26 height 9
type input "3"
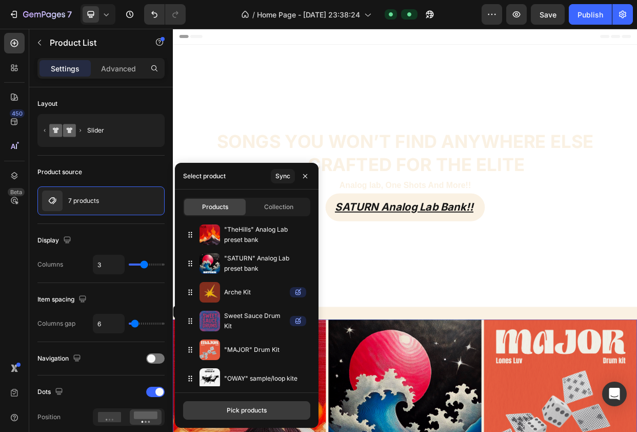
click at [252, 411] on div "Pick products" at bounding box center [247, 409] width 40 height 9
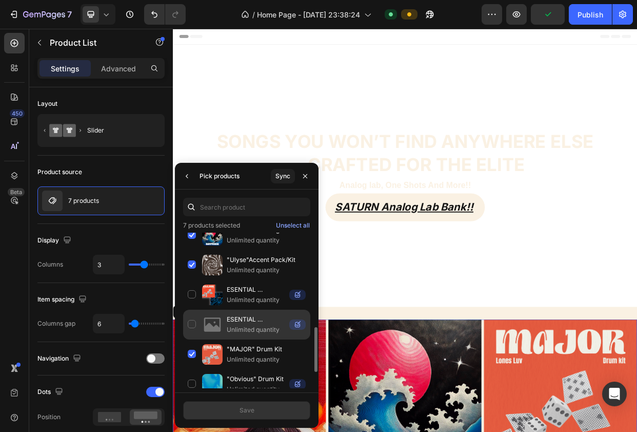
scroll to position [380, 0]
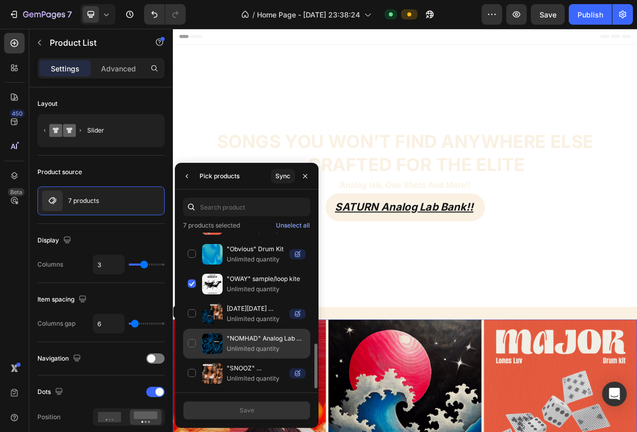
click at [194, 343] on div ""NOMHAD" Analog Lab preset bank + One Shot Kit Unlimited quantity" at bounding box center [246, 343] width 127 height 30
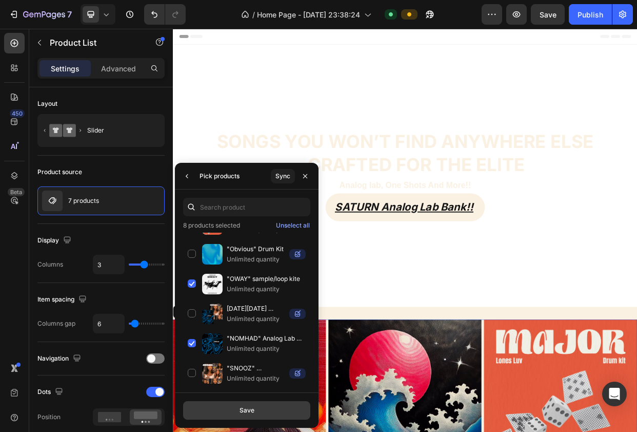
click at [243, 413] on div "Save" at bounding box center [247, 409] width 15 height 9
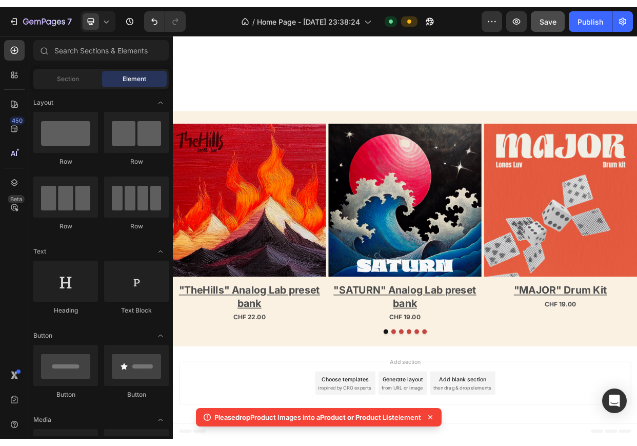
scroll to position [268, 0]
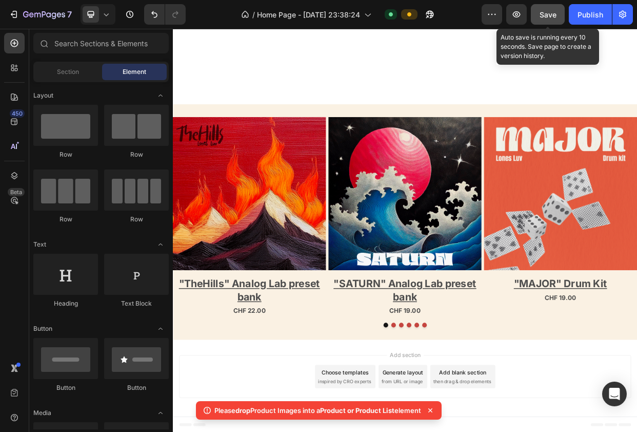
click at [542, 18] on span "Save" at bounding box center [548, 14] width 17 height 9
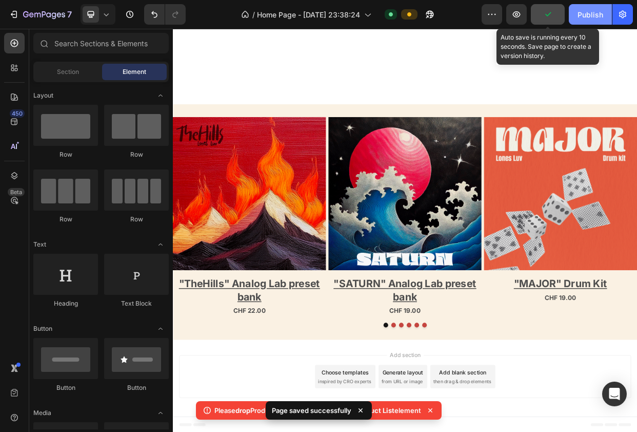
click at [589, 15] on div "Publish" at bounding box center [591, 14] width 26 height 11
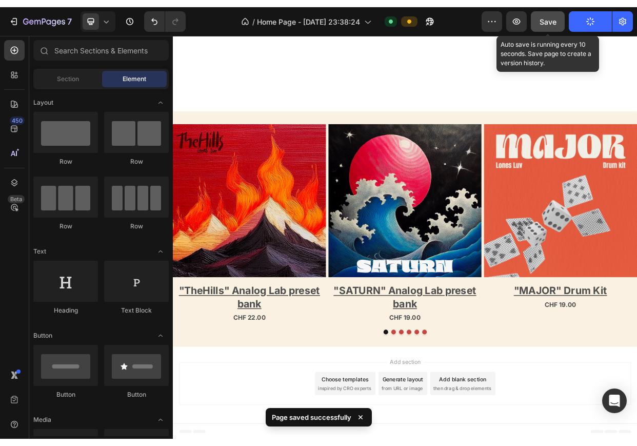
scroll to position [249, 0]
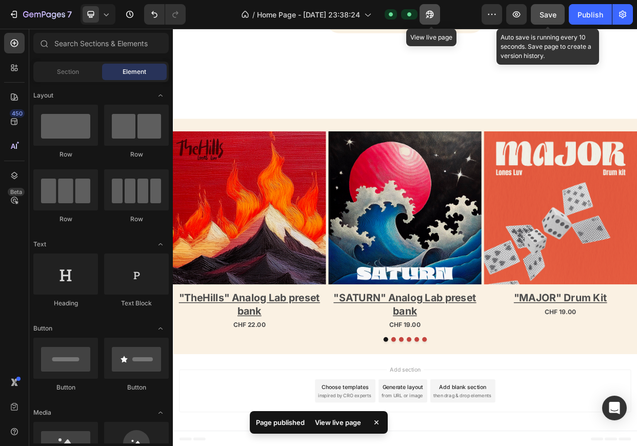
click at [429, 13] on icon "button" at bounding box center [430, 15] width 8 height 8
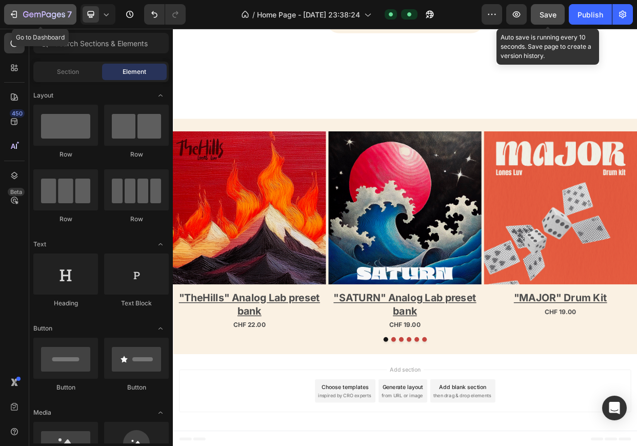
click at [37, 16] on icon "button" at bounding box center [44, 15] width 42 height 9
